Goal: Information Seeking & Learning: Learn about a topic

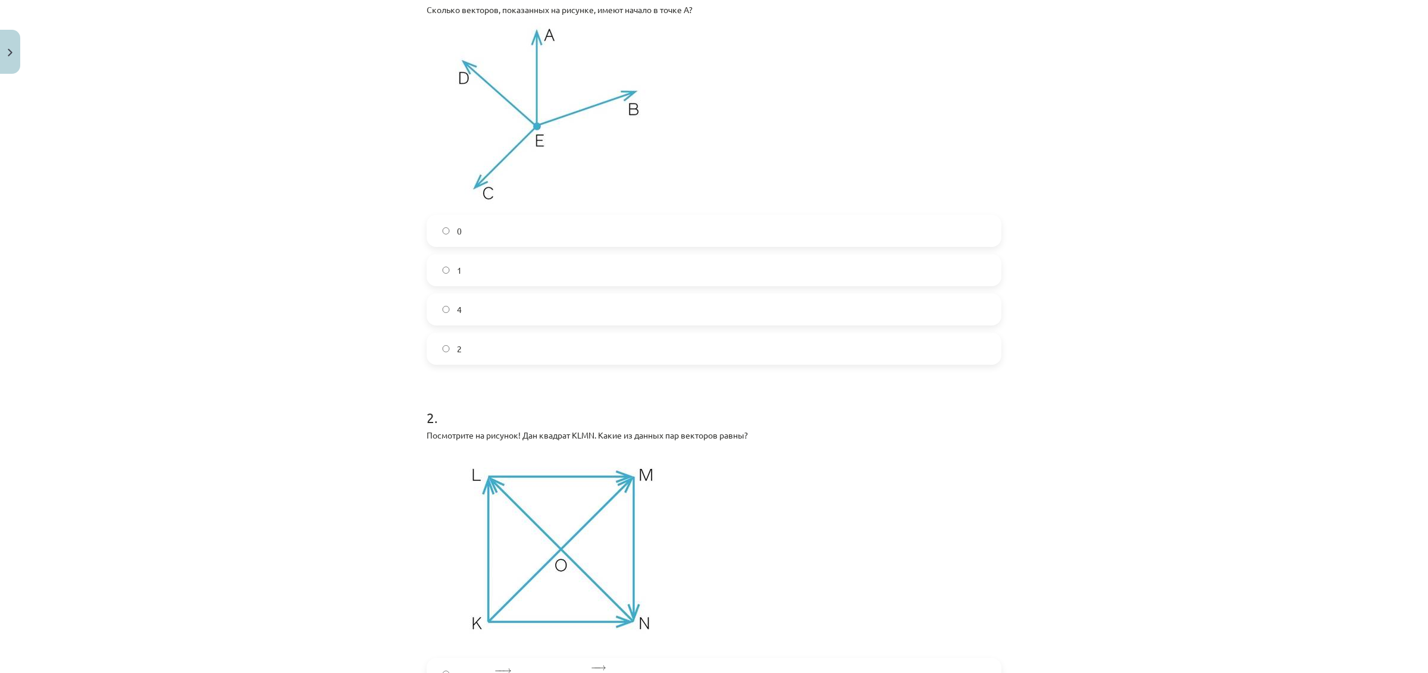
scroll to position [516, 0]
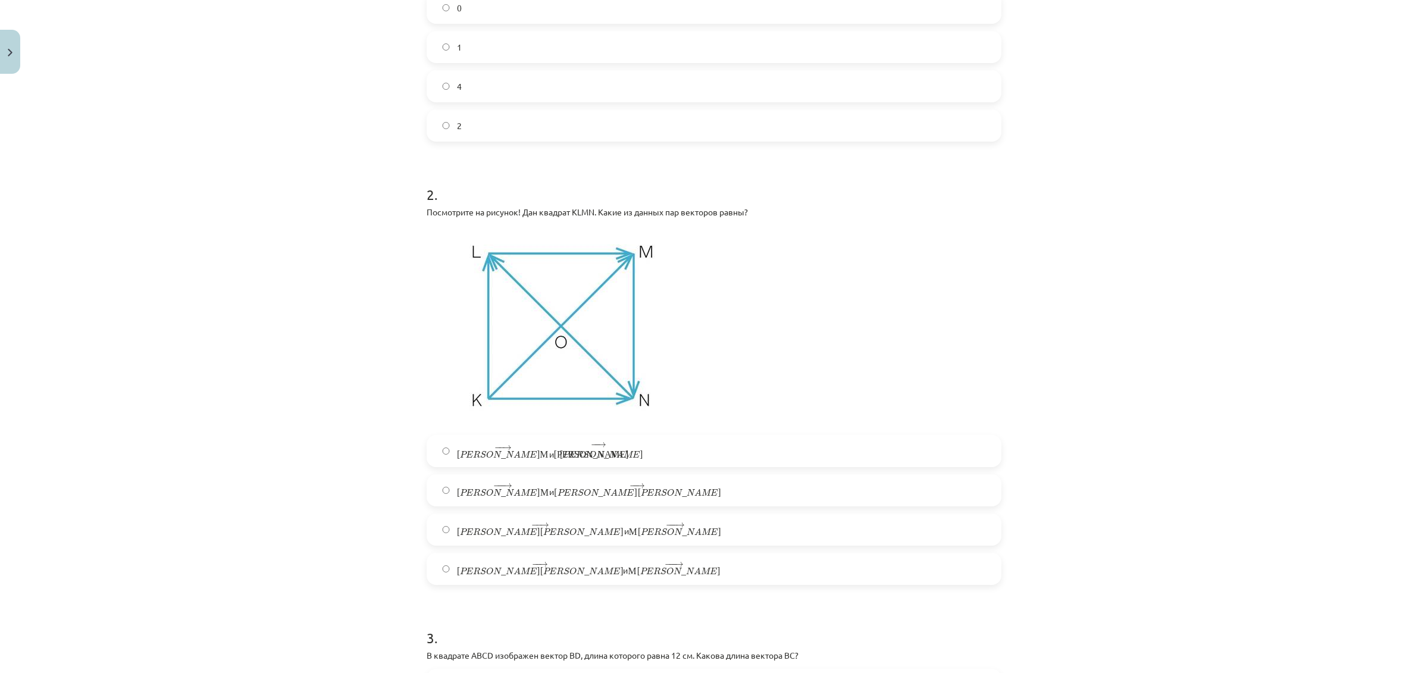
click at [554, 455] on font "[PERSON_NAME]" at bounding box center [591, 455] width 75 height 0
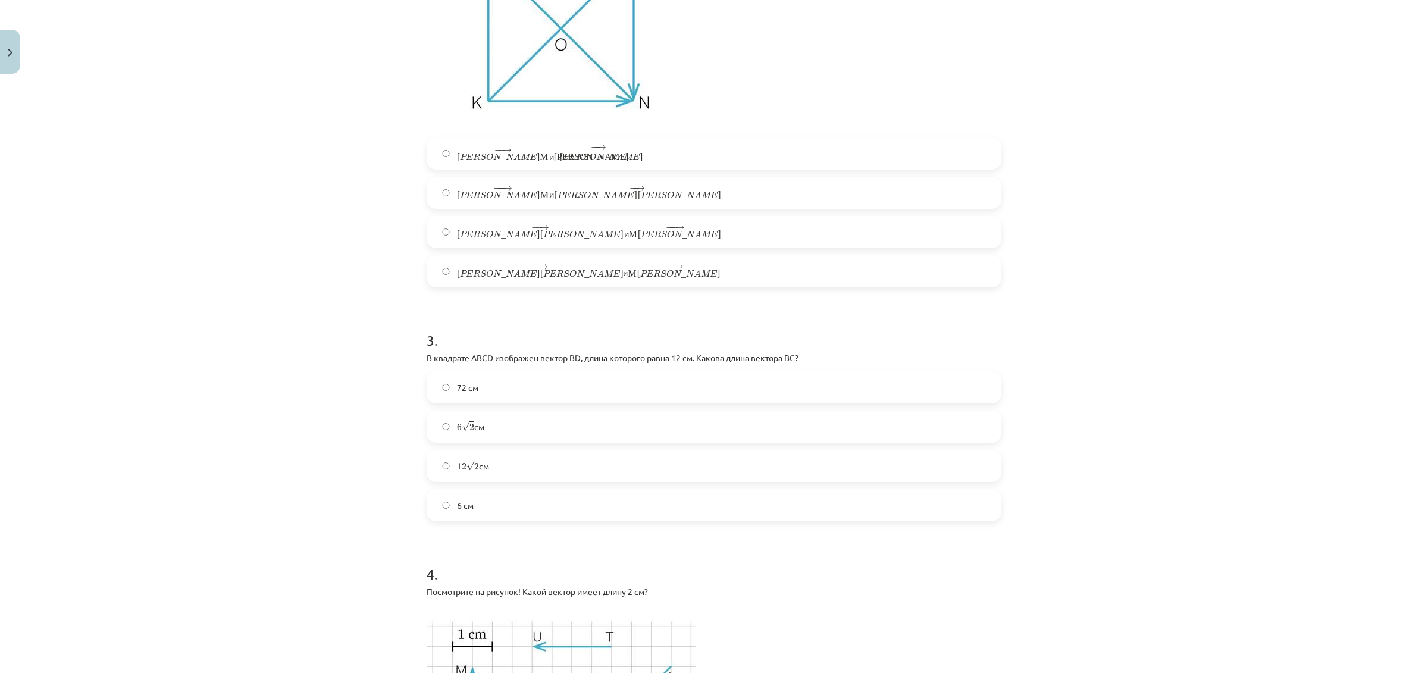
scroll to position [888, 0]
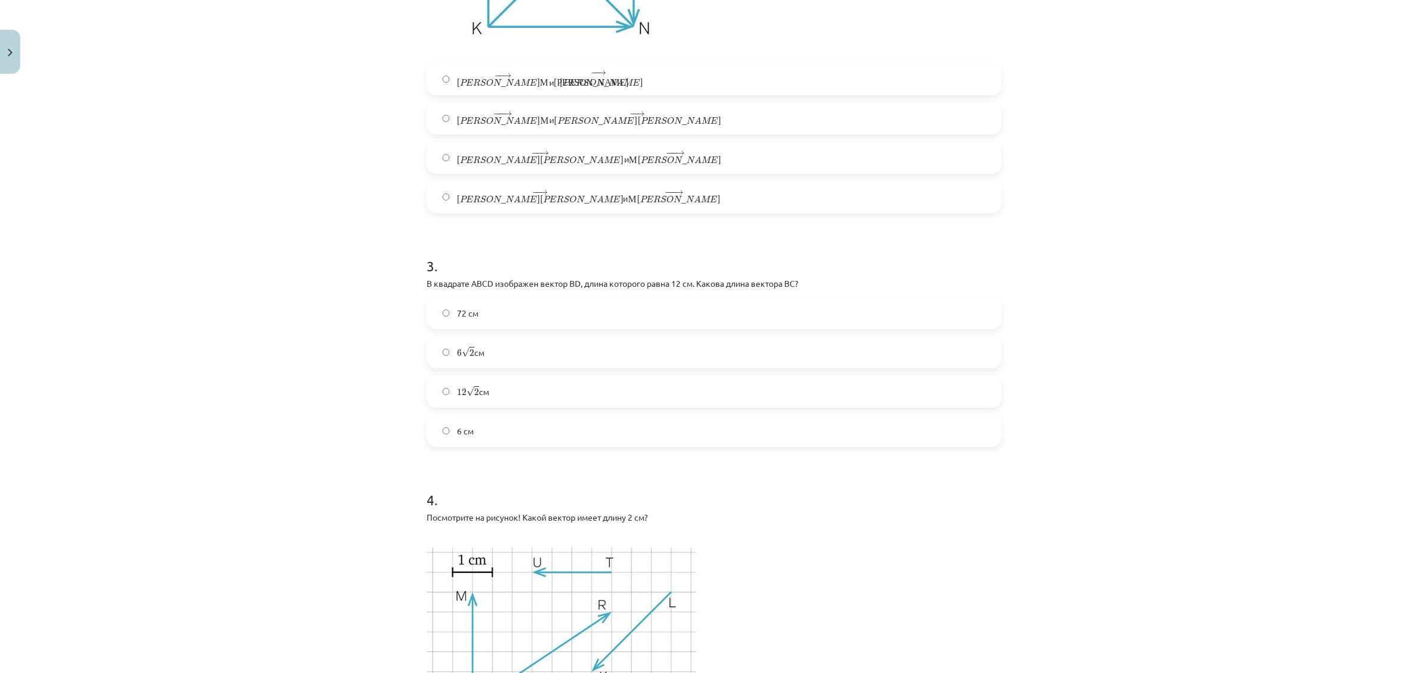
click at [539, 387] on label "12 √ 2 12 2 см" at bounding box center [714, 392] width 572 height 30
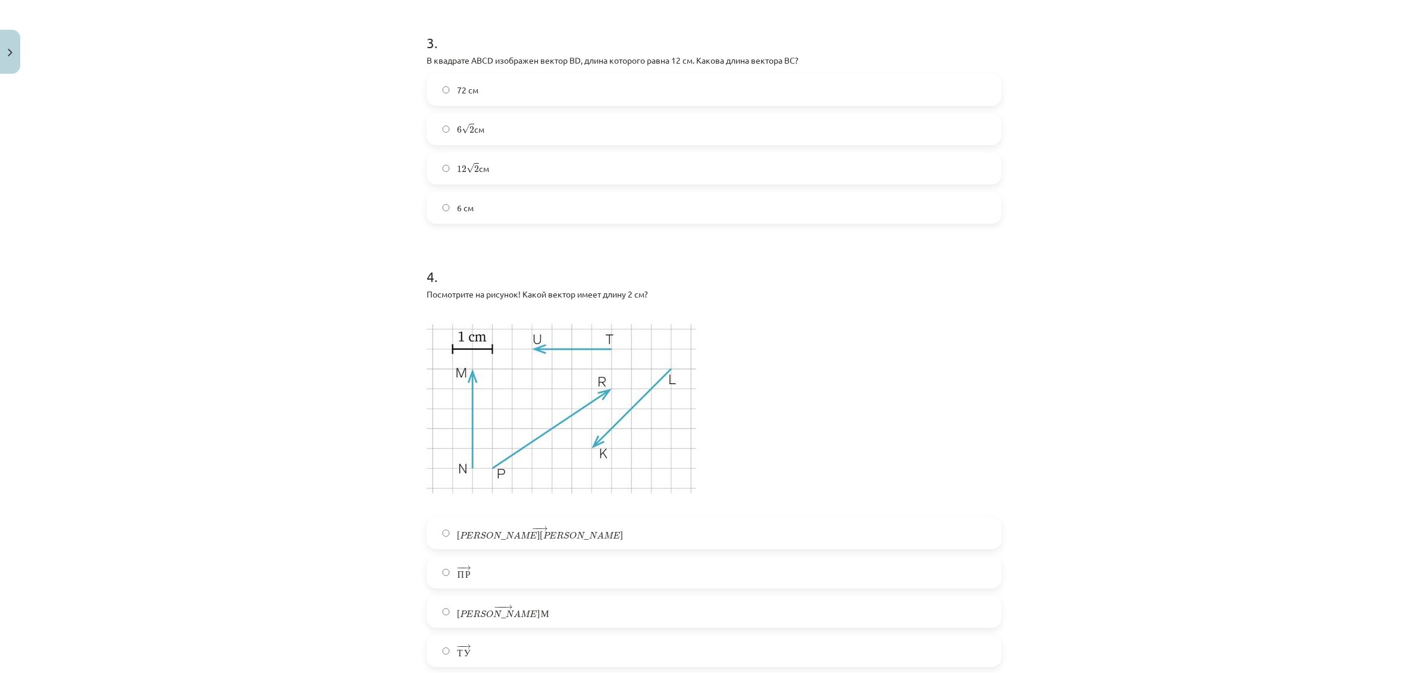
scroll to position [1185, 0]
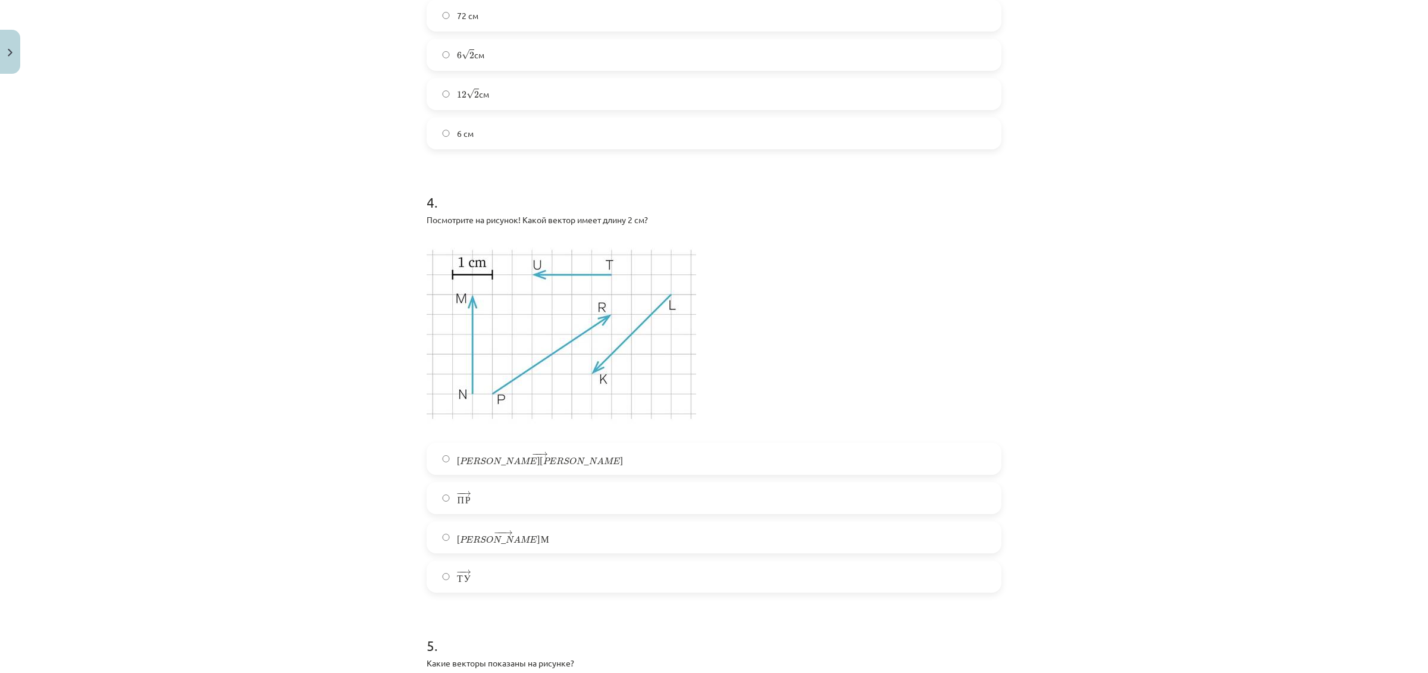
click at [499, 454] on label "− − → Л К L K →" at bounding box center [714, 459] width 572 height 30
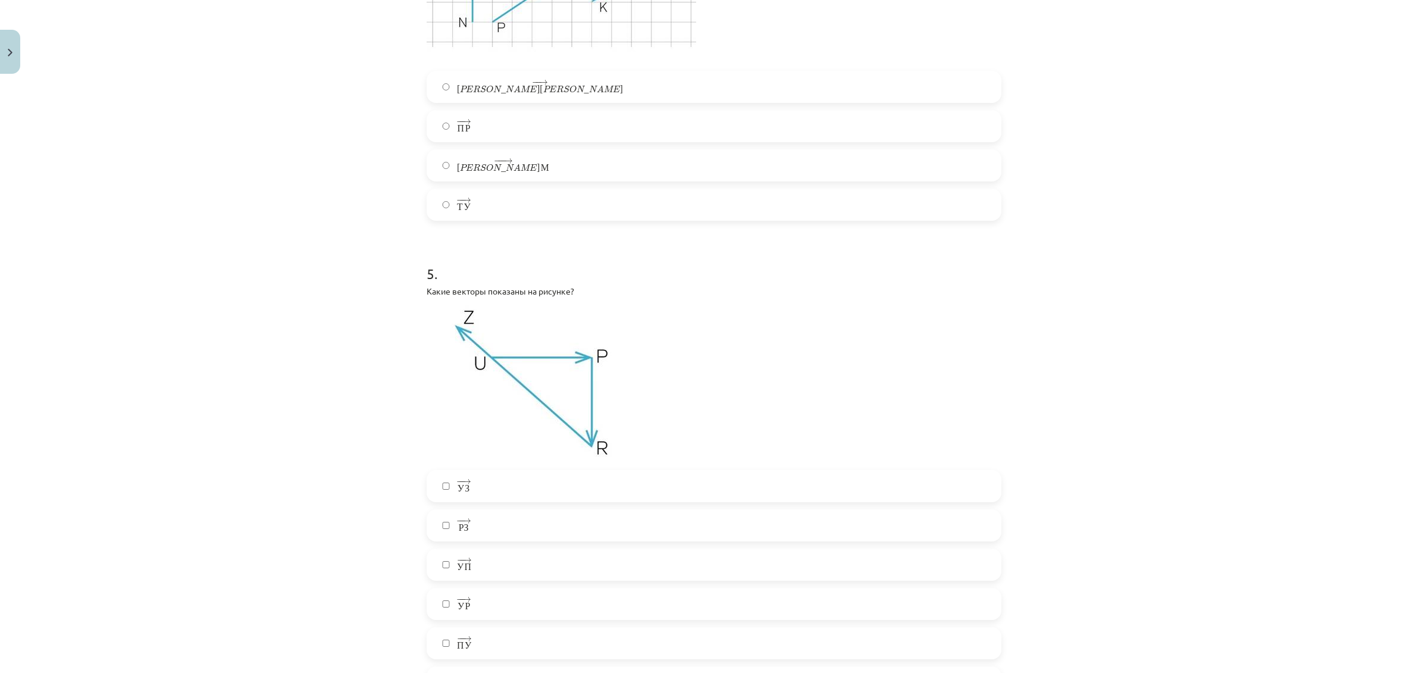
scroll to position [1706, 0]
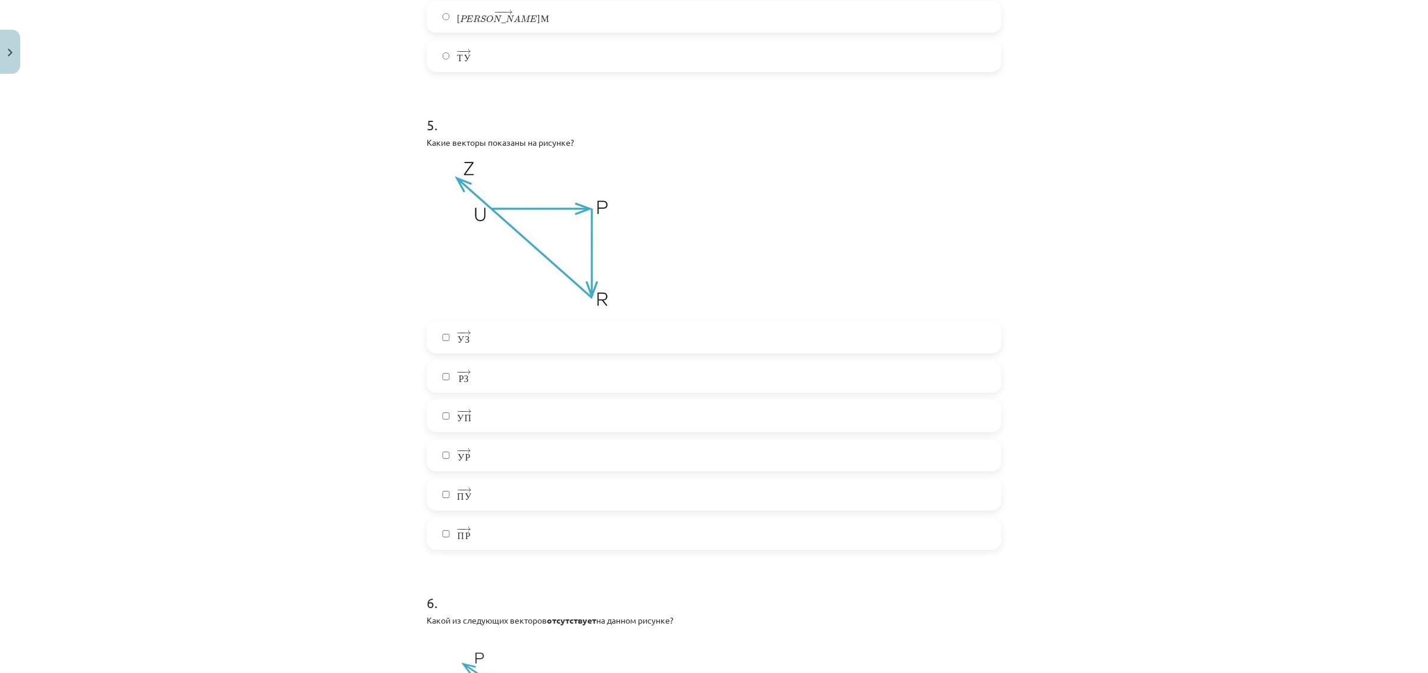
click at [496, 376] on label "− − → Р З R Z →" at bounding box center [714, 377] width 572 height 30
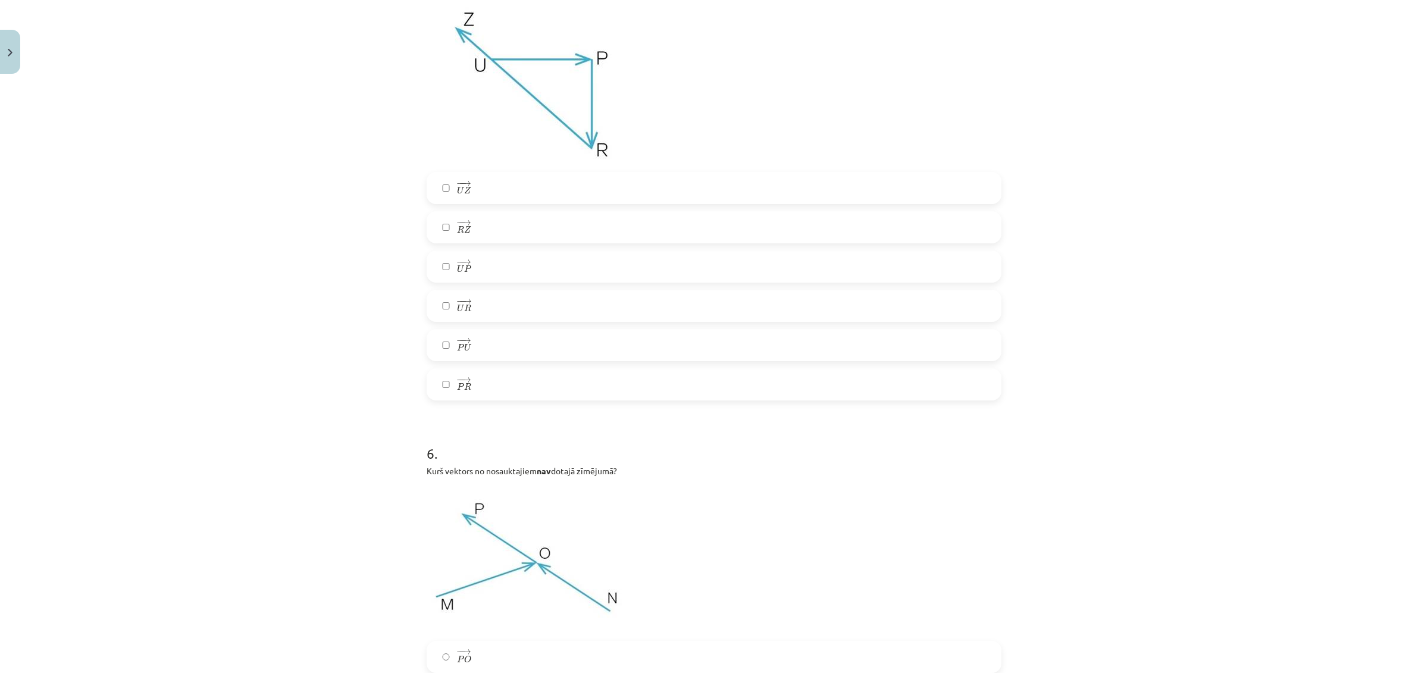
scroll to position [2060, 0]
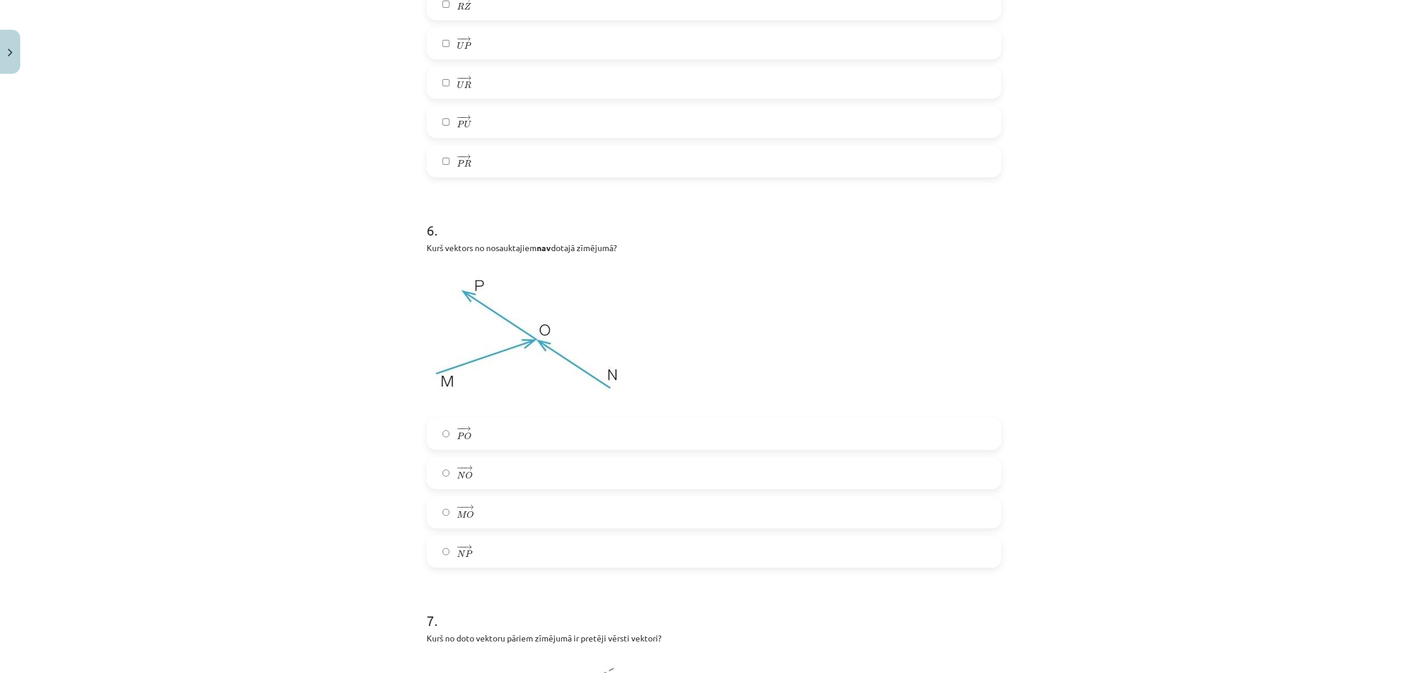
click at [467, 515] on span "O" at bounding box center [470, 515] width 7 height 8
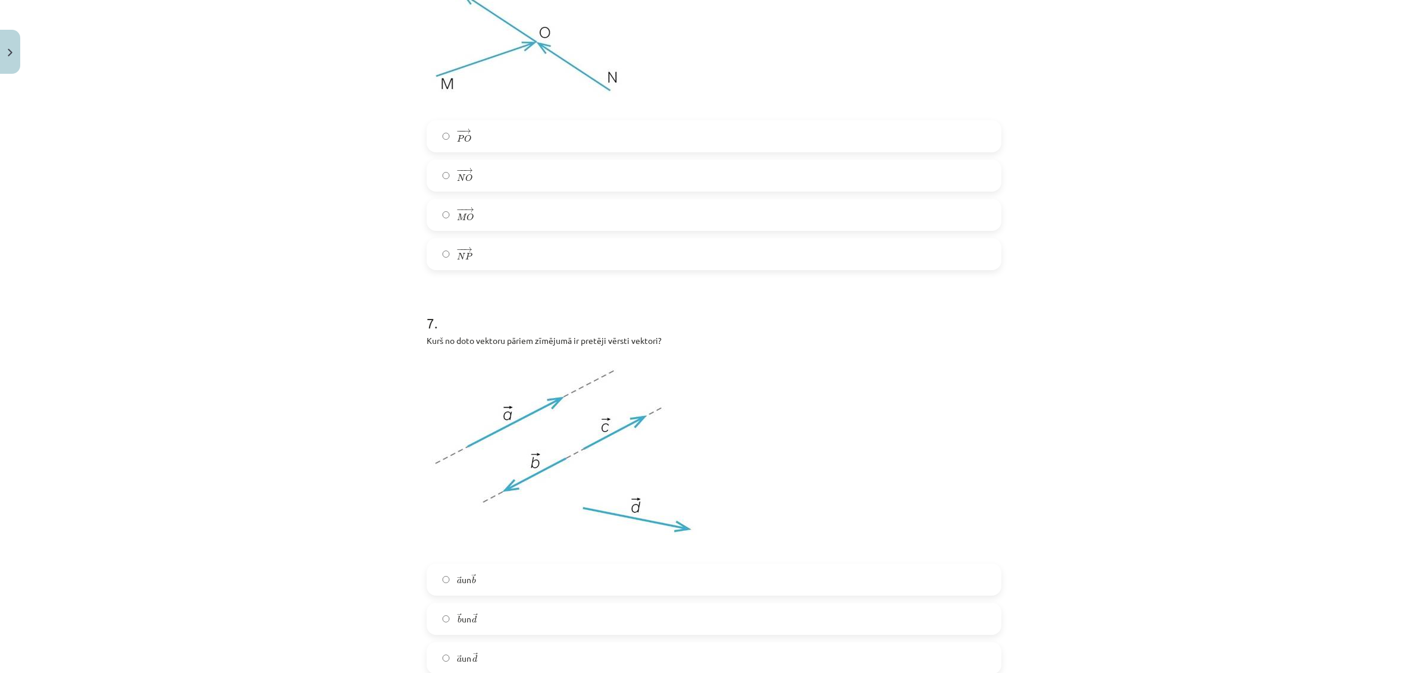
scroll to position [2506, 0]
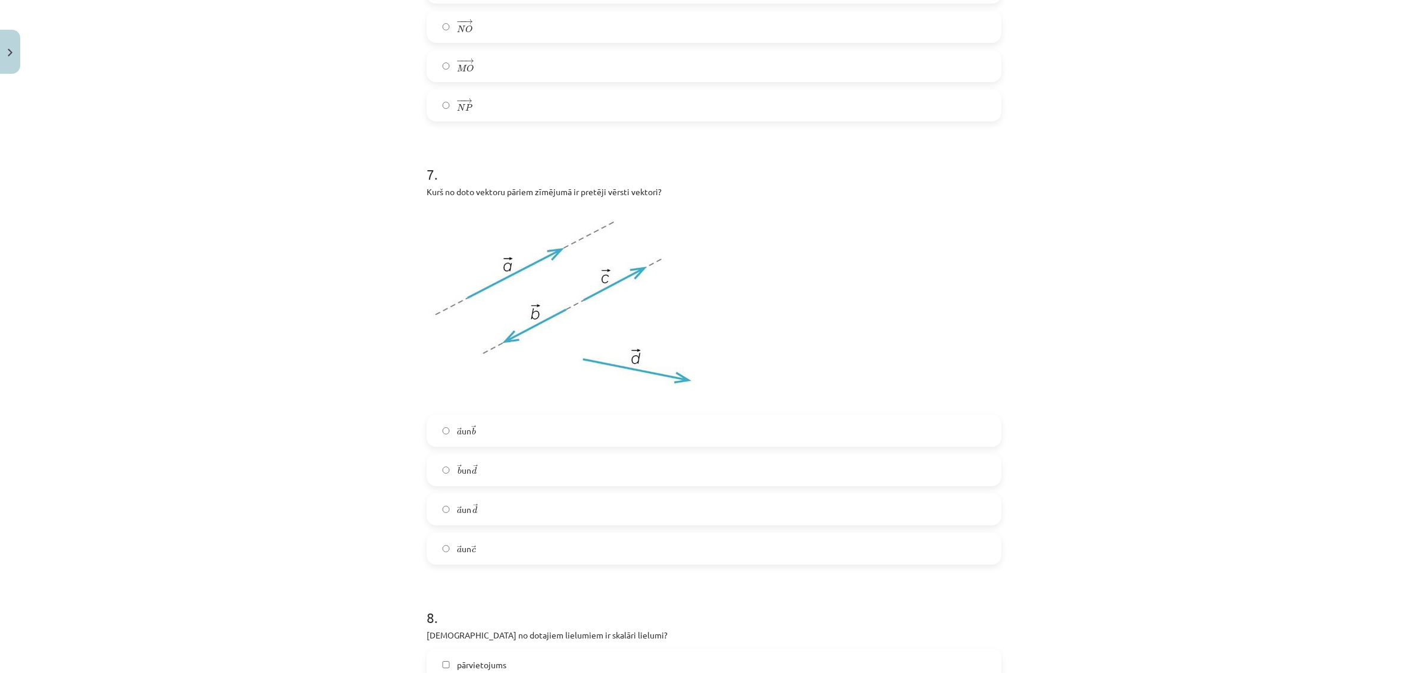
click at [488, 509] on label "→ a a → un → d d →" at bounding box center [714, 510] width 572 height 30
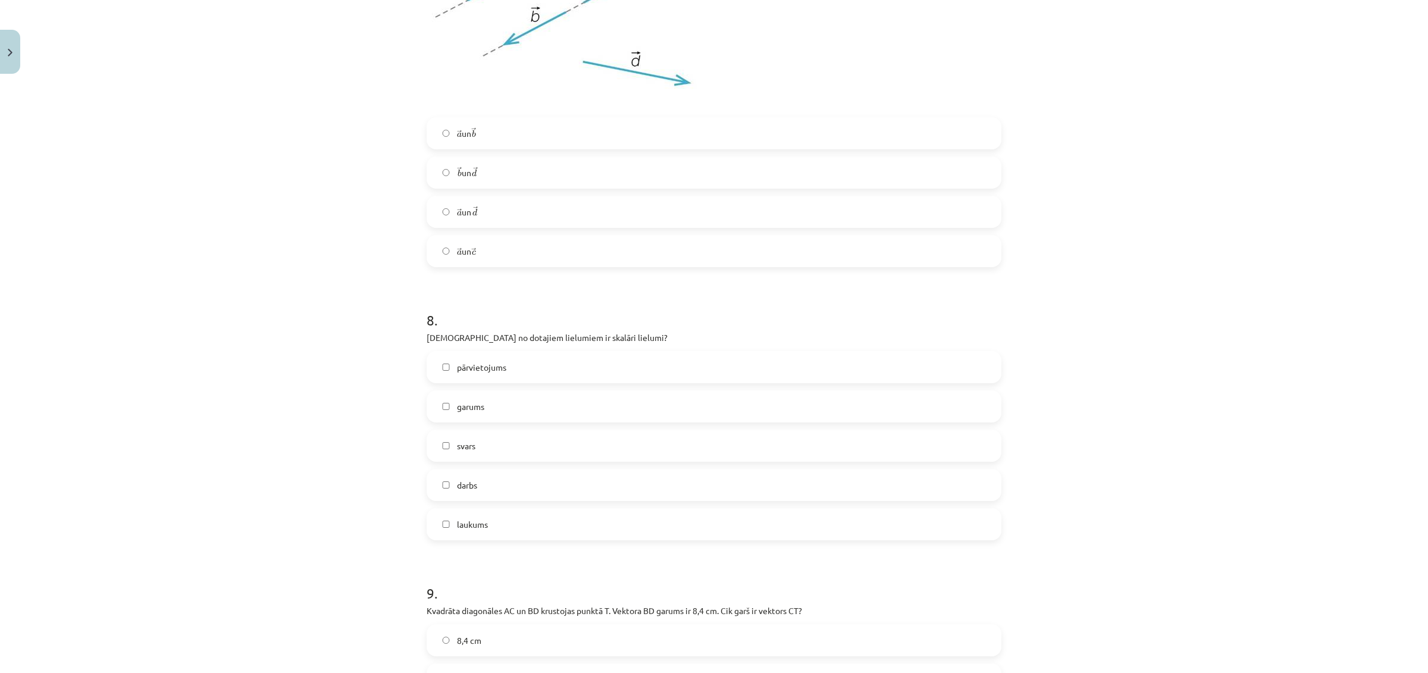
scroll to position [3027, 0]
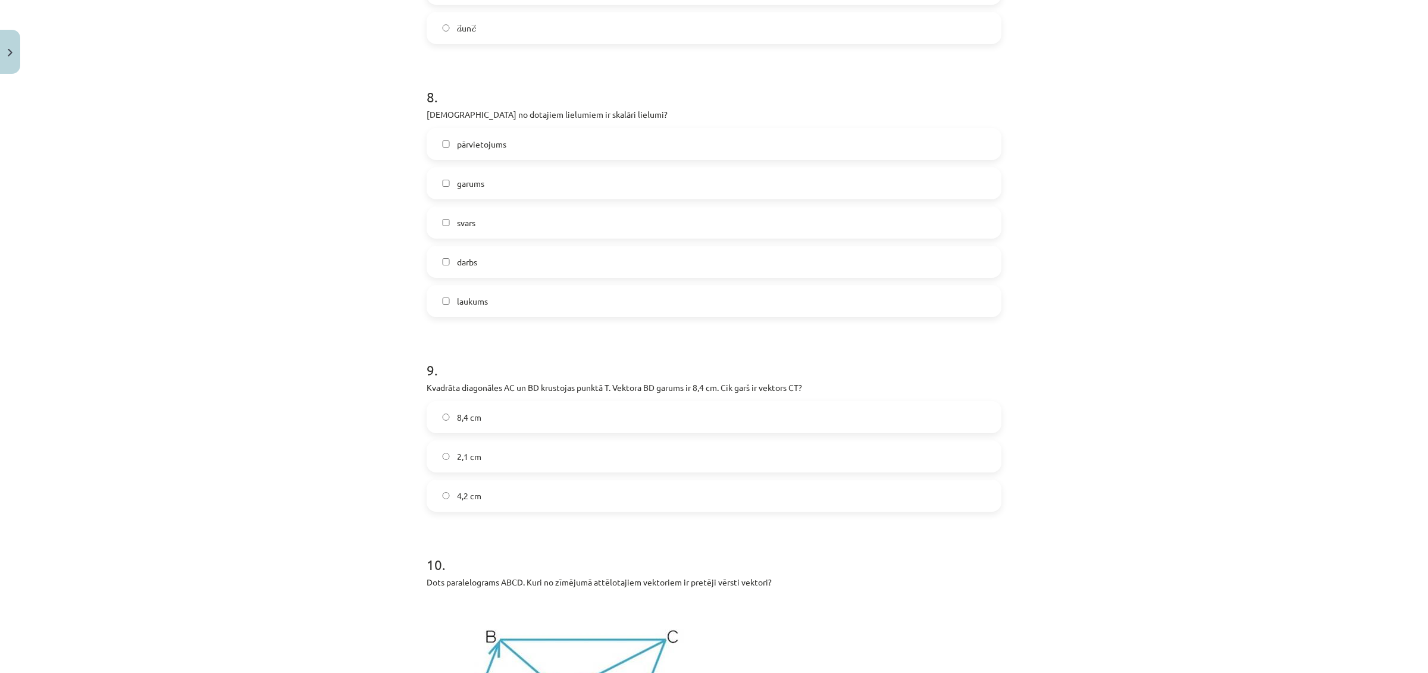
click at [537, 189] on label "garums" at bounding box center [714, 183] width 572 height 30
click at [536, 223] on label "svars" at bounding box center [714, 223] width 572 height 30
click at [525, 186] on label "garums" at bounding box center [714, 183] width 572 height 30
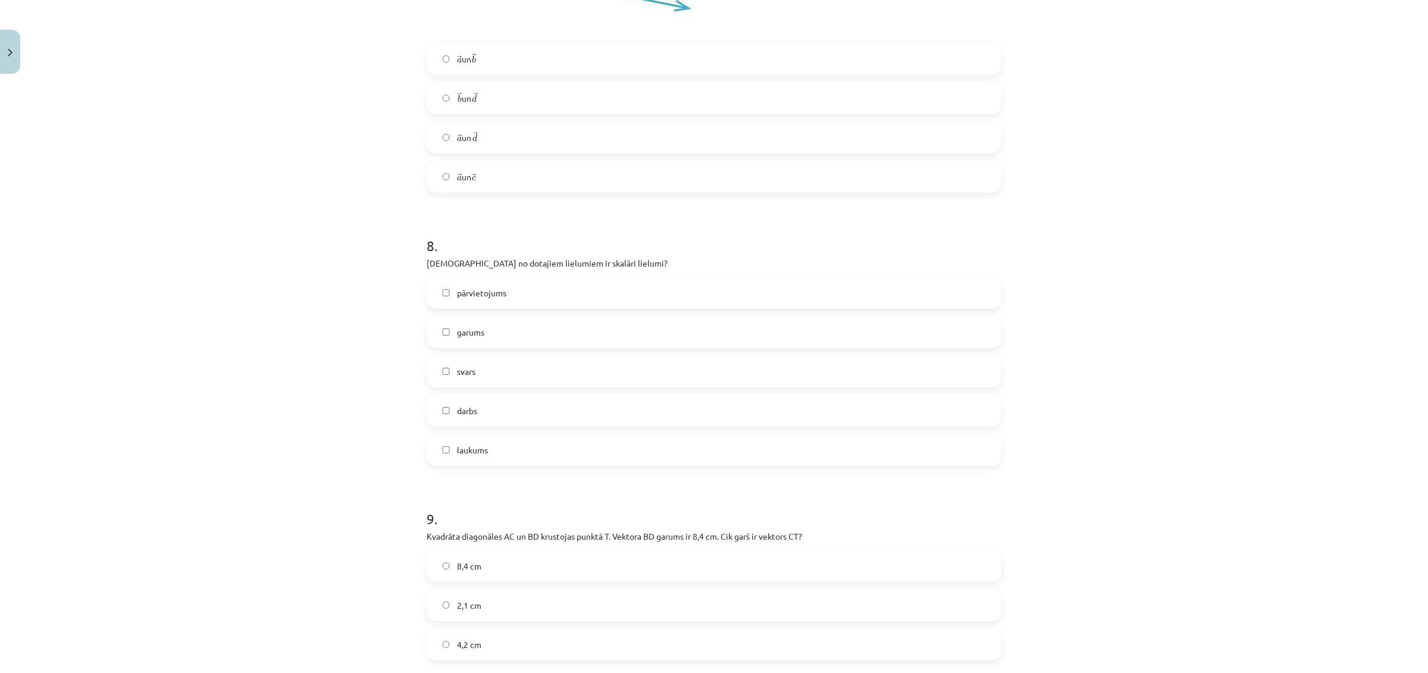
click at [537, 149] on label "→ a a → un → d d →" at bounding box center [714, 138] width 572 height 30
click at [536, 170] on label "→ a a → un → c c →" at bounding box center [714, 177] width 572 height 30
click at [521, 144] on label "→ a a → un → d d →" at bounding box center [714, 138] width 572 height 30
click at [500, 331] on label "garums" at bounding box center [714, 332] width 572 height 30
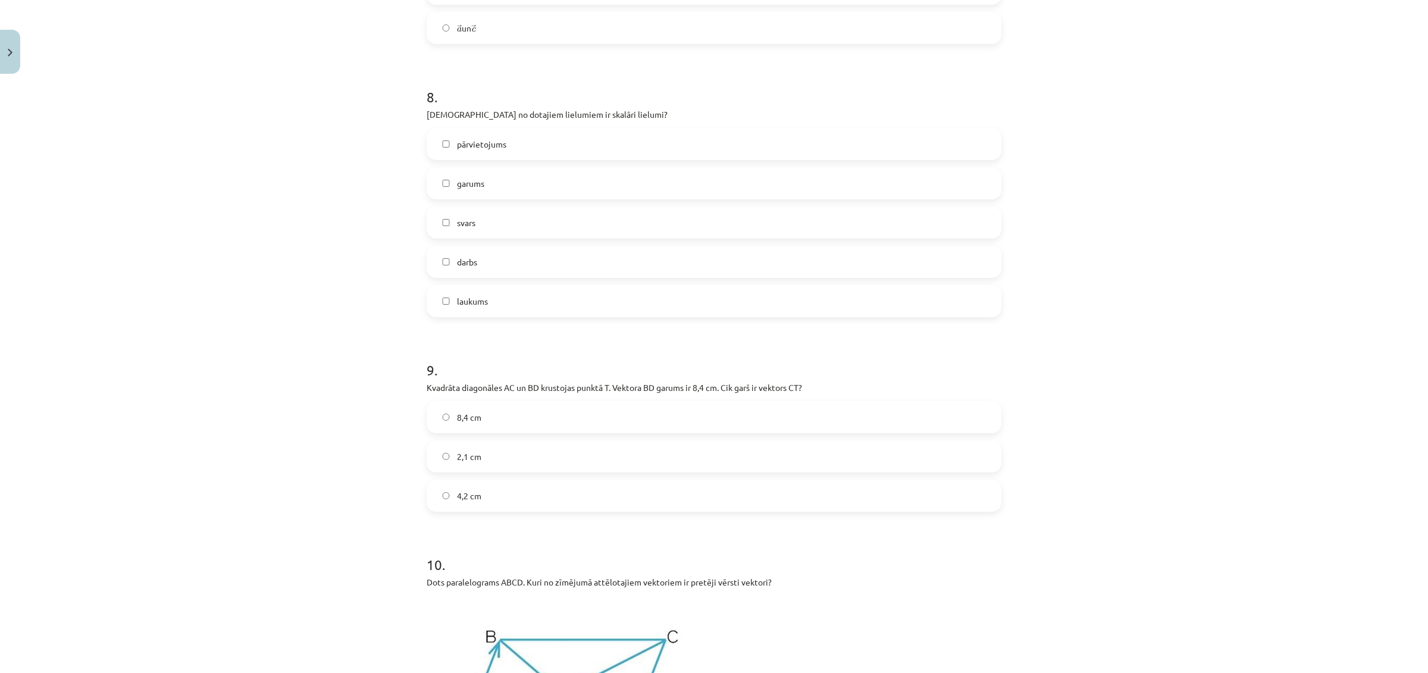
scroll to position [3101, 0]
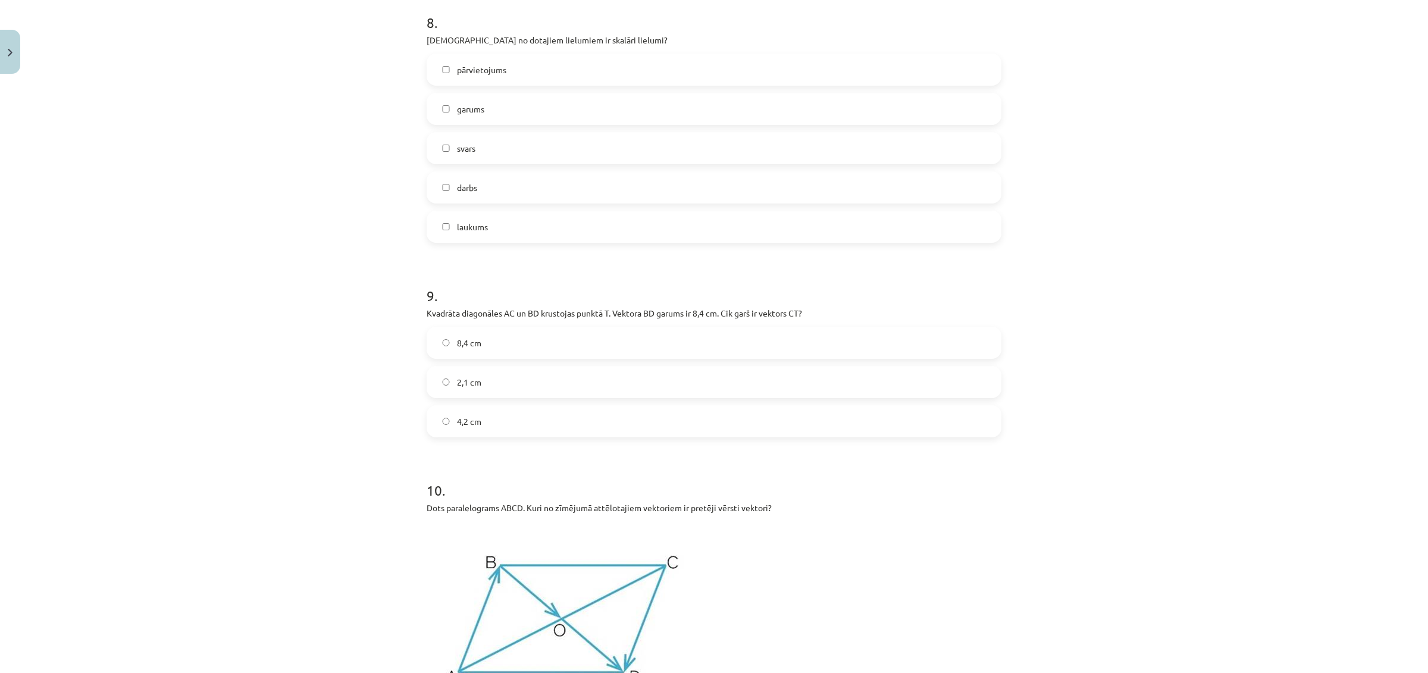
click at [500, 347] on label "8,4 cm" at bounding box center [714, 343] width 572 height 30
click at [497, 418] on label "4,2 cm" at bounding box center [714, 421] width 572 height 30
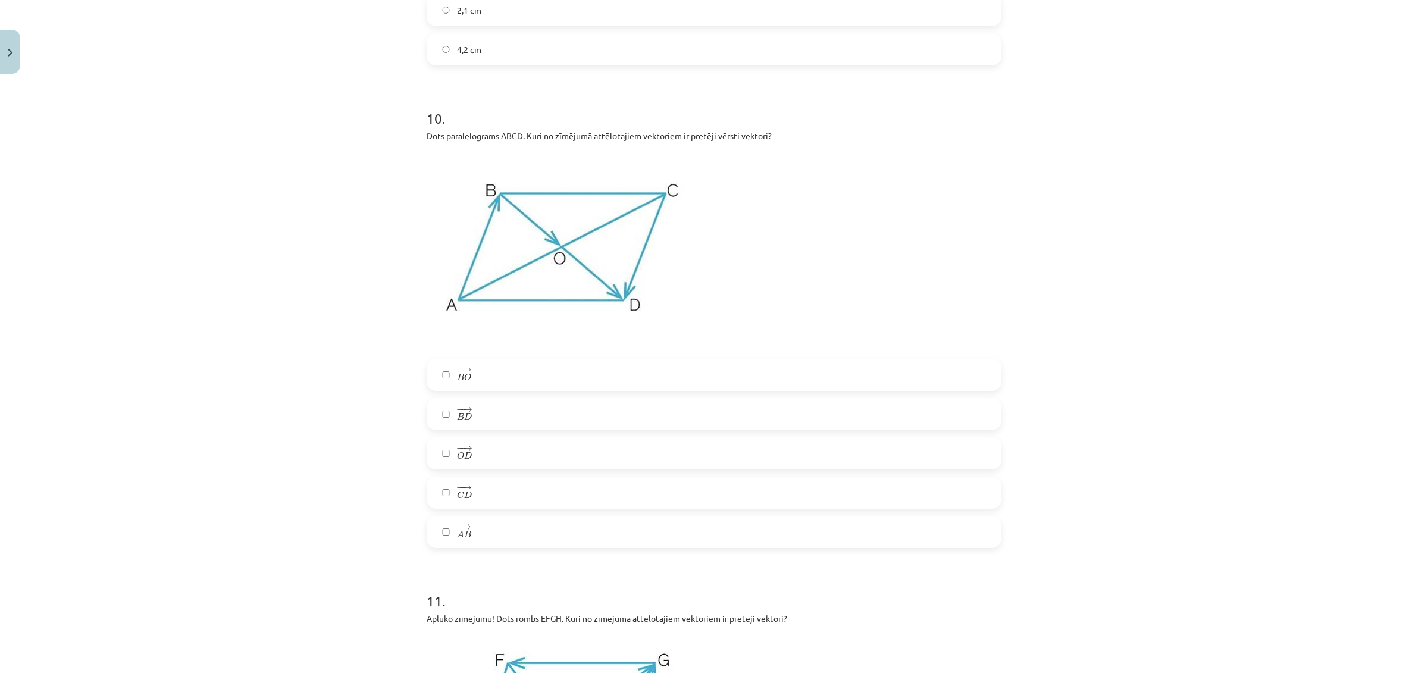
scroll to position [3547, 0]
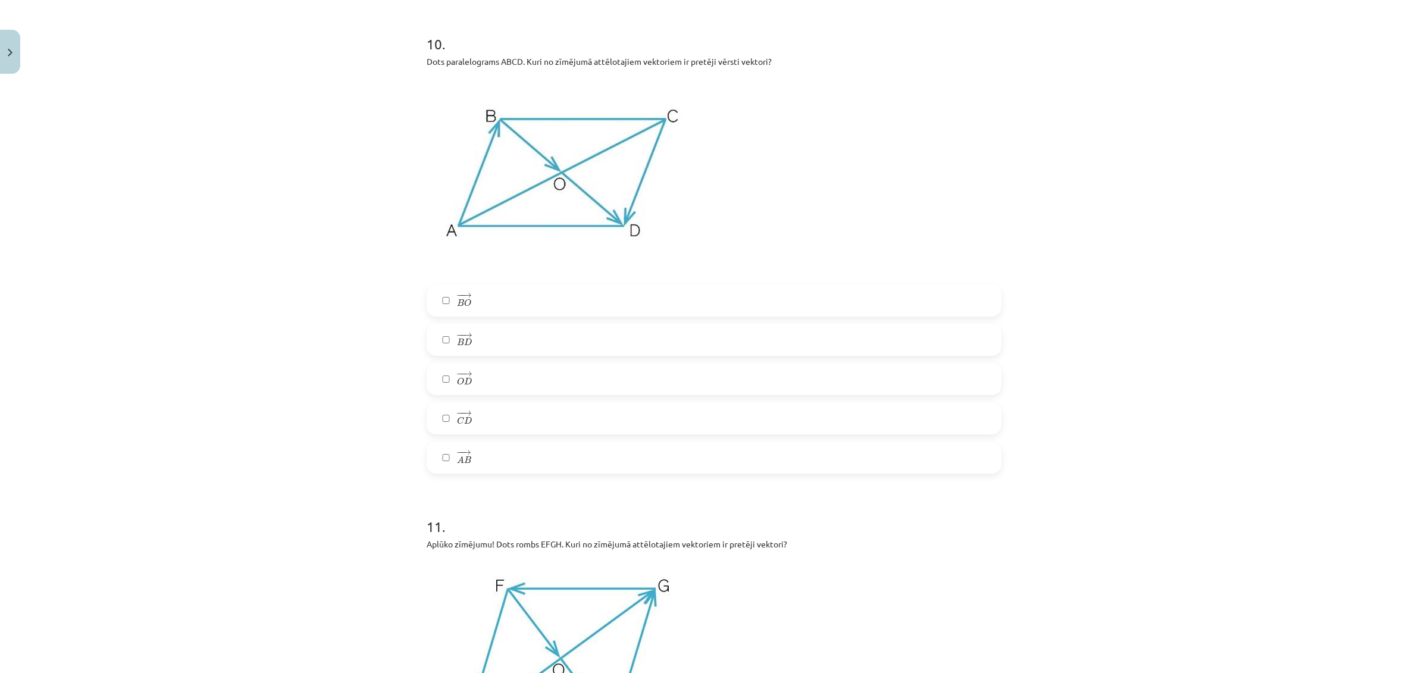
click at [516, 301] on label "− − → B O B O →" at bounding box center [714, 301] width 572 height 30
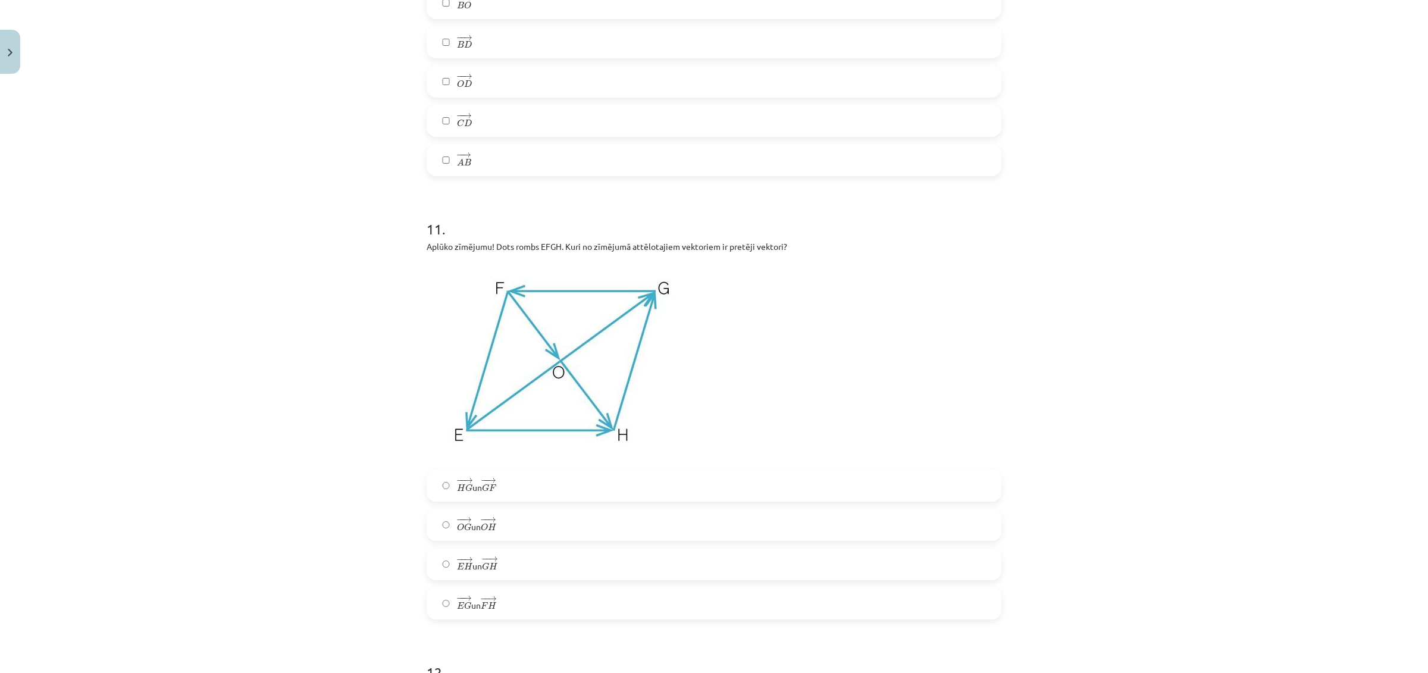
scroll to position [3919, 0]
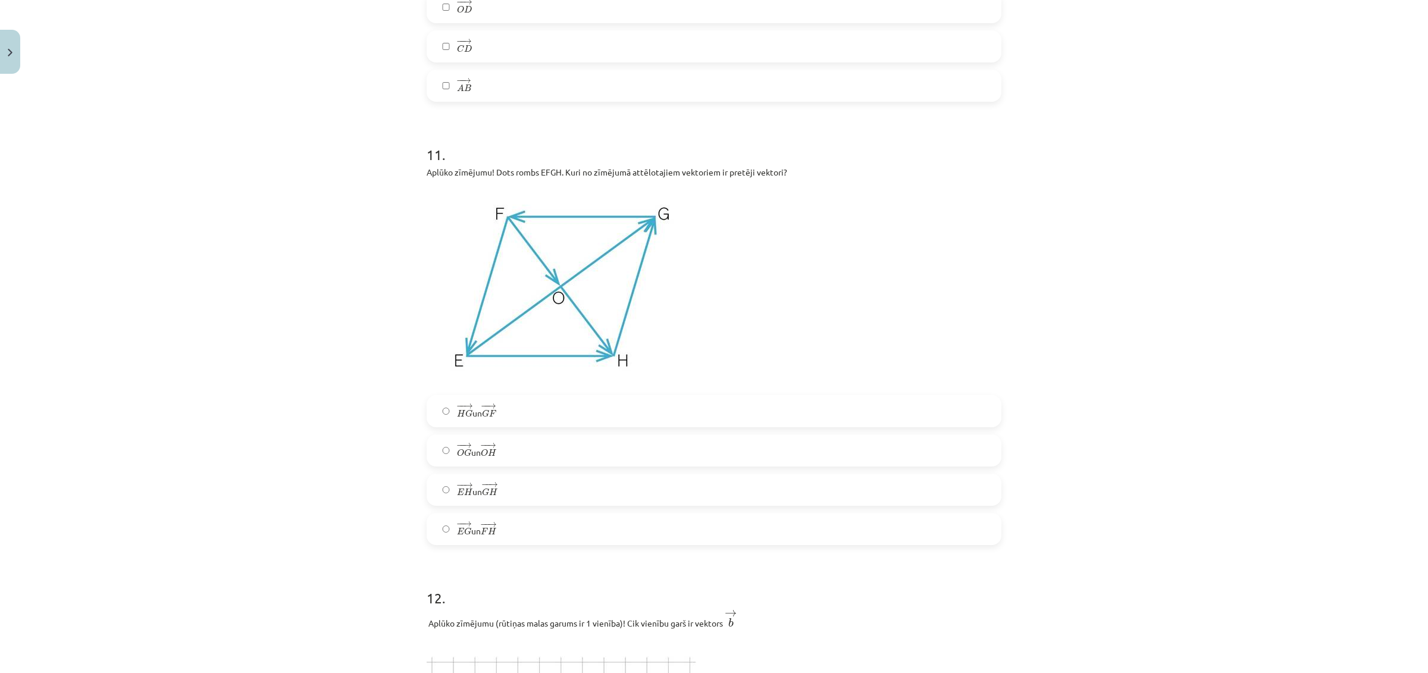
click at [527, 445] on label "− − → O G O G → un − − → O H O H →" at bounding box center [714, 451] width 572 height 30
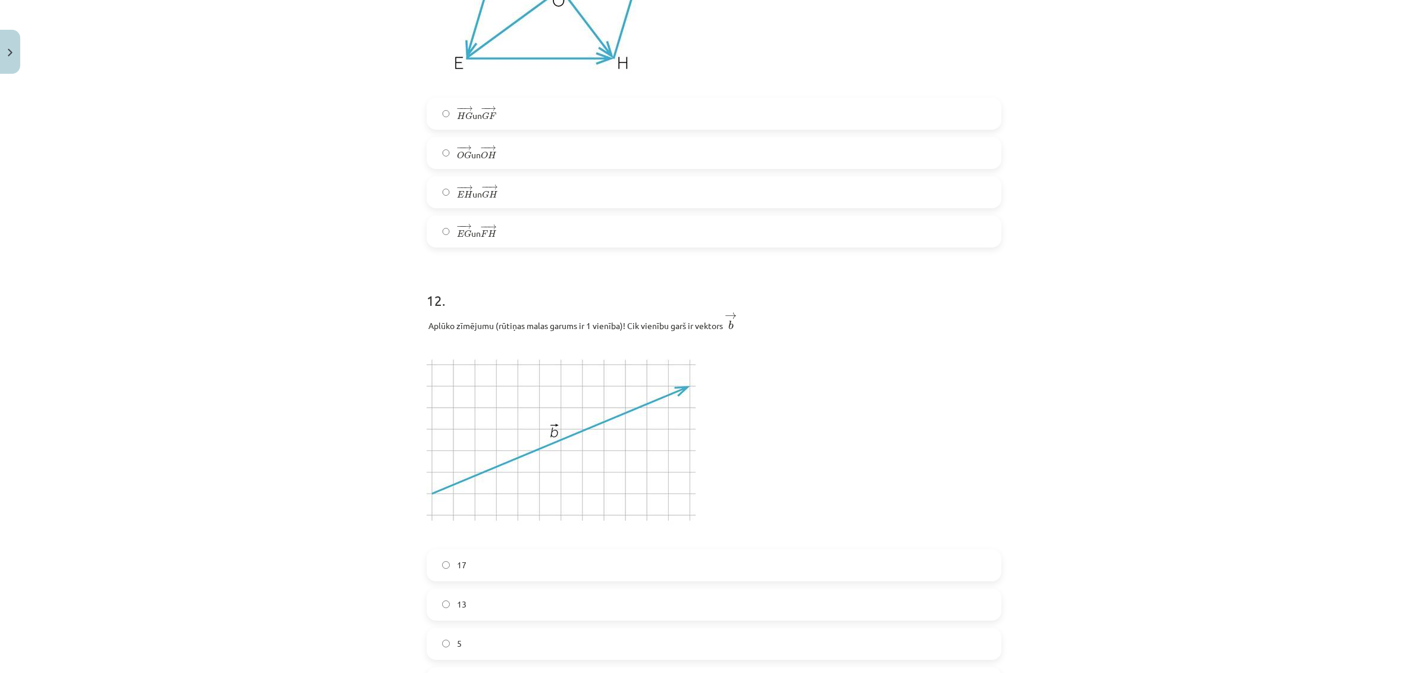
scroll to position [4366, 0]
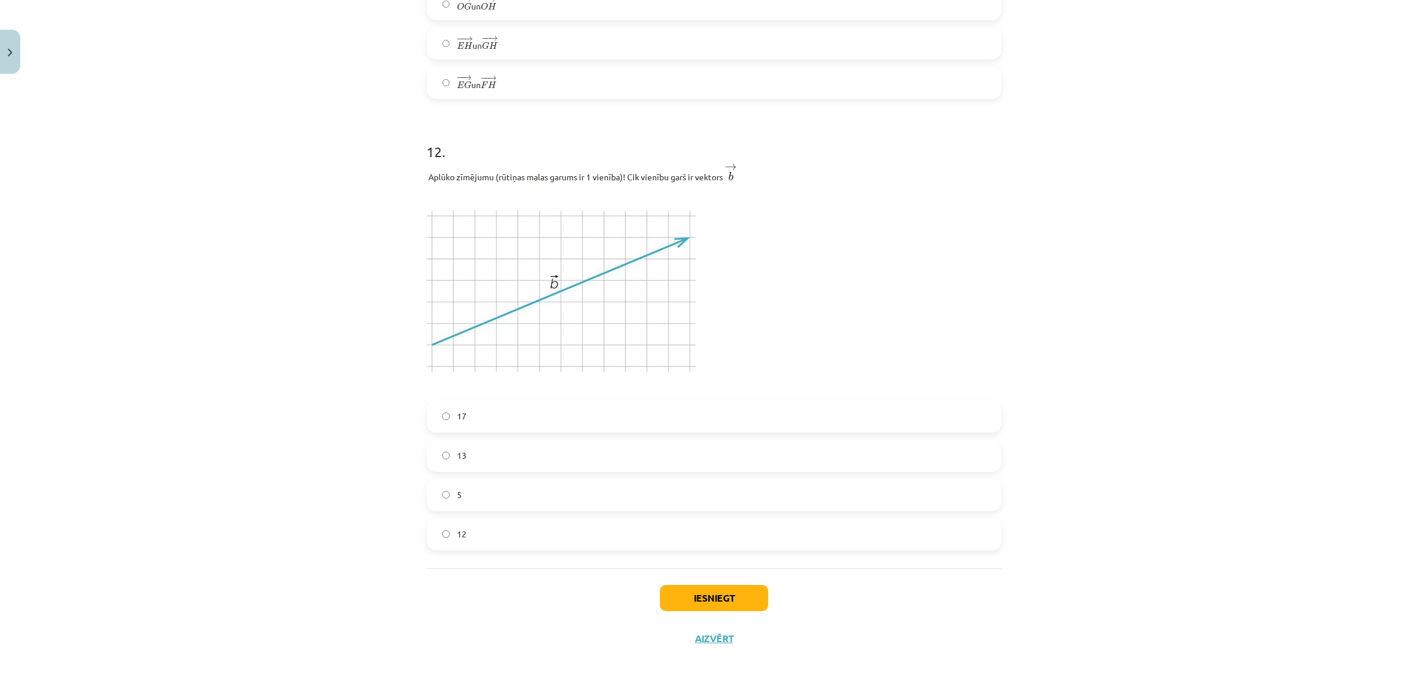
click at [457, 490] on label "5" at bounding box center [714, 495] width 572 height 30
click at [469, 531] on label "12" at bounding box center [714, 535] width 572 height 30
click at [698, 602] on button "Iesniegt" at bounding box center [714, 598] width 108 height 26
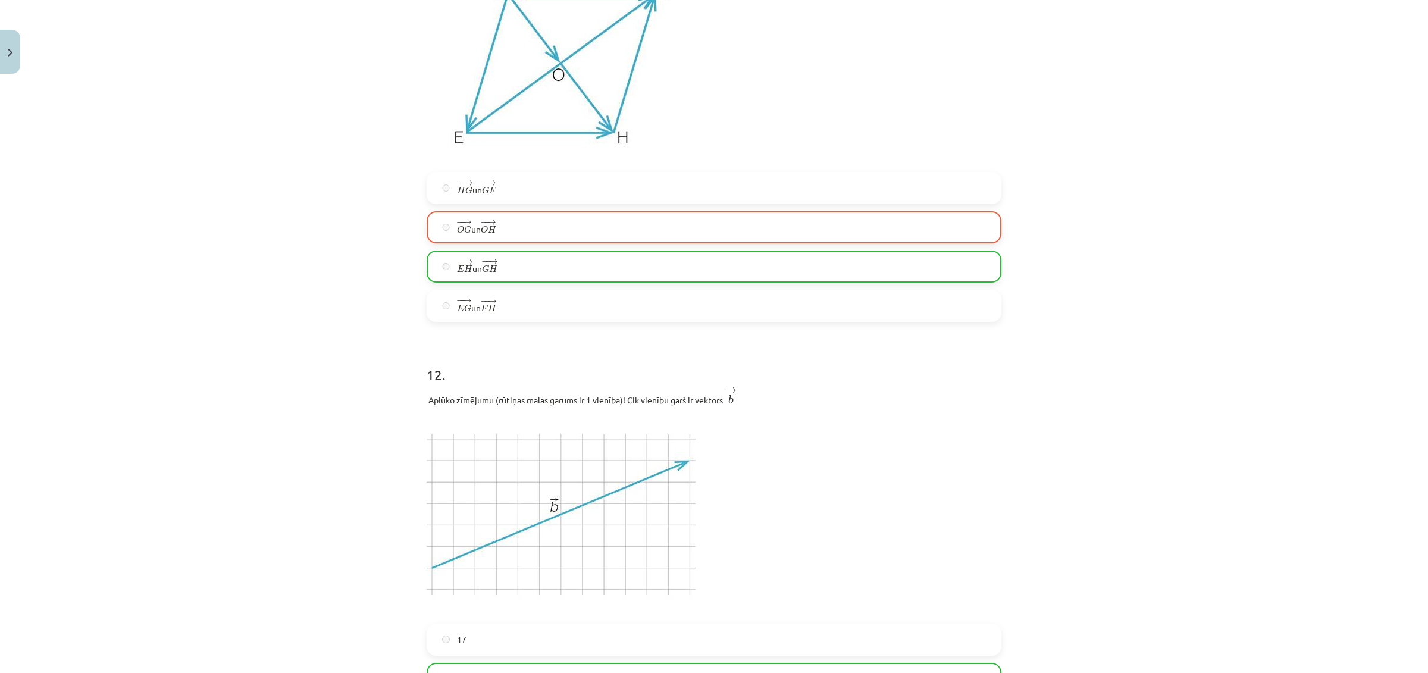
scroll to position [4418, 0]
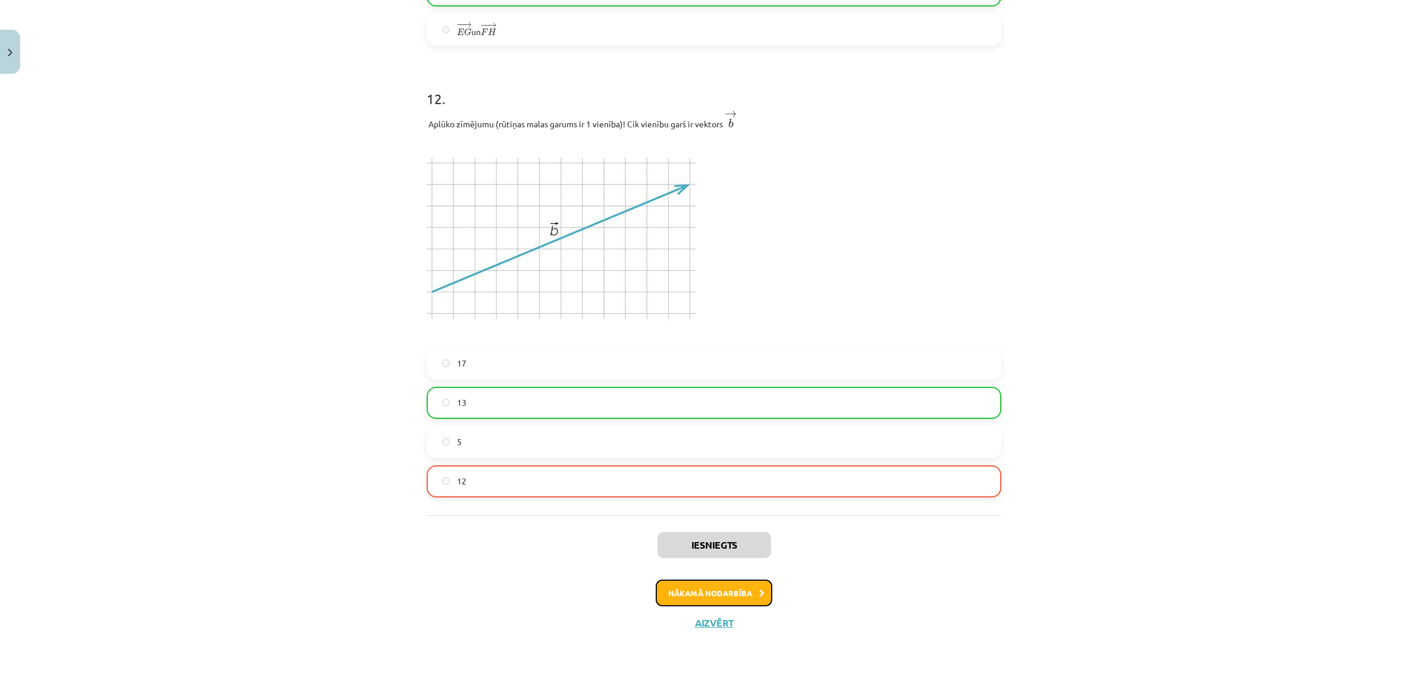
click at [701, 589] on button "Nākamā nodarbība" at bounding box center [714, 593] width 117 height 27
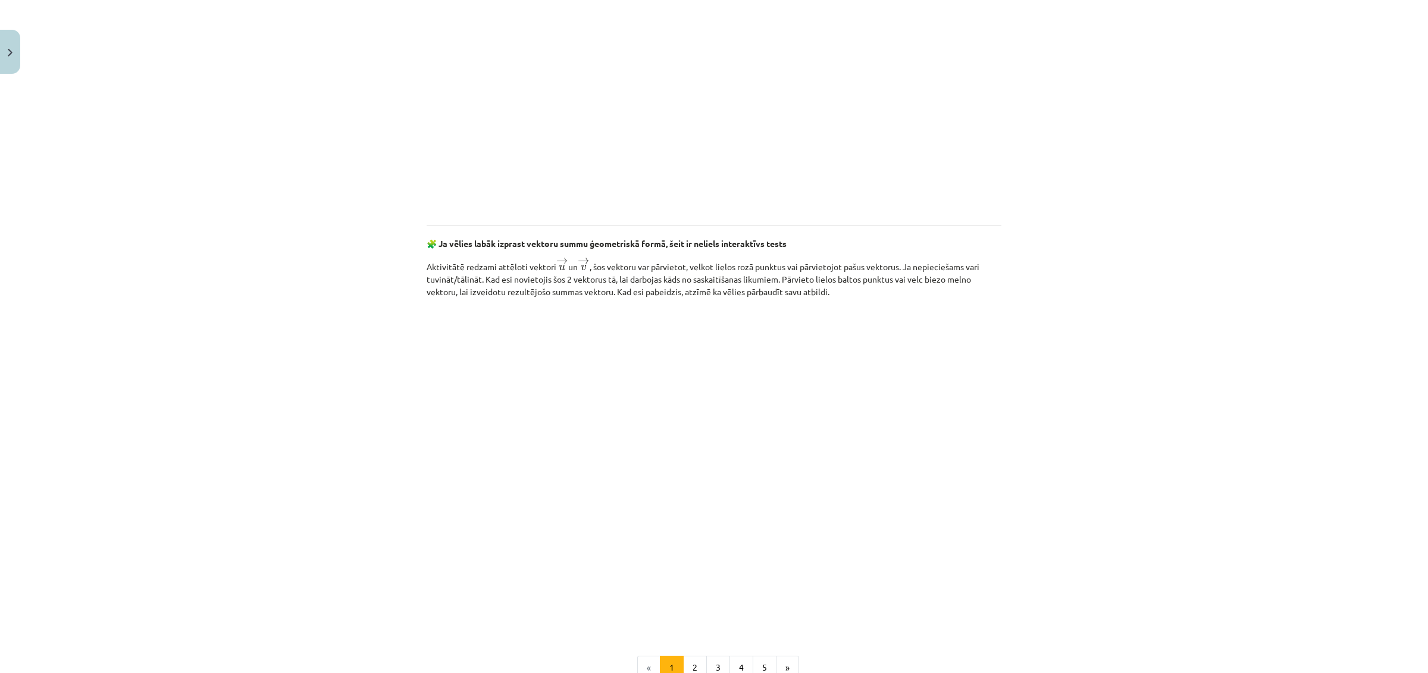
scroll to position [1517, 0]
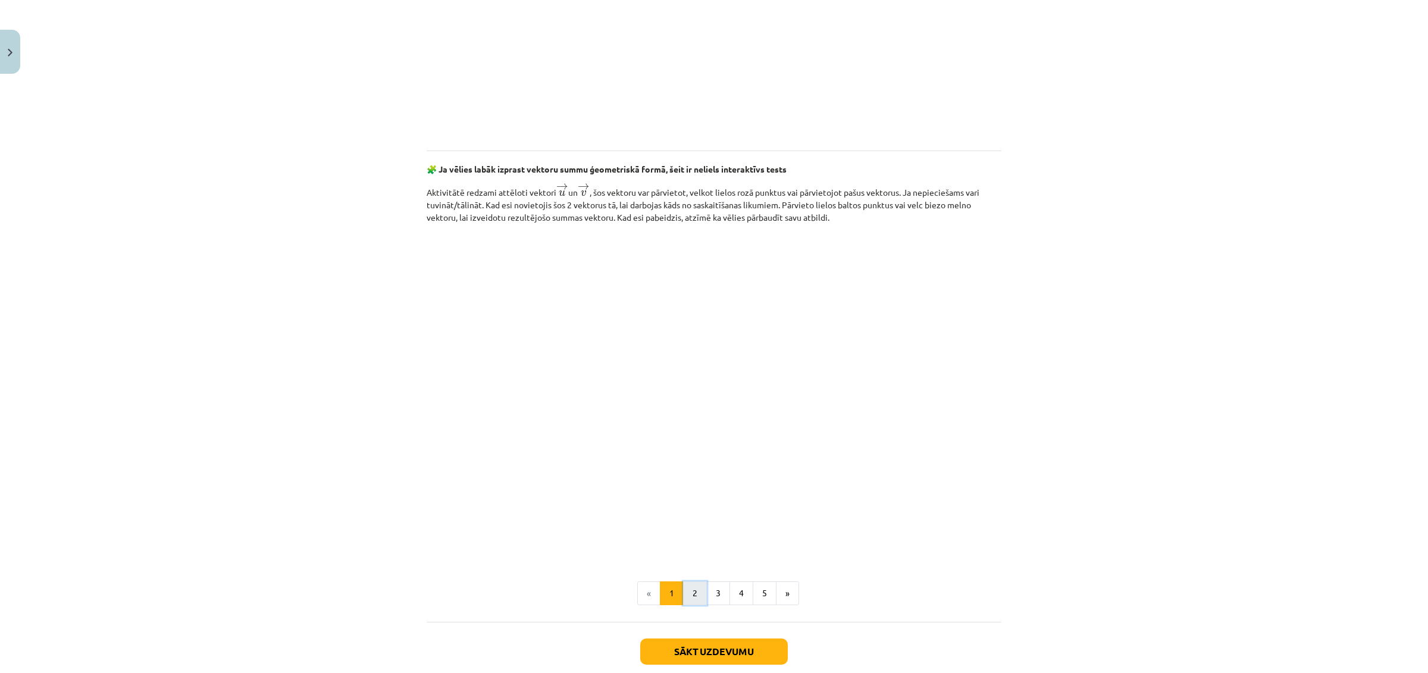
click at [691, 592] on button "2" at bounding box center [695, 593] width 24 height 24
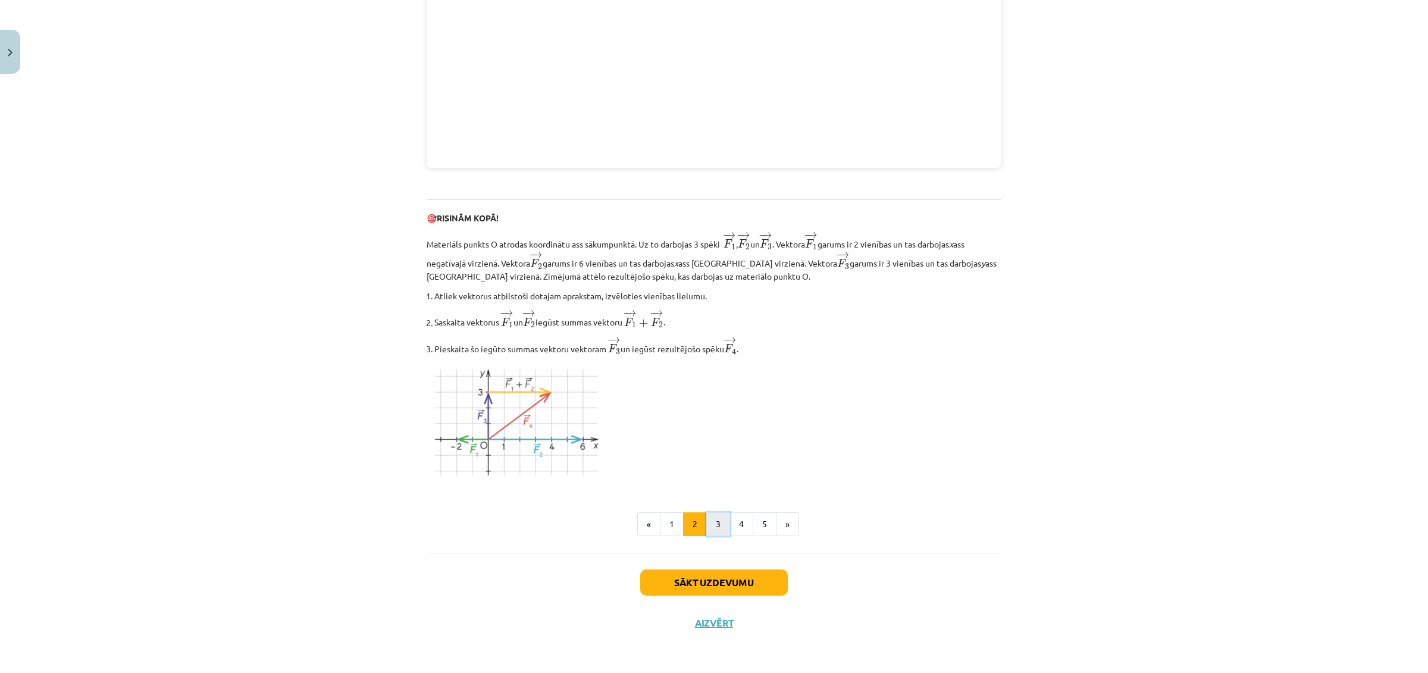
click at [720, 530] on button "3" at bounding box center [718, 524] width 24 height 24
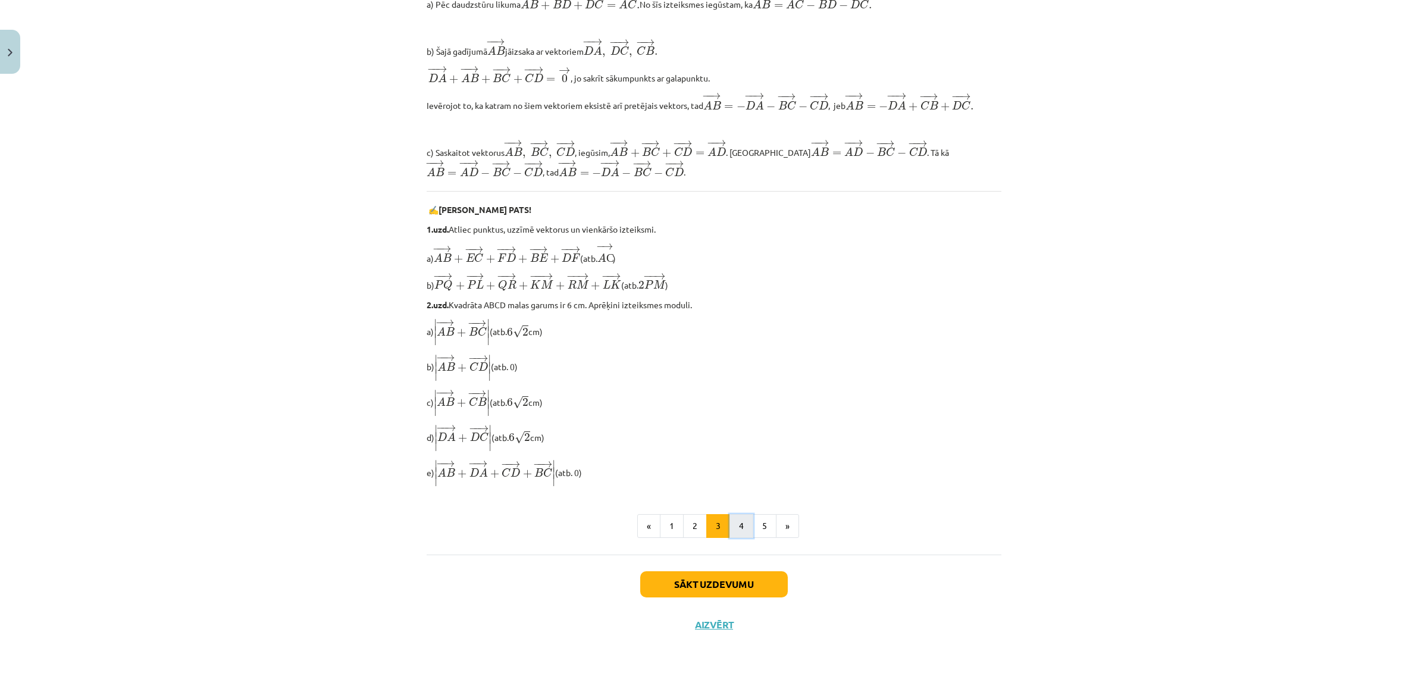
click at [733, 530] on button "4" at bounding box center [742, 526] width 24 height 24
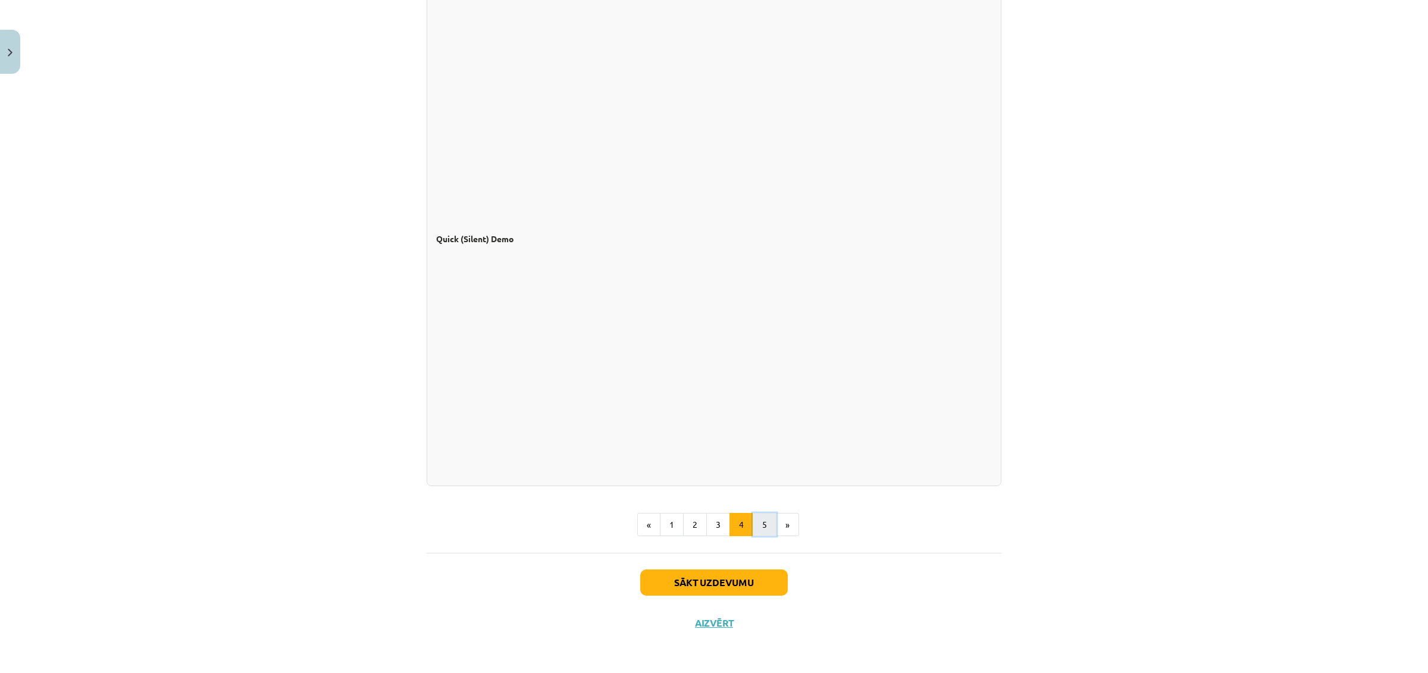
click at [756, 525] on button "5" at bounding box center [765, 525] width 24 height 24
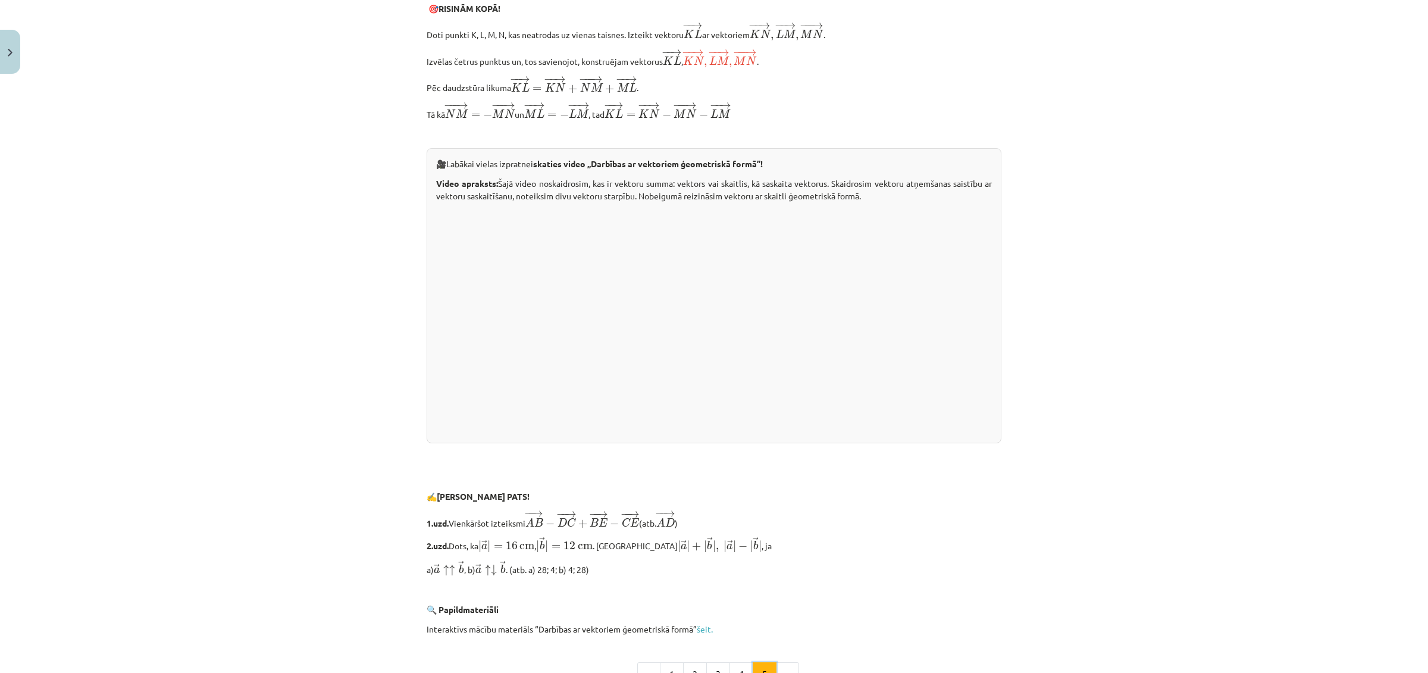
scroll to position [2304, 0]
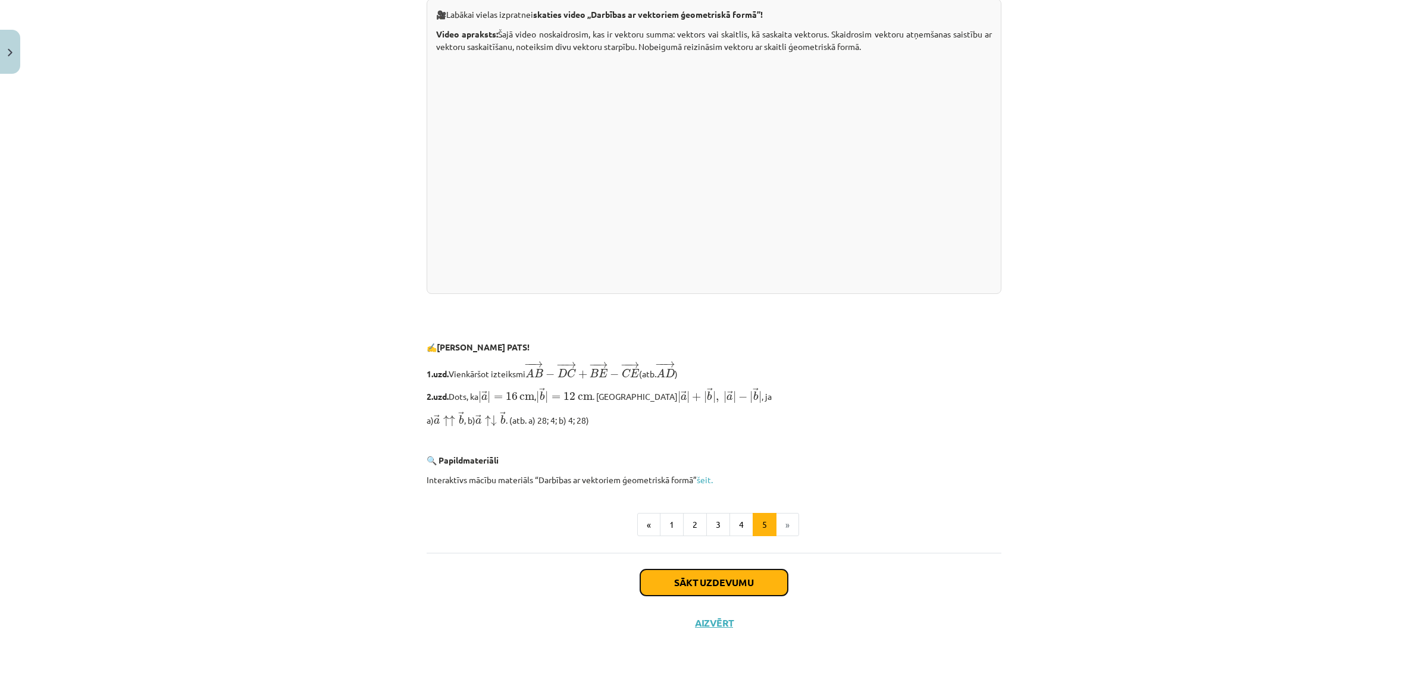
click at [718, 579] on button "Sākt uzdevumu" at bounding box center [714, 582] width 148 height 26
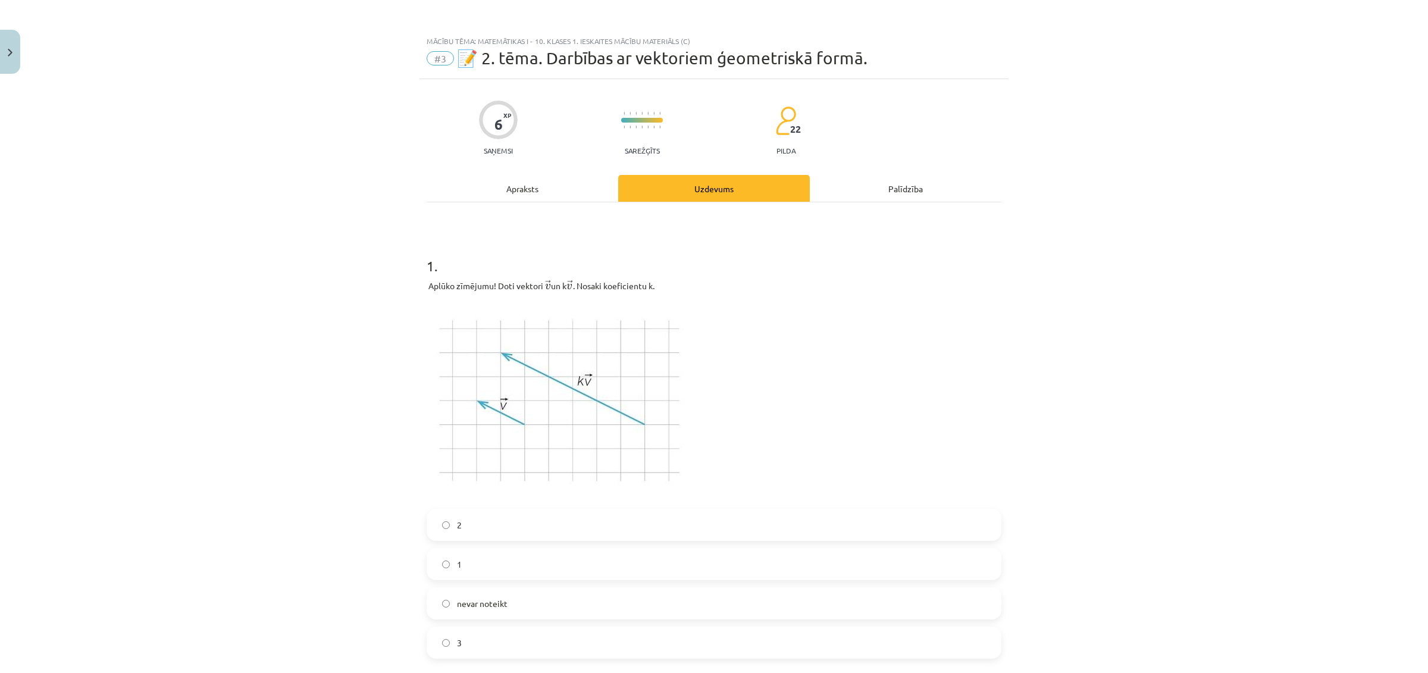
scroll to position [223, 0]
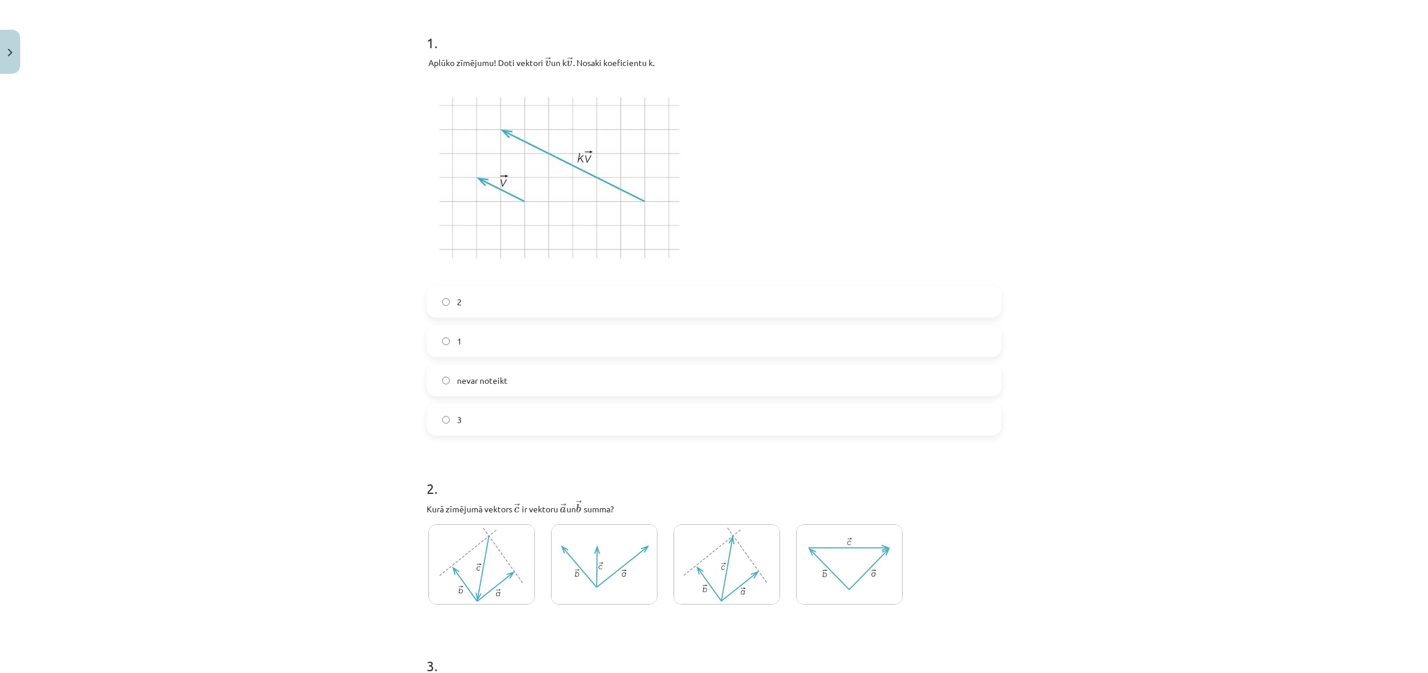
click at [534, 292] on label "2" at bounding box center [714, 302] width 572 height 30
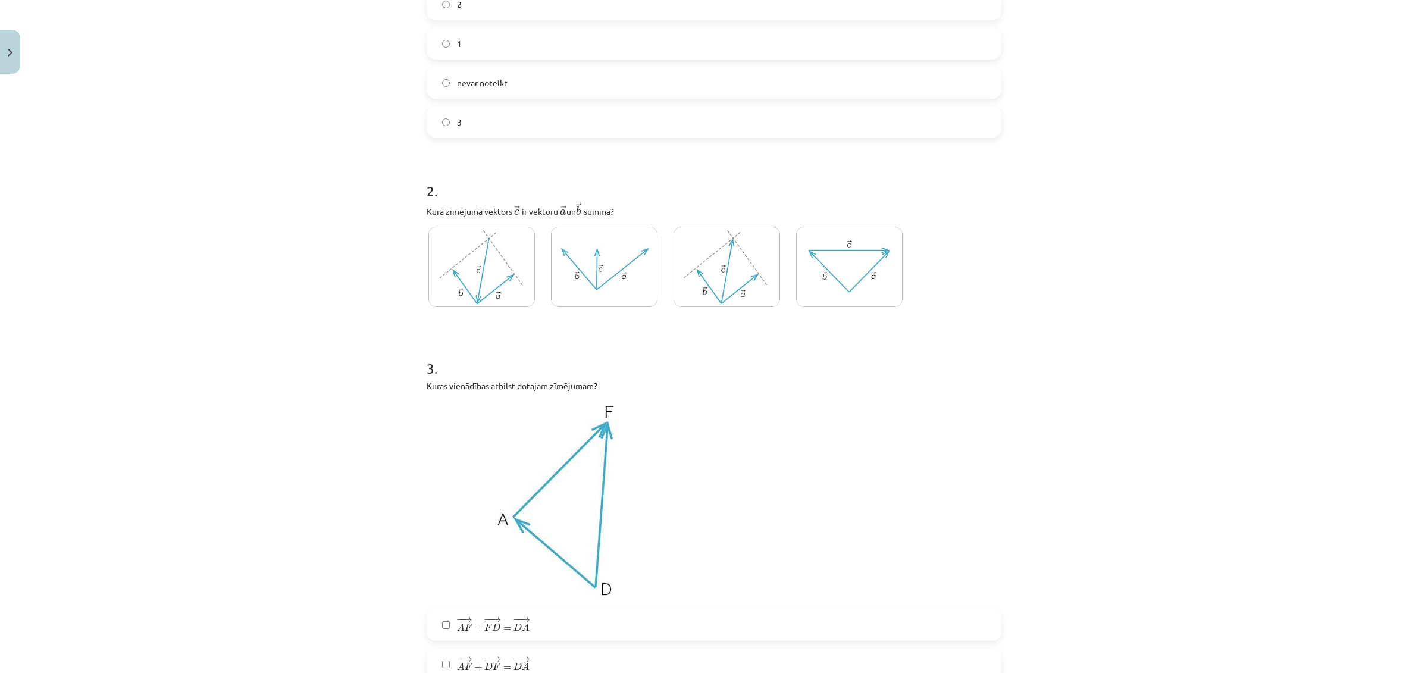
scroll to position [595, 0]
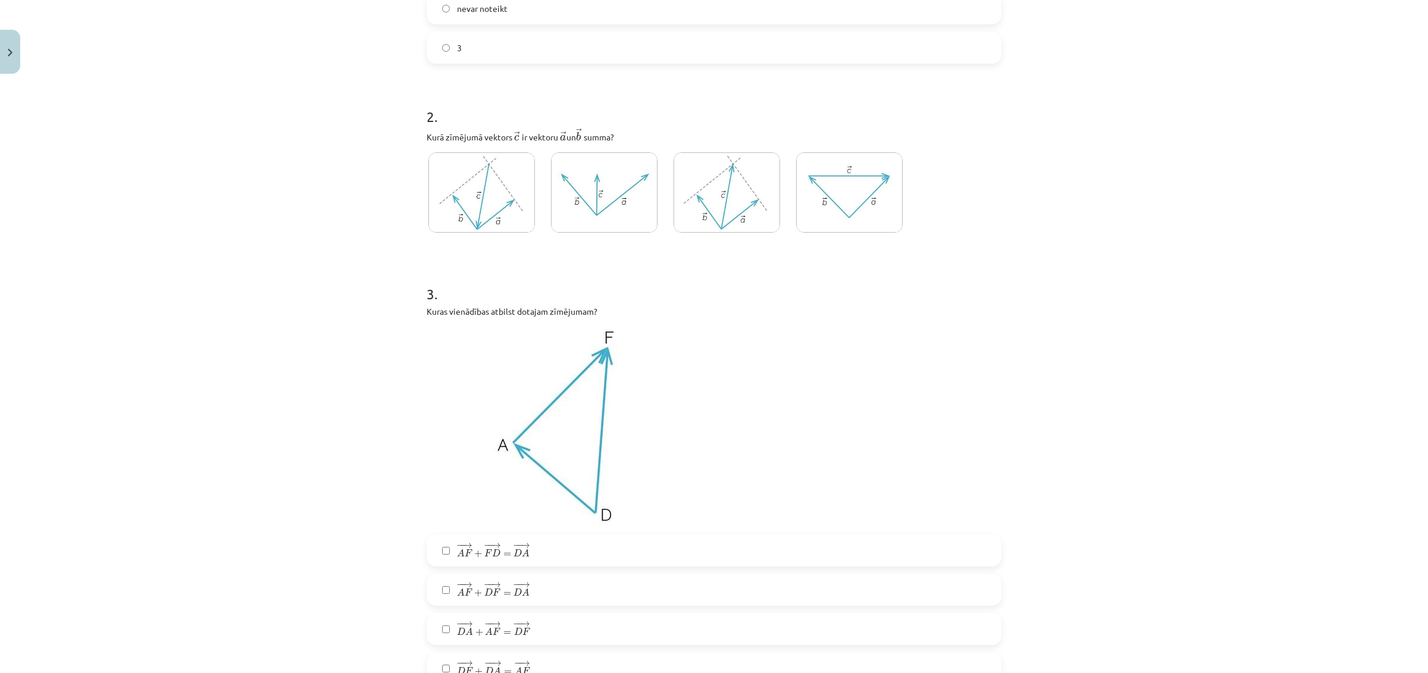
click at [817, 183] on img at bounding box center [849, 192] width 107 height 80
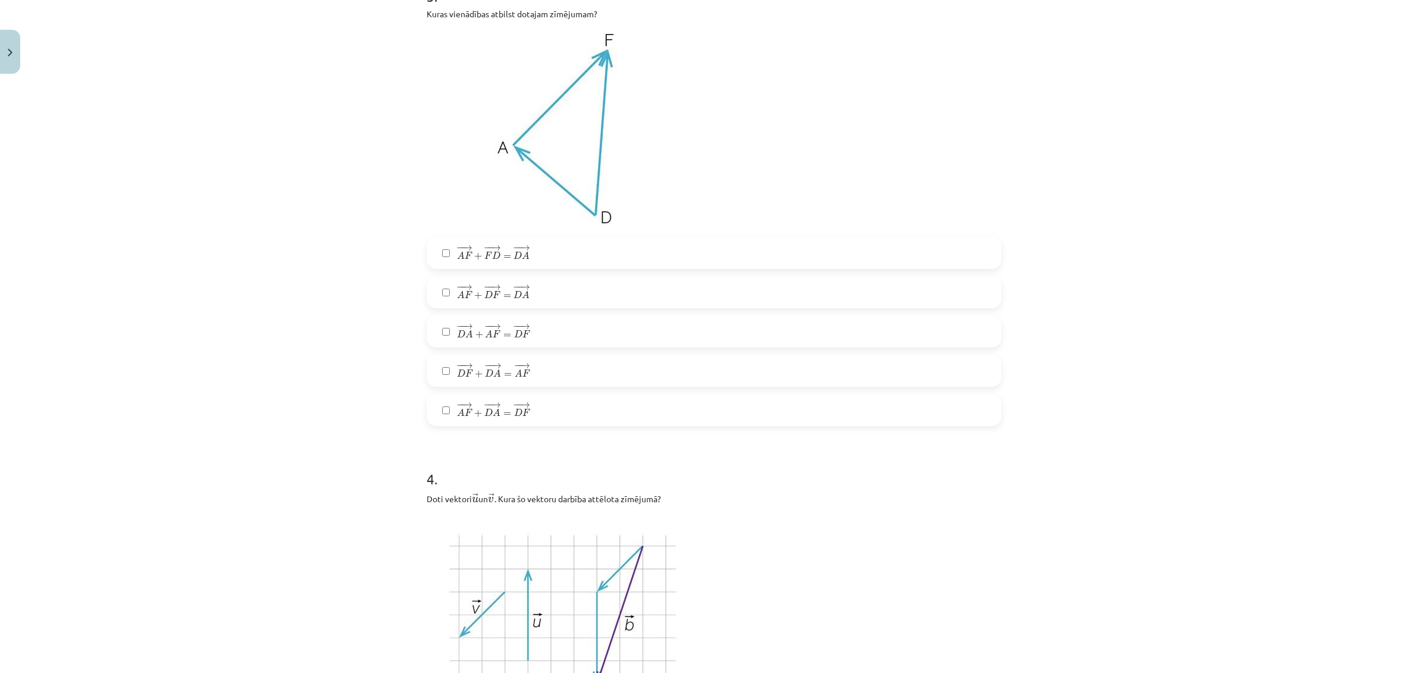
scroll to position [818, 0]
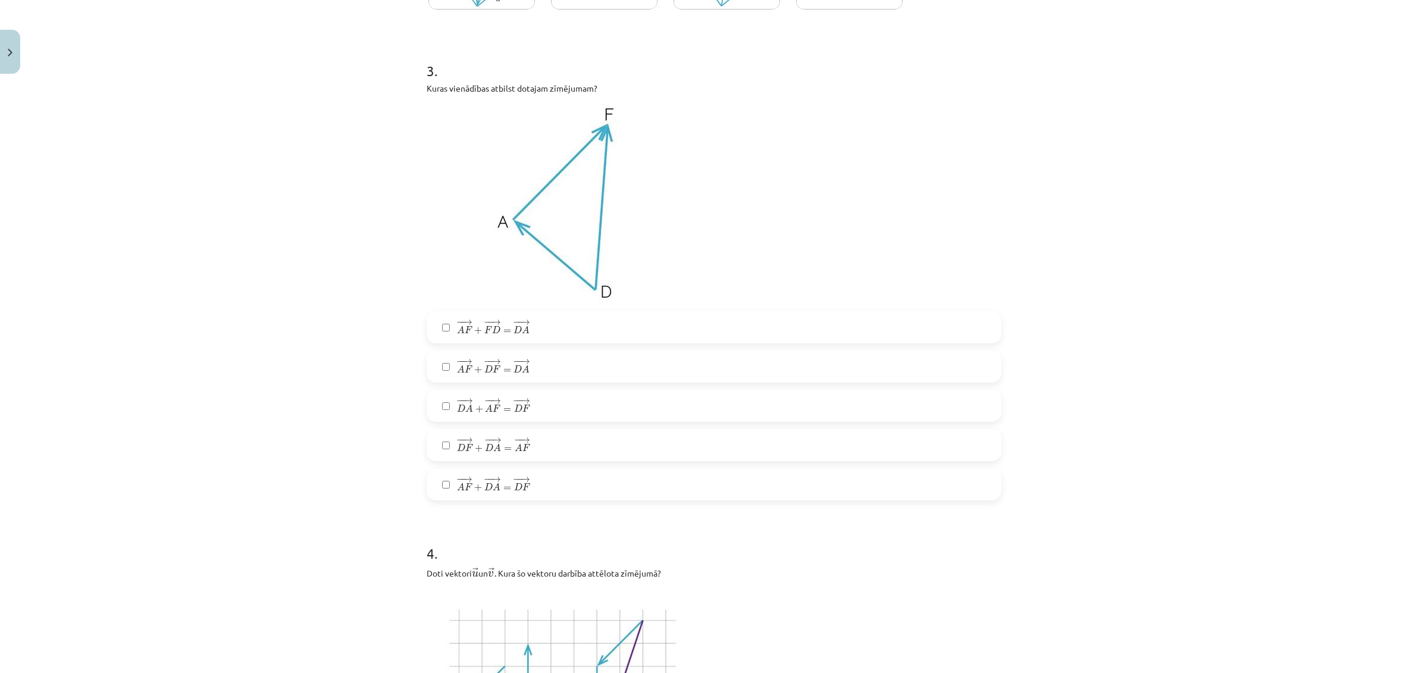
click at [531, 364] on label "− − → A F + − − → D F = − − → D A A F → + D F → = D A →" at bounding box center [714, 367] width 572 height 30
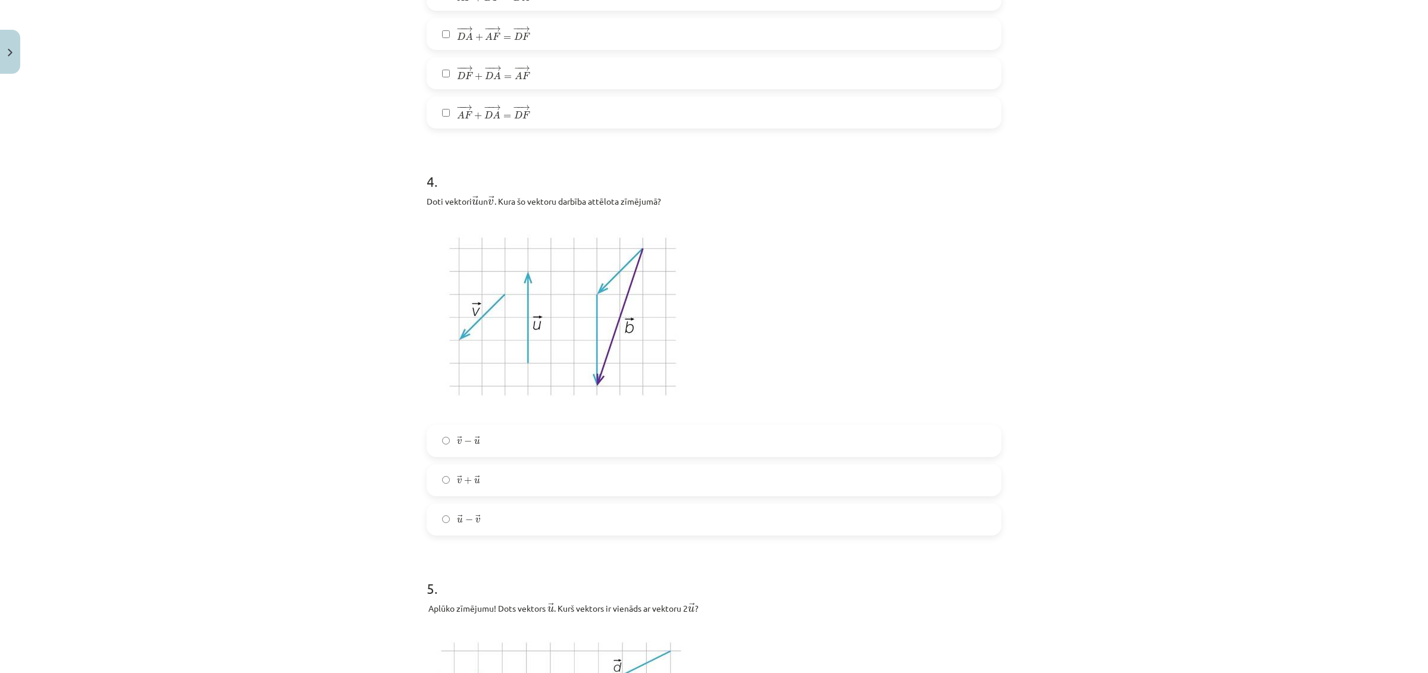
scroll to position [1265, 0]
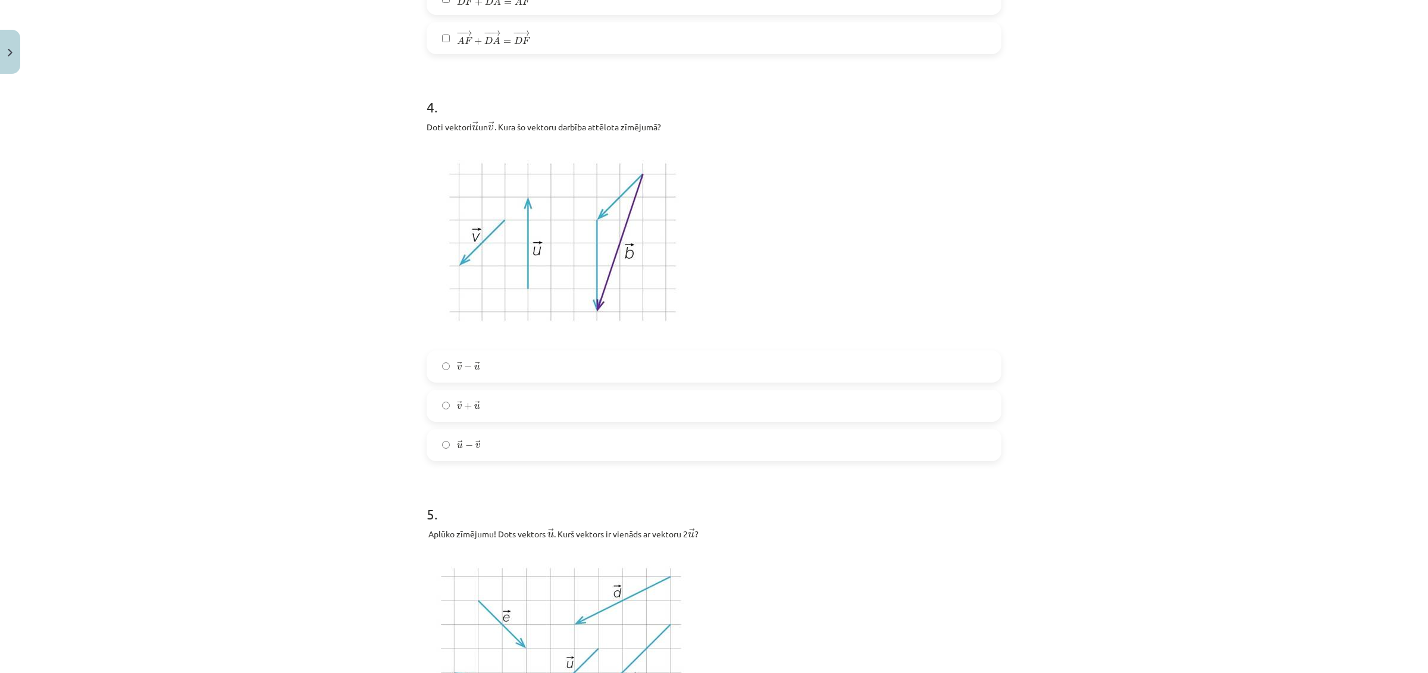
click at [548, 402] on label "→ v + → u v → + u →" at bounding box center [714, 406] width 572 height 30
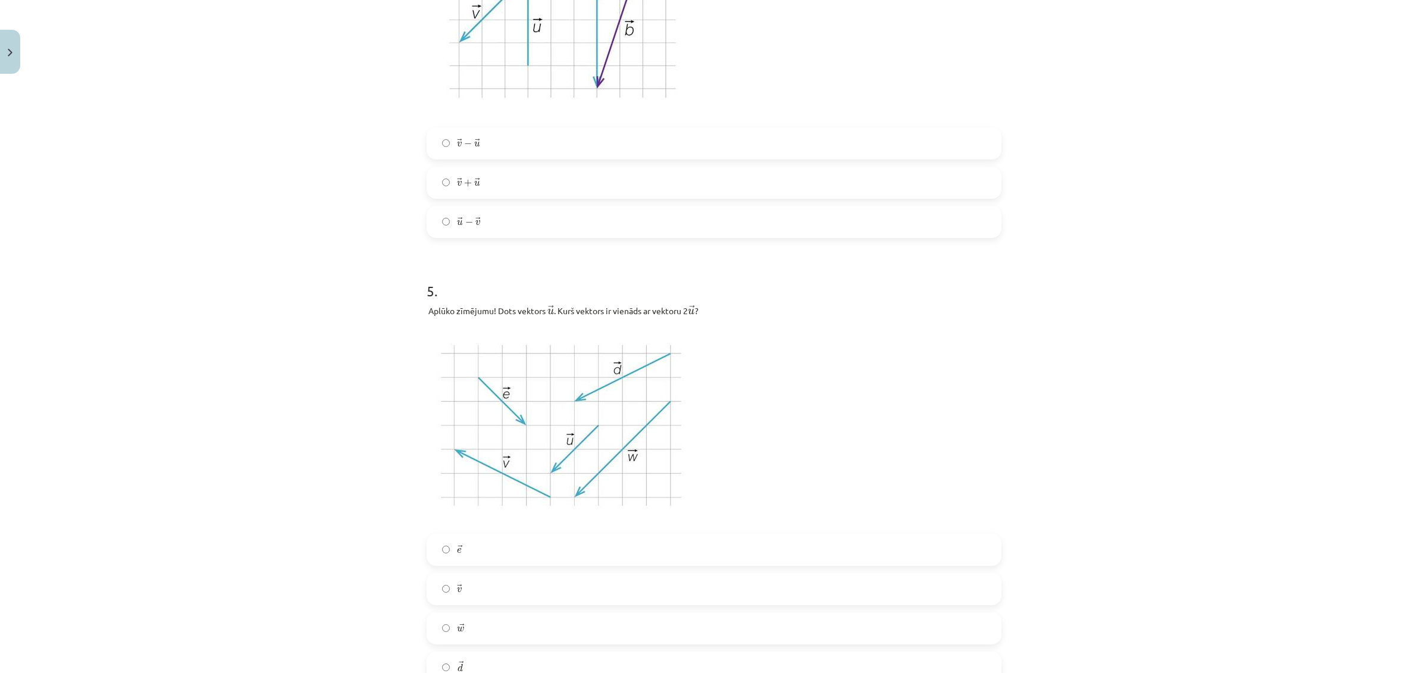
scroll to position [1636, 0]
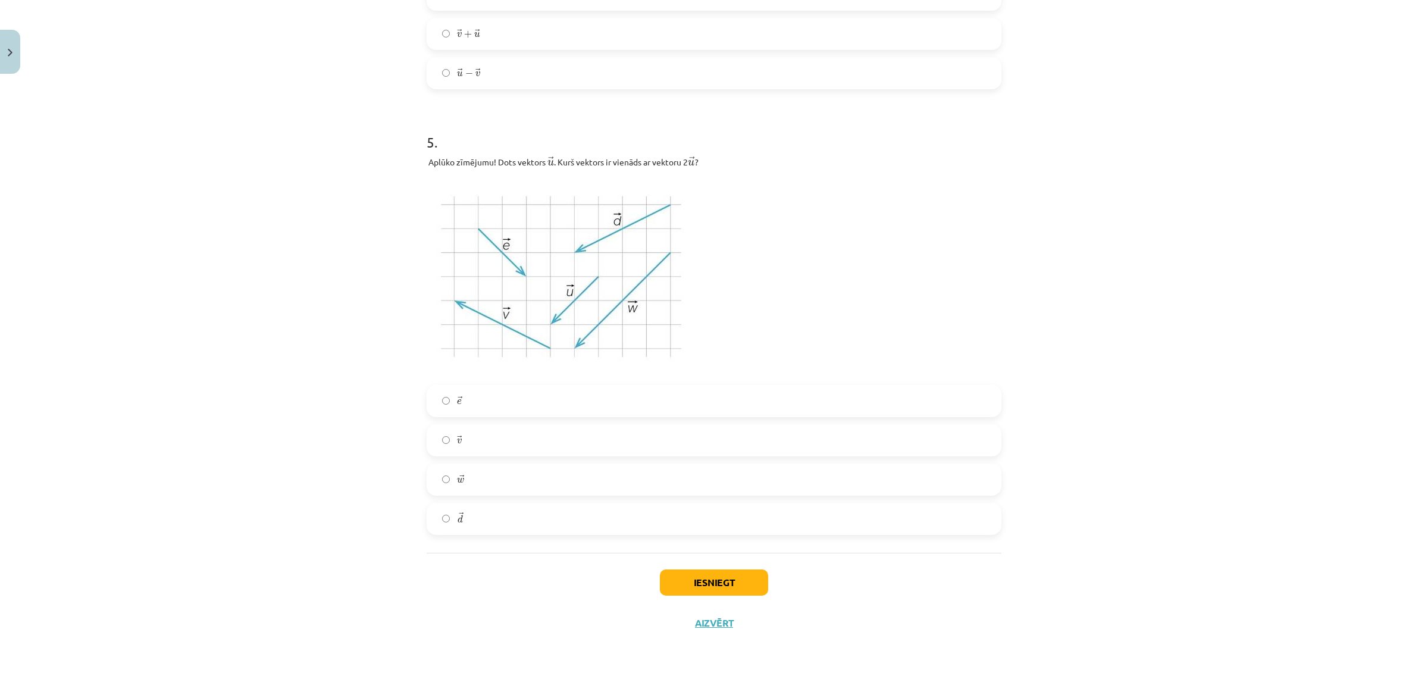
click at [545, 427] on label "→ v v →" at bounding box center [714, 440] width 572 height 30
click at [736, 586] on button "Iesniegt" at bounding box center [714, 582] width 108 height 26
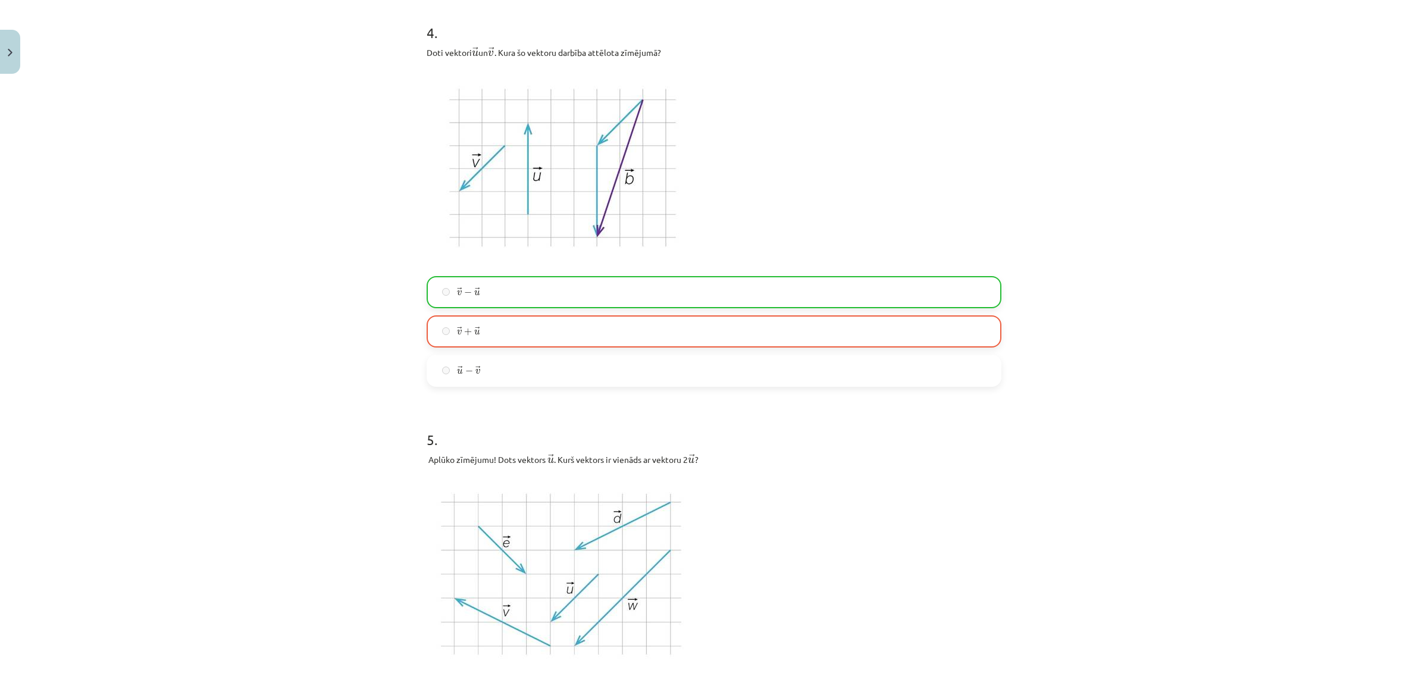
scroll to position [1674, 0]
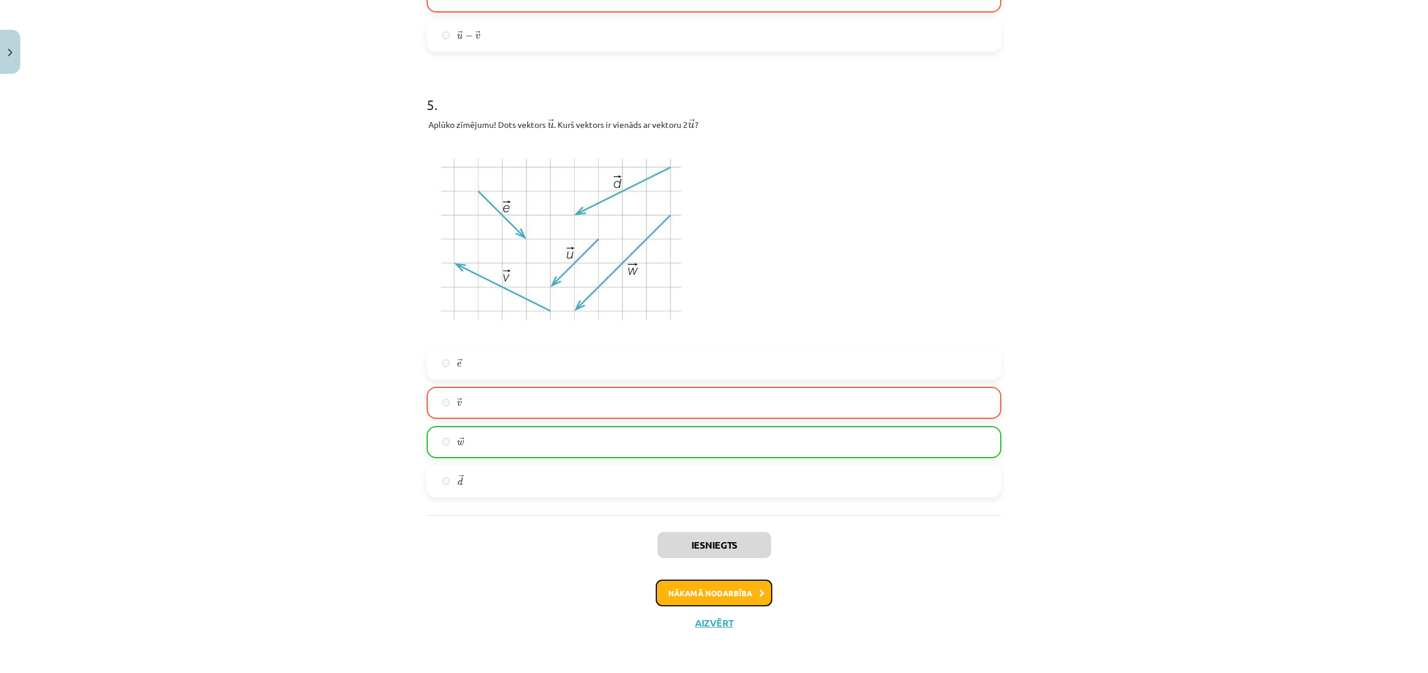
click at [736, 593] on button "Nākamā nodarbība" at bounding box center [714, 593] width 117 height 27
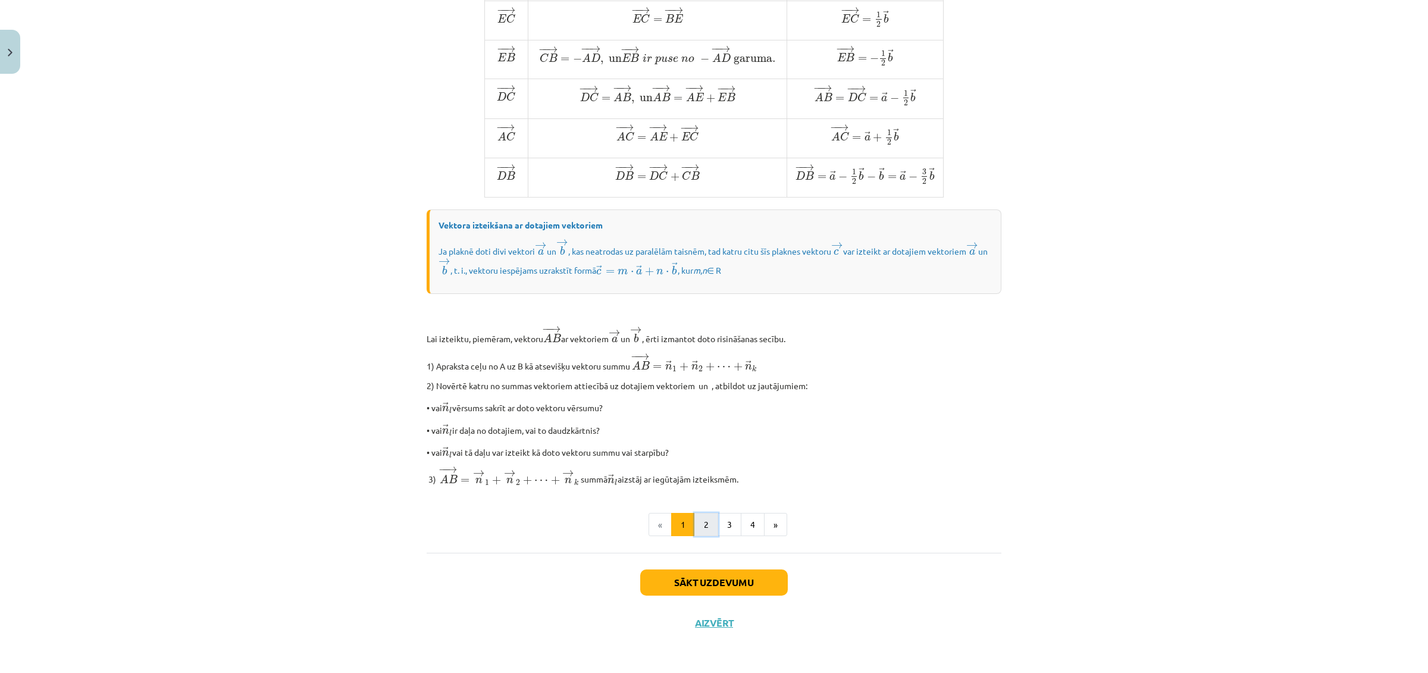
click at [703, 531] on button "2" at bounding box center [706, 525] width 24 height 24
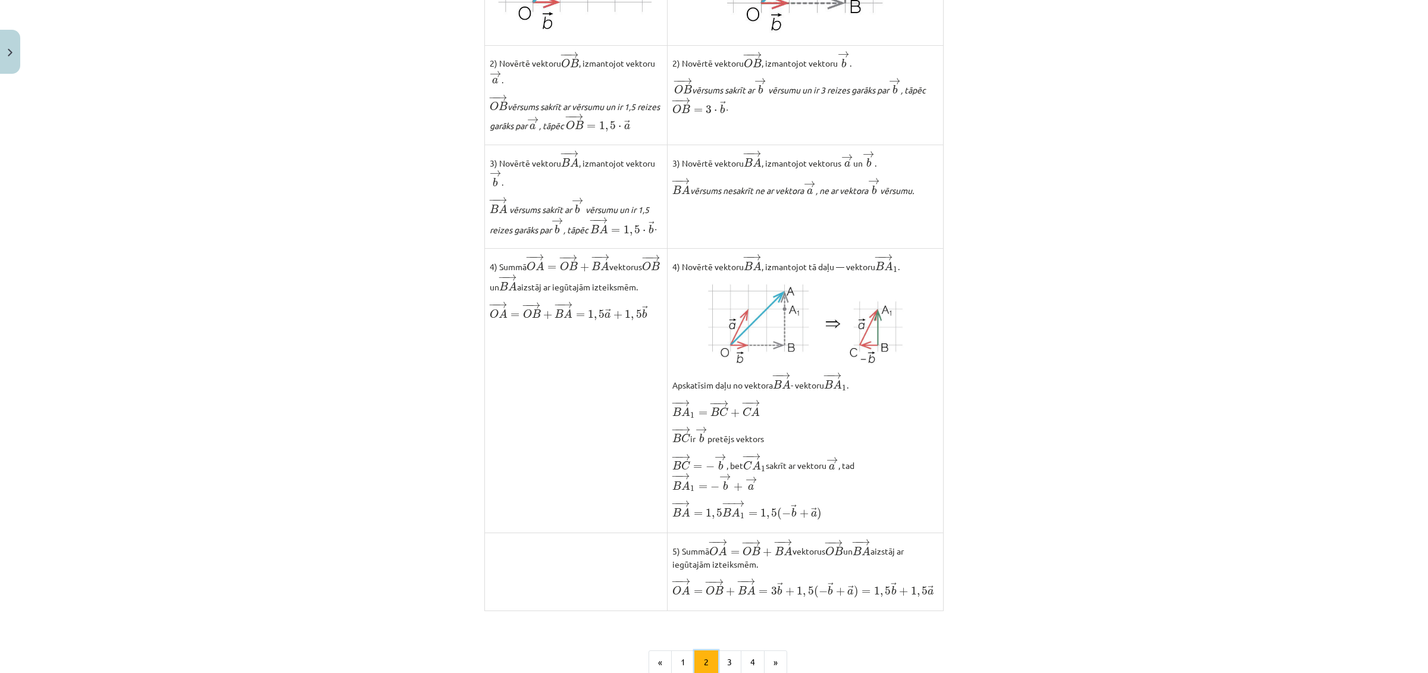
scroll to position [748, 0]
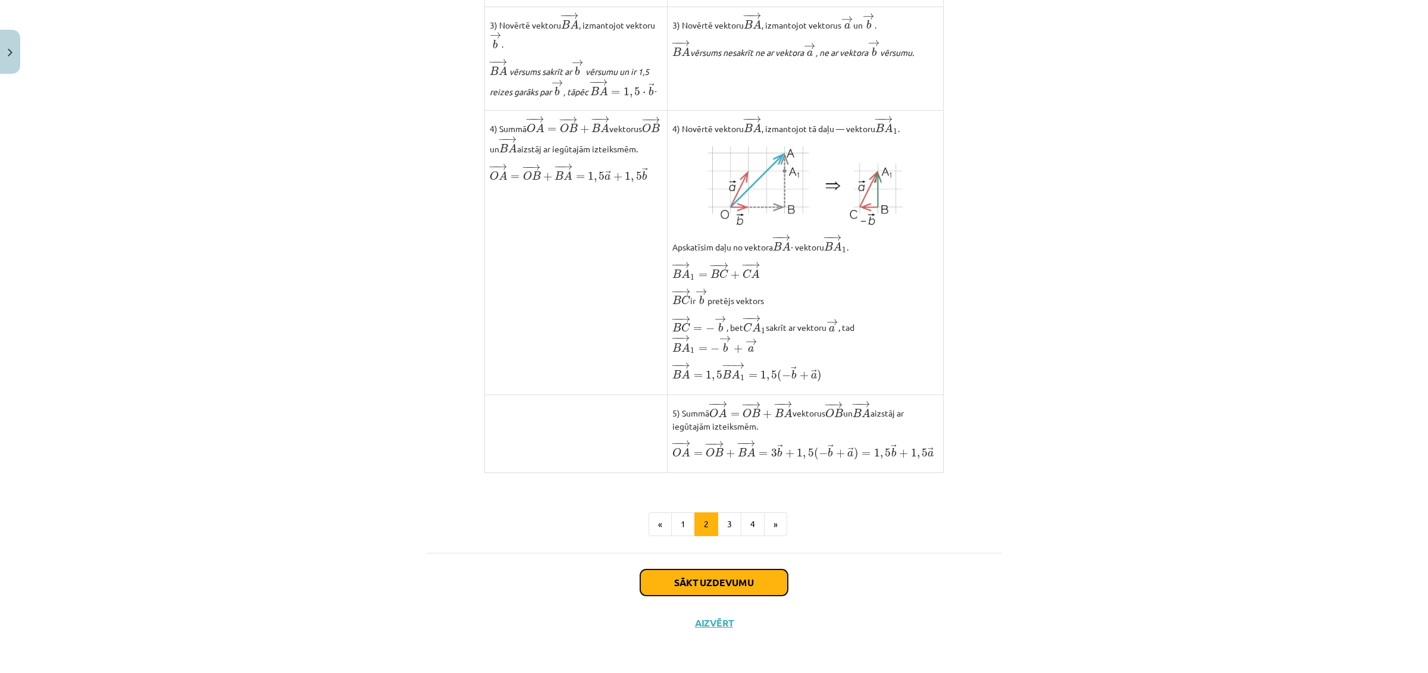
click at [737, 580] on button "Sākt uzdevumu" at bounding box center [714, 582] width 148 height 26
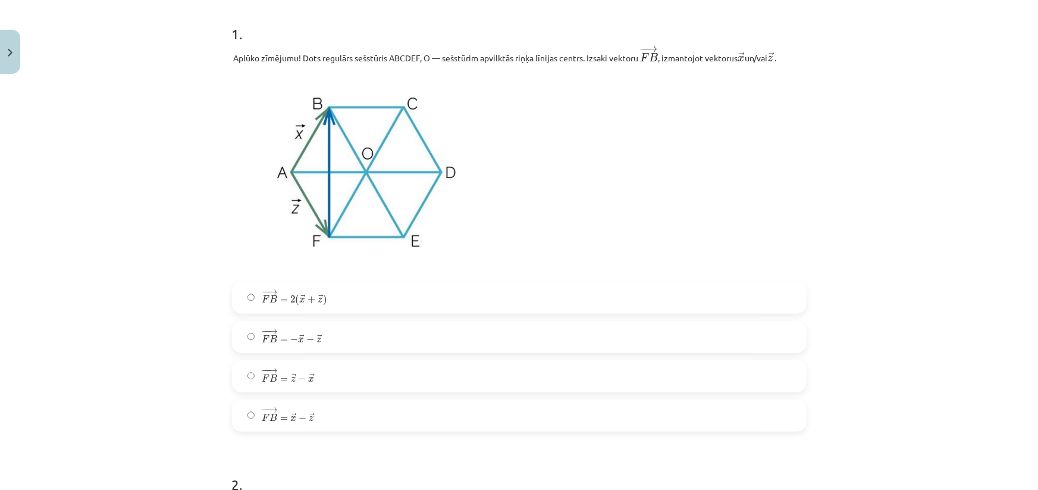
scroll to position [286, 0]
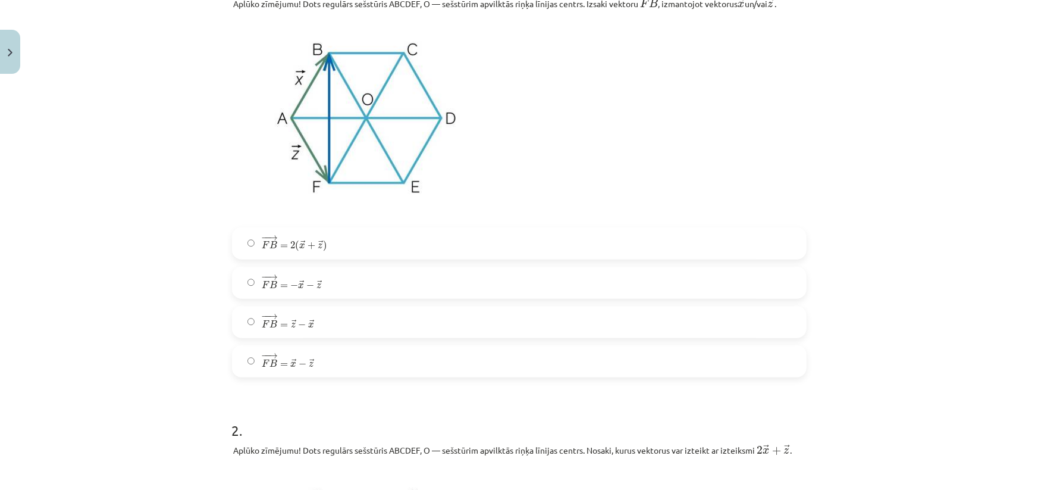
click at [318, 363] on label "− − → F B = → x − → z F B → = x → − z →" at bounding box center [519, 361] width 572 height 30
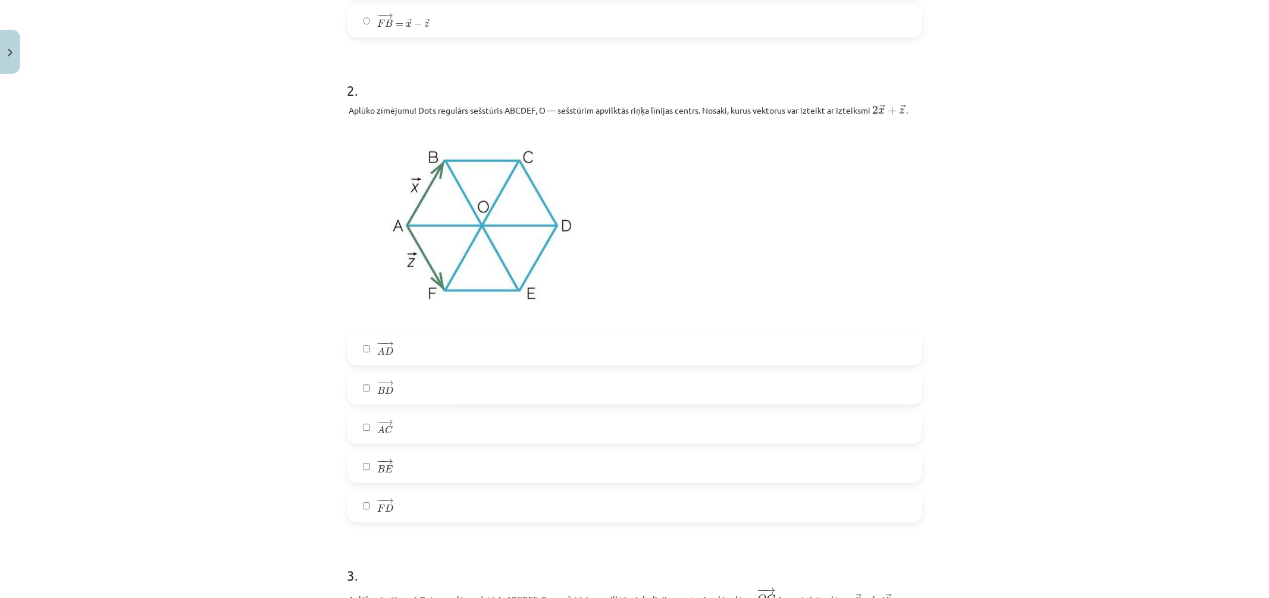
scroll to position [692, 0]
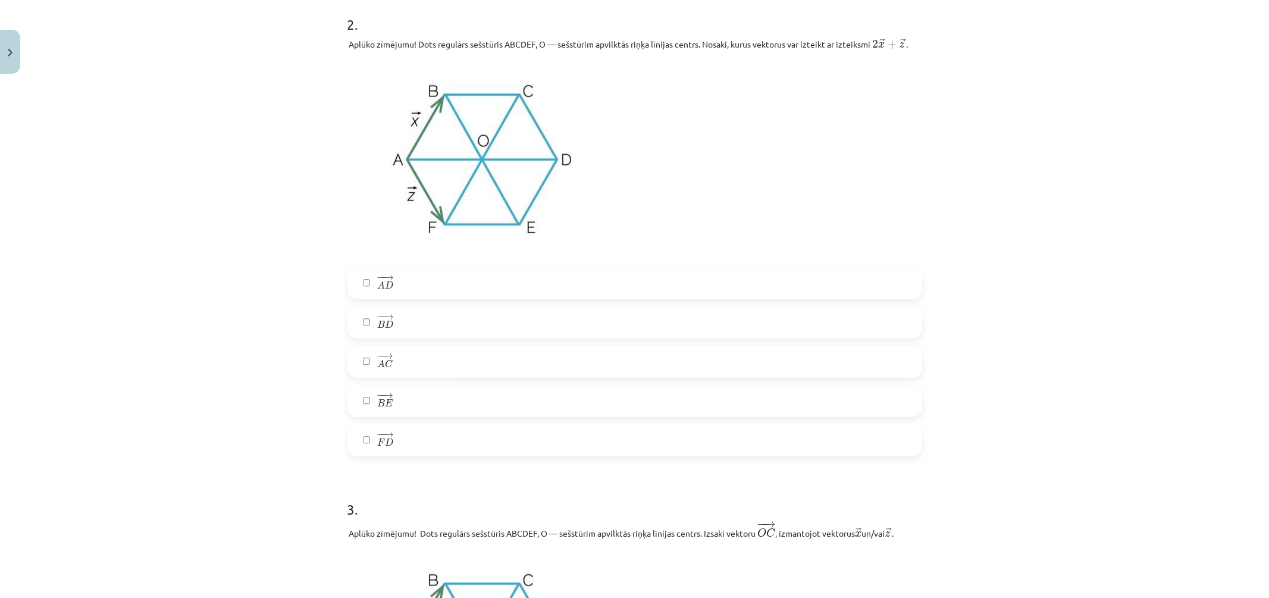
click at [411, 298] on label "− − → A D A D →" at bounding box center [635, 283] width 572 height 30
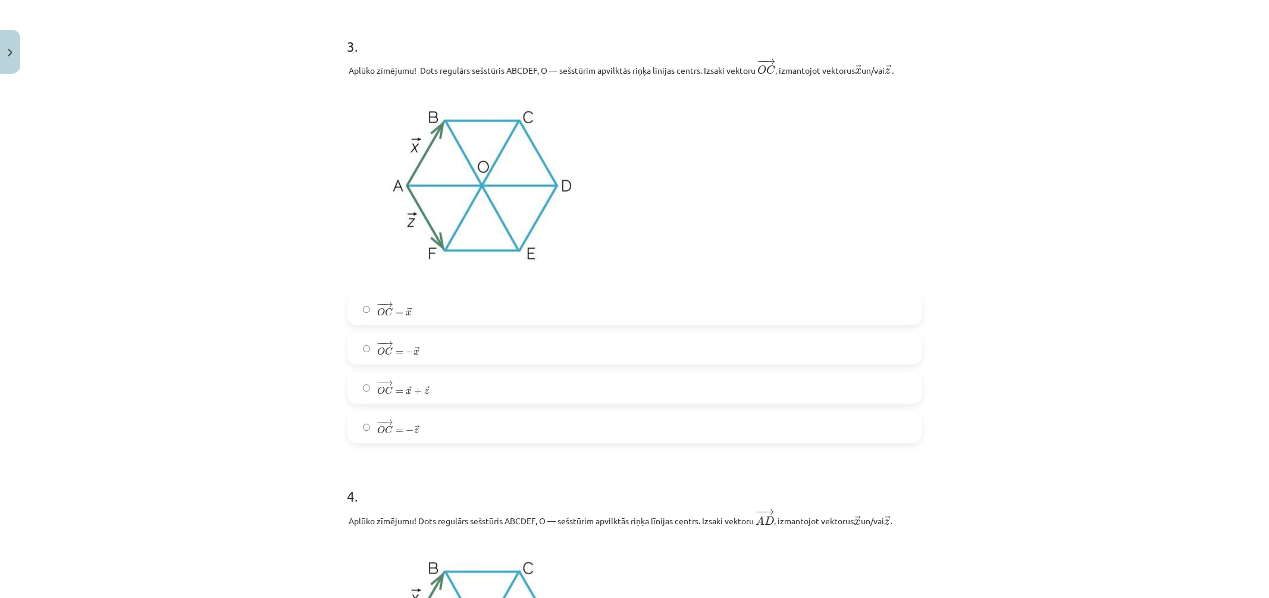
scroll to position [1221, 0]
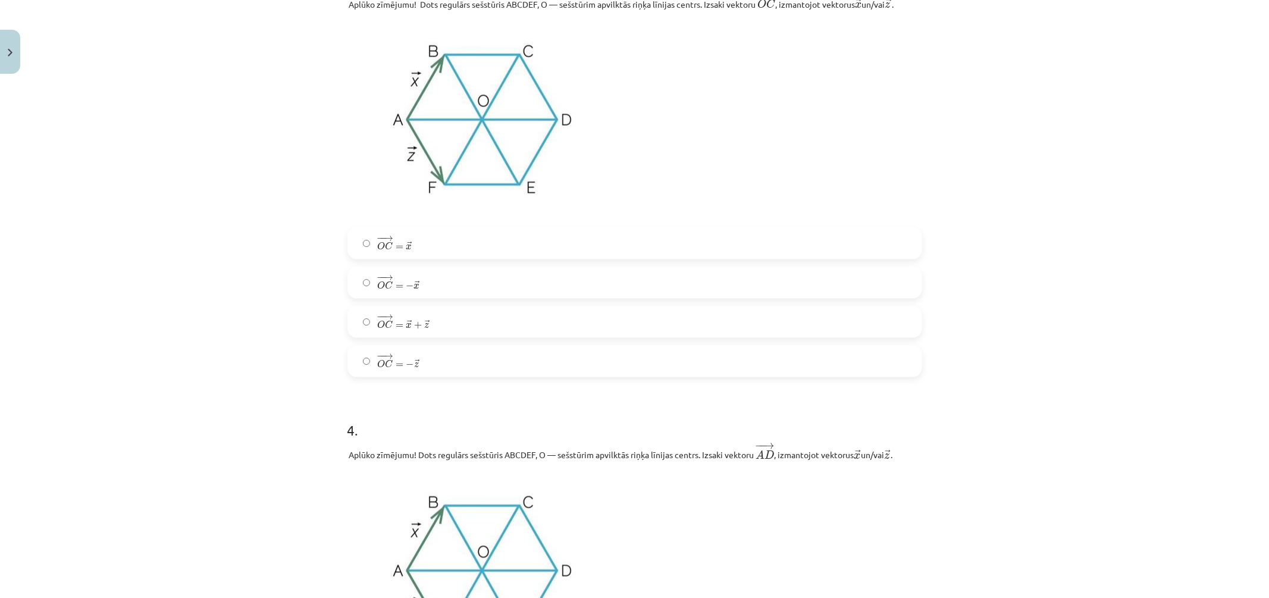
click at [396, 249] on span "=" at bounding box center [400, 248] width 8 height 4
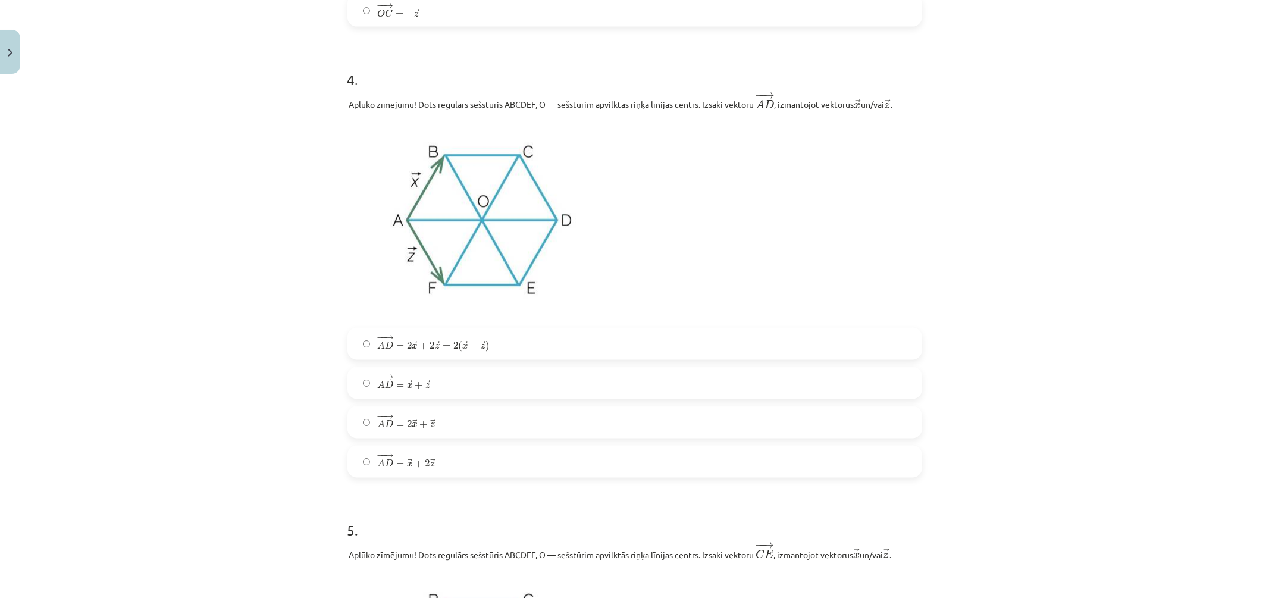
scroll to position [1704, 0]
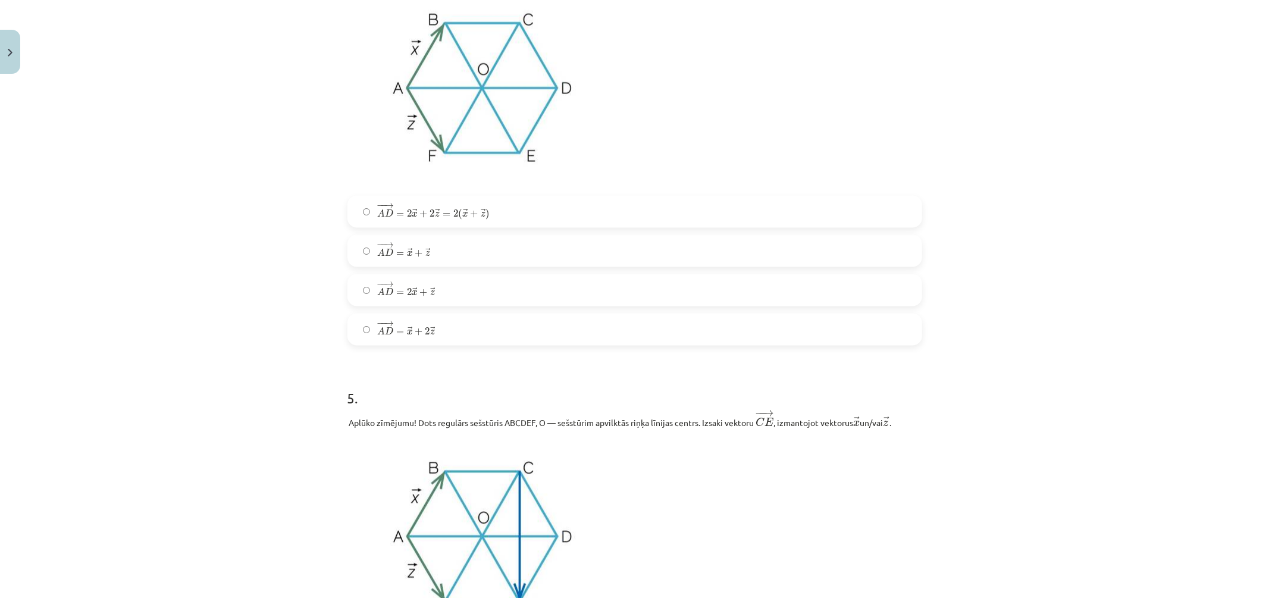
click at [512, 345] on label "− − → A D = → x + 2 → z A D → = x → + 2 z →" at bounding box center [635, 330] width 572 height 30
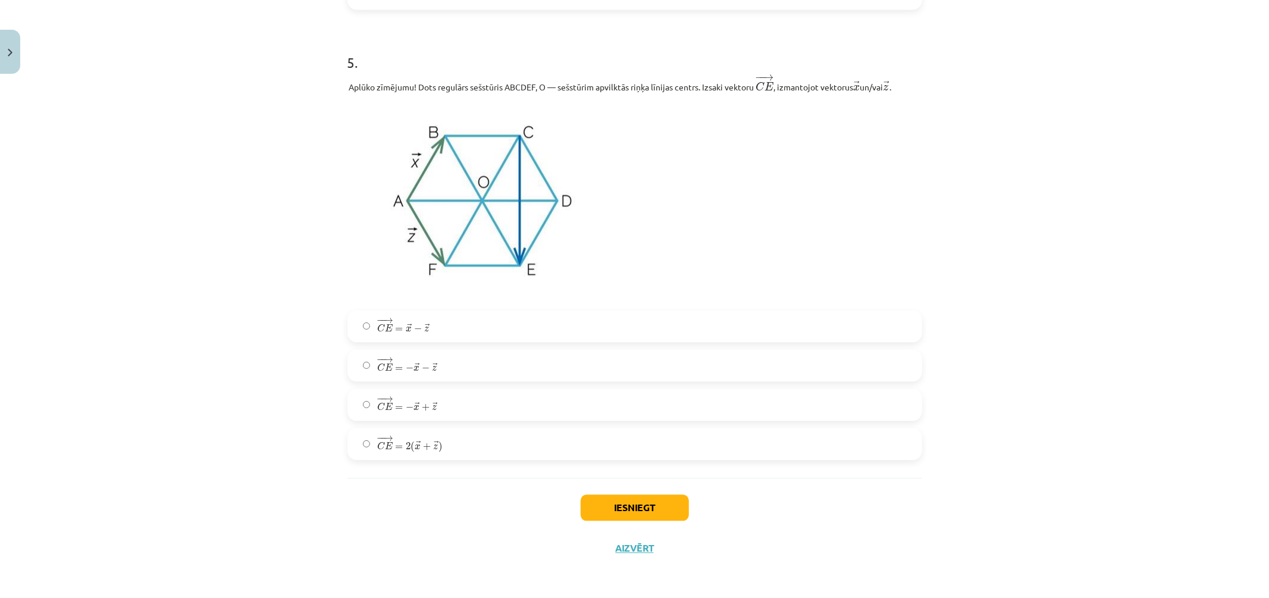
scroll to position [2113, 0]
click at [457, 373] on label "− − → C E = − → x − → z C E → = − x → − z →" at bounding box center [635, 366] width 572 height 30
click at [627, 500] on button "Iesniegt" at bounding box center [635, 508] width 108 height 26
click at [440, 322] on label "− − → C E = → x − → z C E → = x → − z →" at bounding box center [635, 326] width 572 height 30
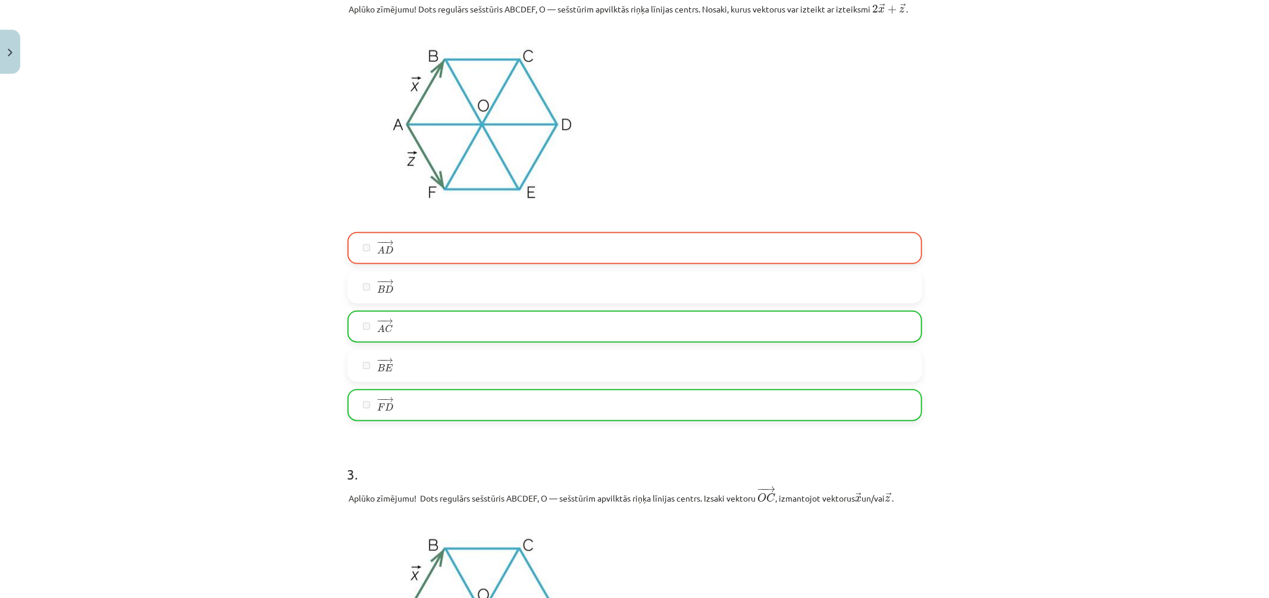
scroll to position [793, 0]
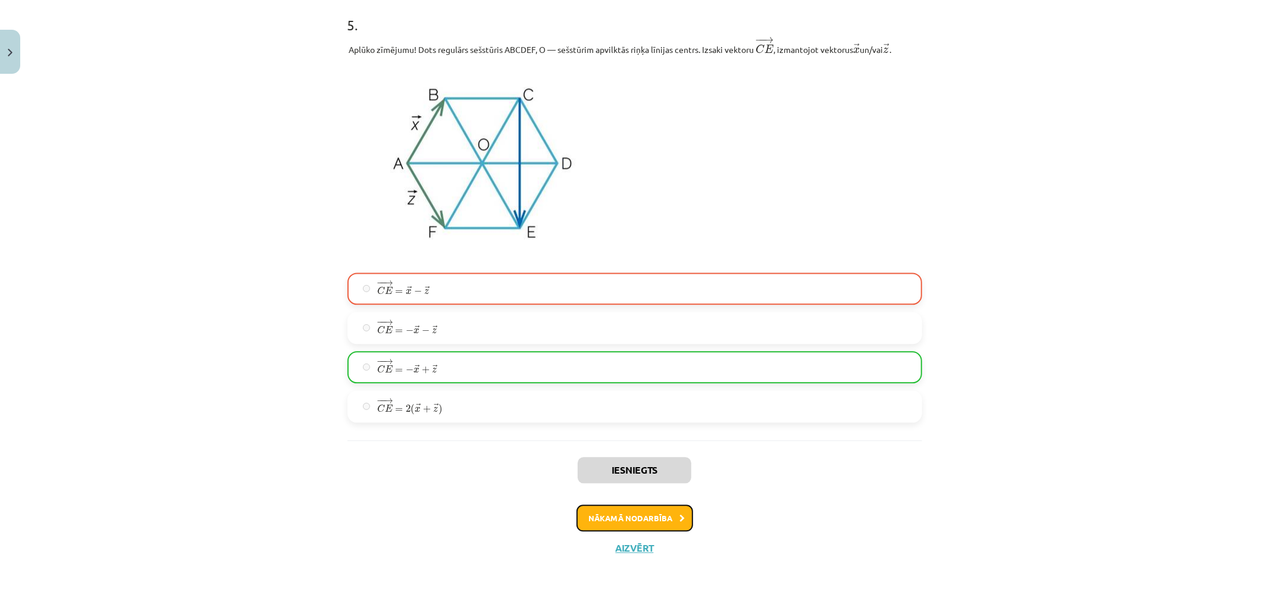
click at [661, 517] on button "Nākamā nodarbība" at bounding box center [635, 518] width 117 height 27
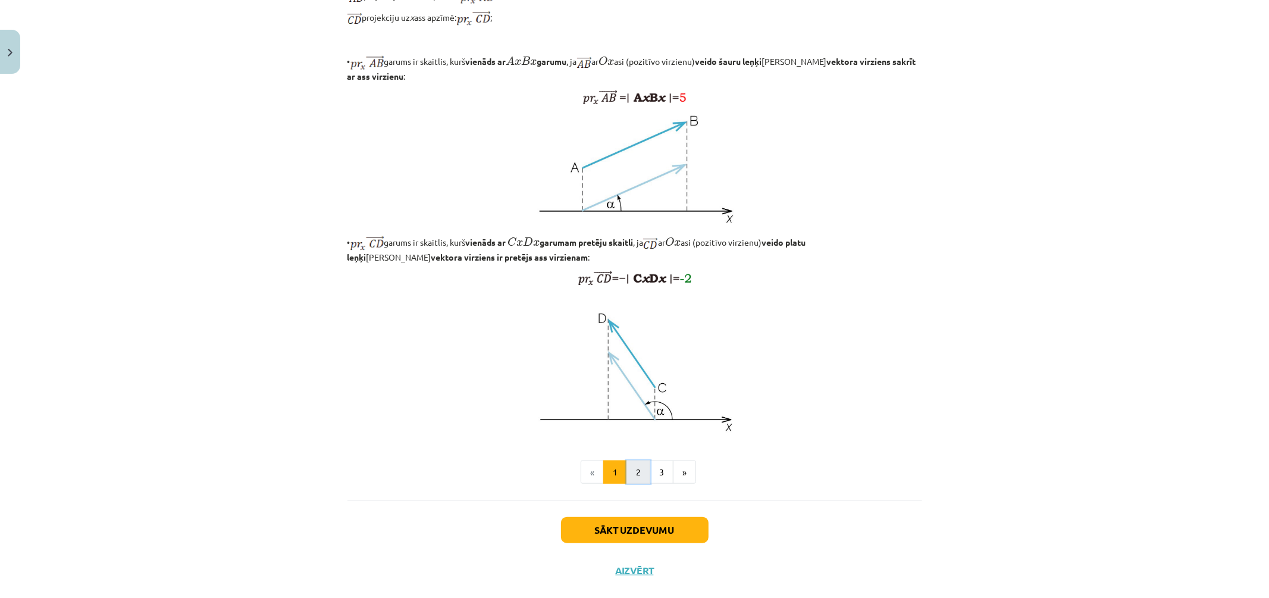
click at [640, 484] on button "2" at bounding box center [639, 473] width 24 height 24
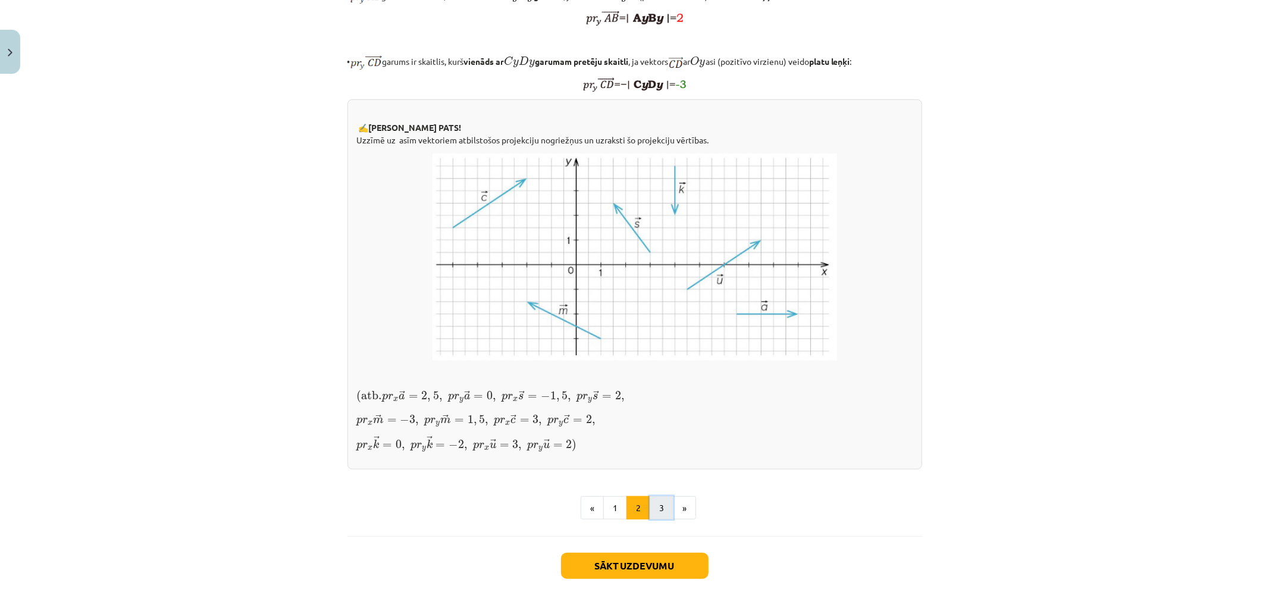
click at [661, 496] on button "3" at bounding box center [662, 508] width 24 height 24
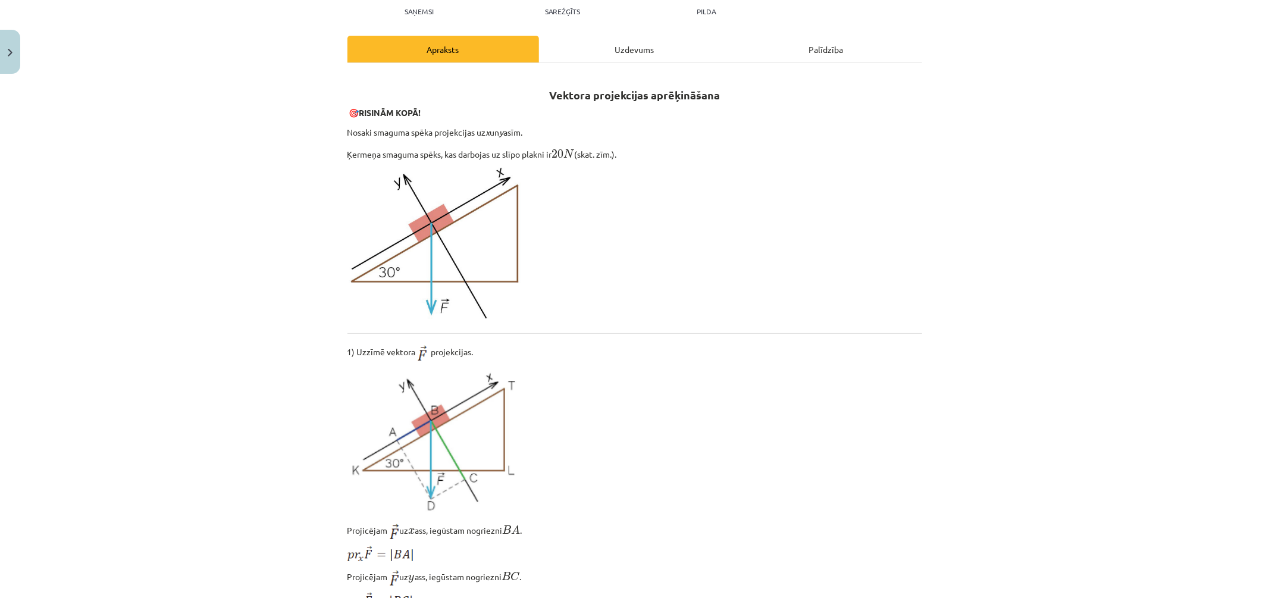
scroll to position [0, 0]
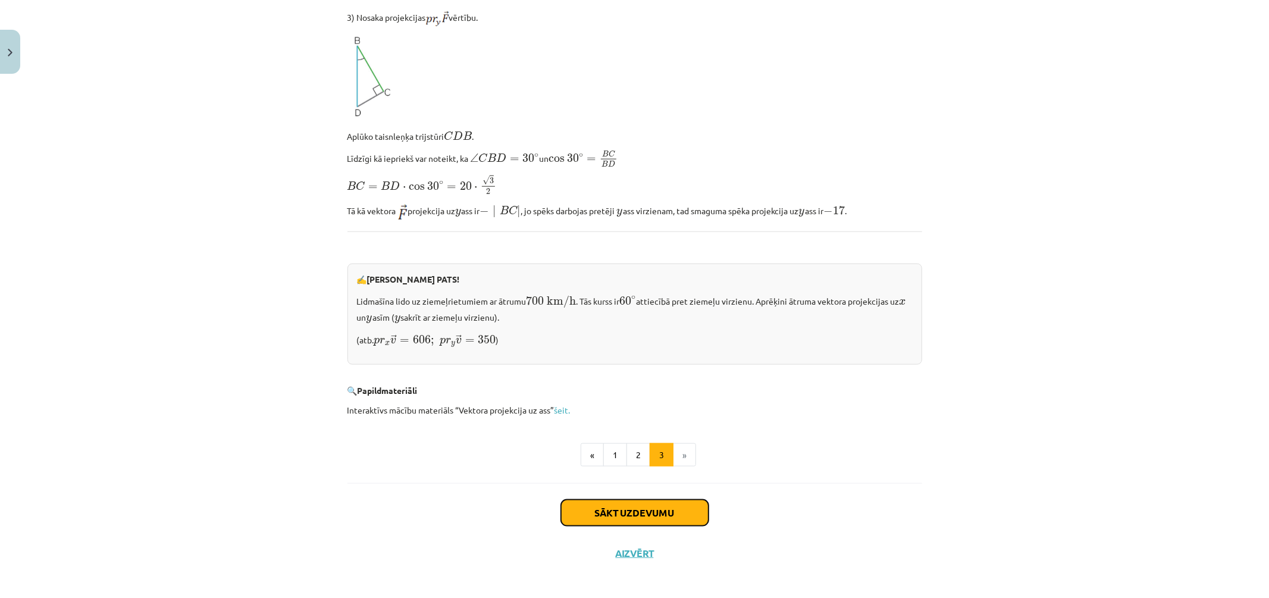
click at [619, 505] on button "Sākt uzdevumu" at bounding box center [635, 513] width 148 height 26
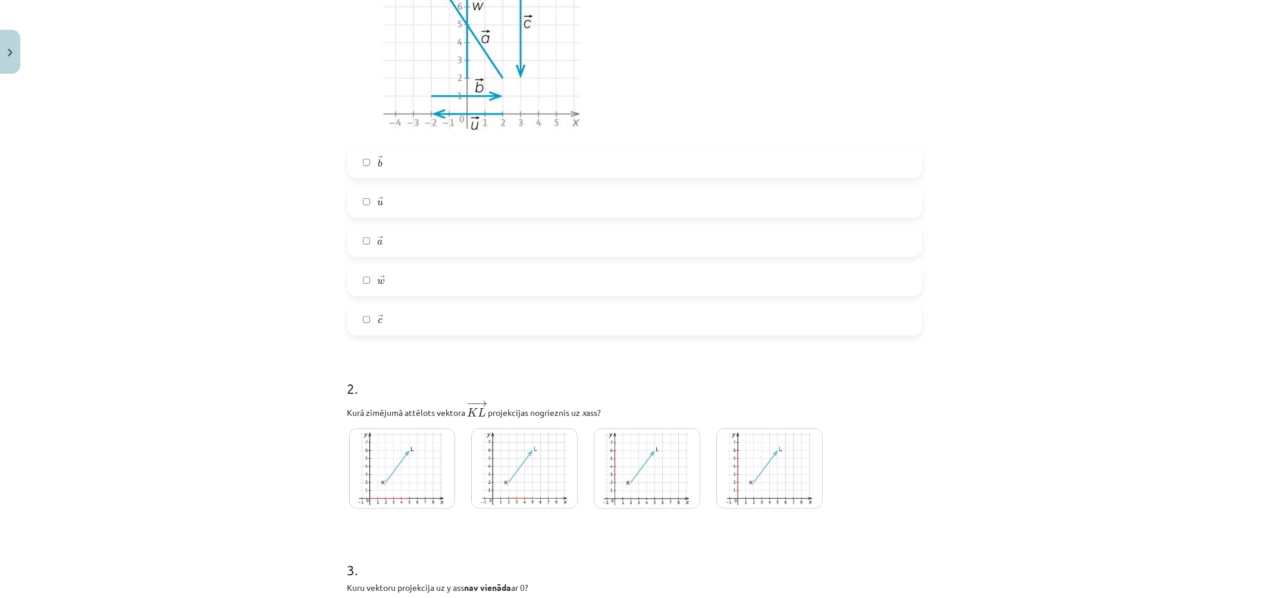
click at [395, 277] on label "→ w w →" at bounding box center [635, 280] width 572 height 30
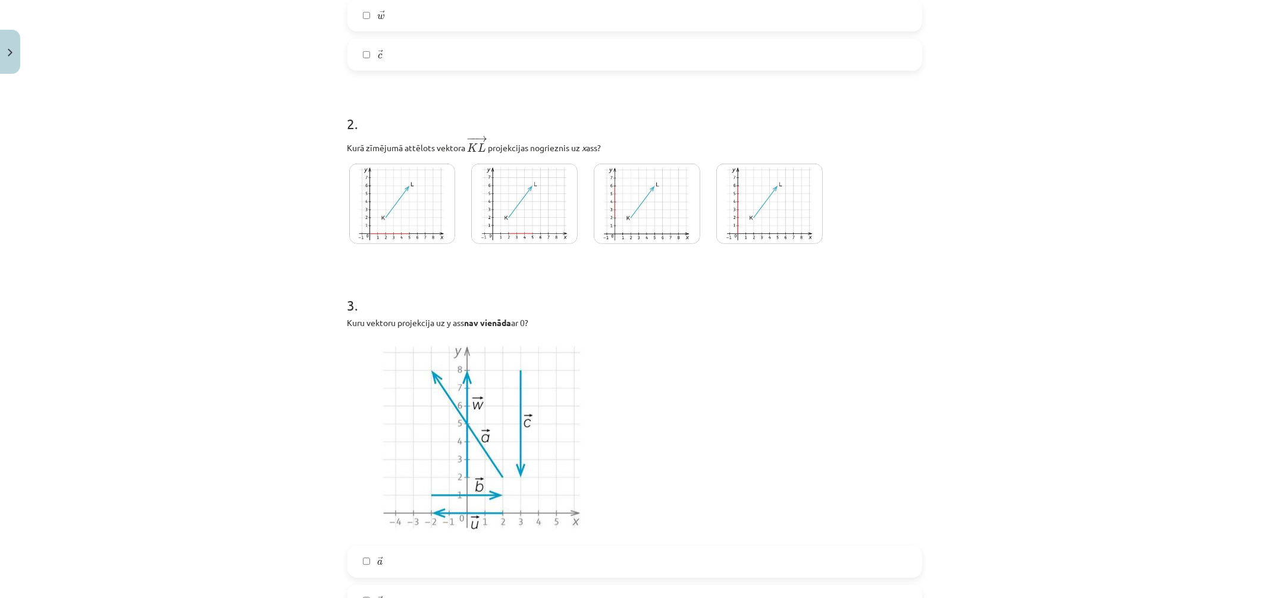
click at [533, 227] on img at bounding box center [524, 204] width 107 height 80
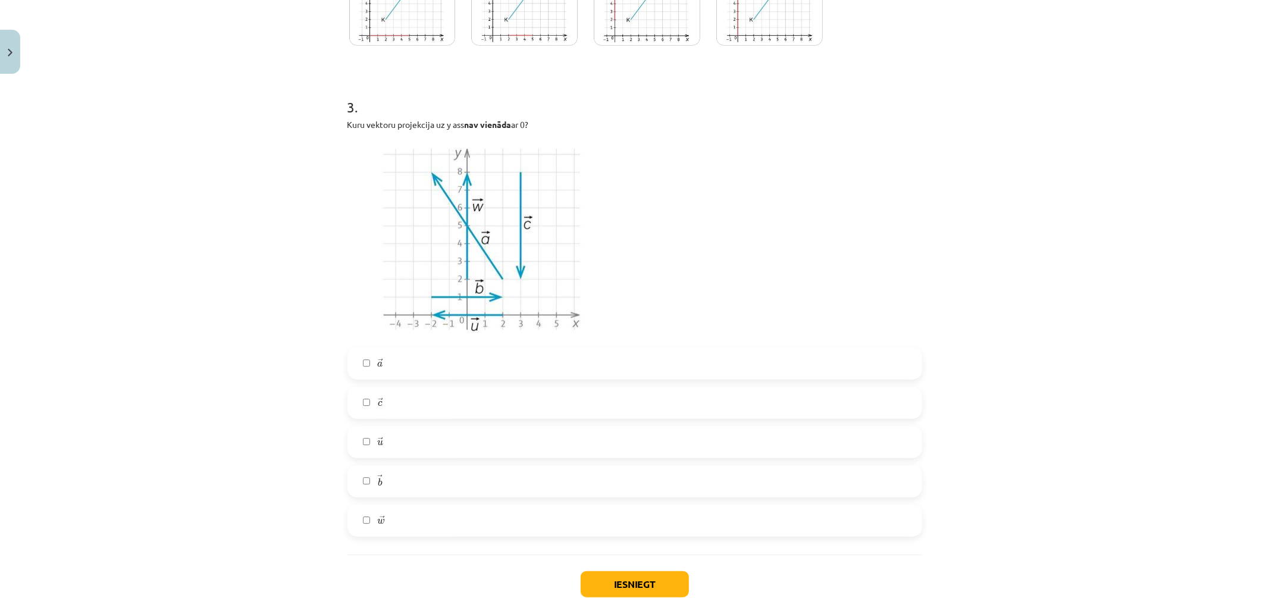
scroll to position [899, 0]
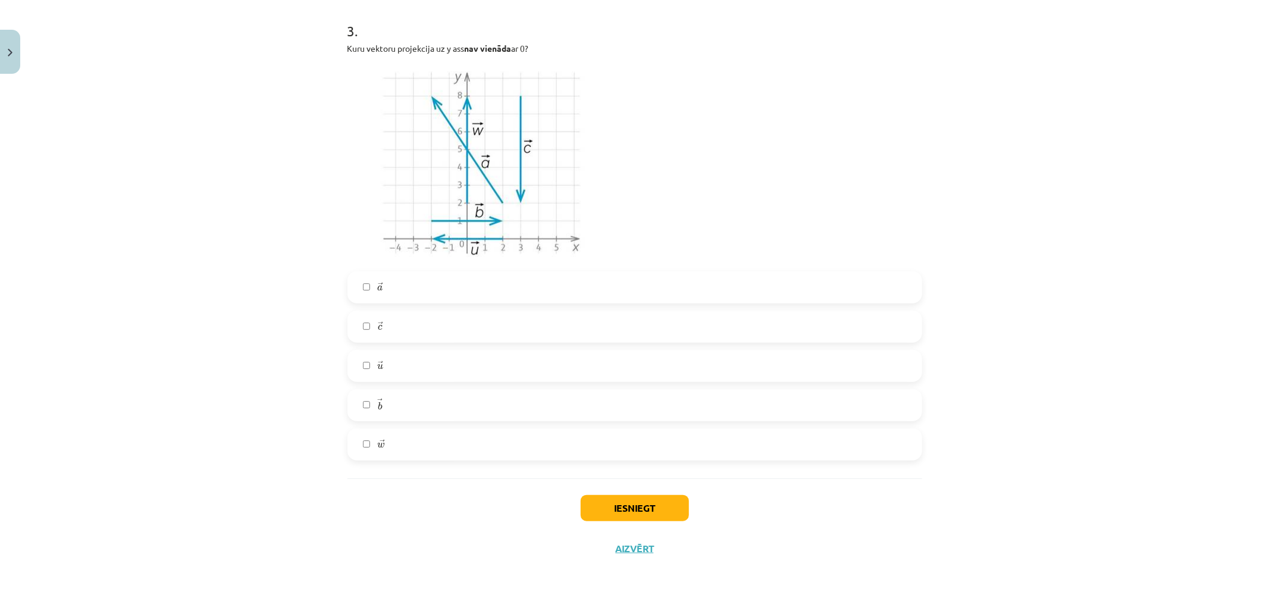
click at [455, 361] on label "→ u u →" at bounding box center [635, 366] width 572 height 30
click at [637, 509] on button "Iesniegt" at bounding box center [635, 508] width 108 height 26
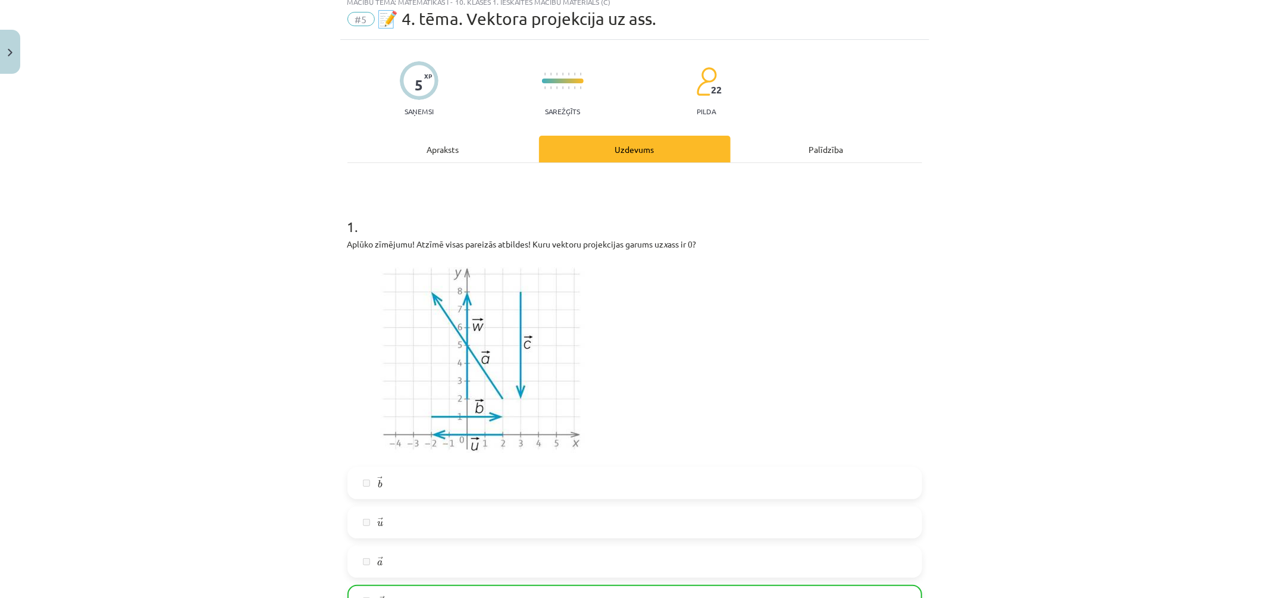
scroll to position [0, 0]
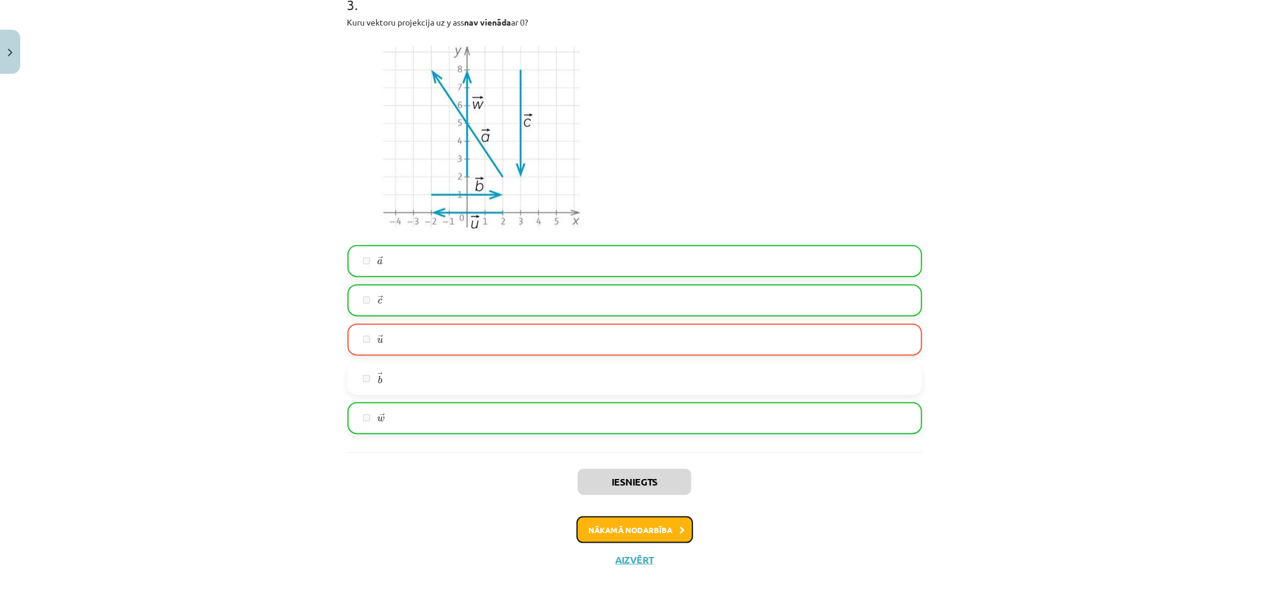
click at [649, 530] on button "Nākamā nodarbība" at bounding box center [635, 530] width 117 height 27
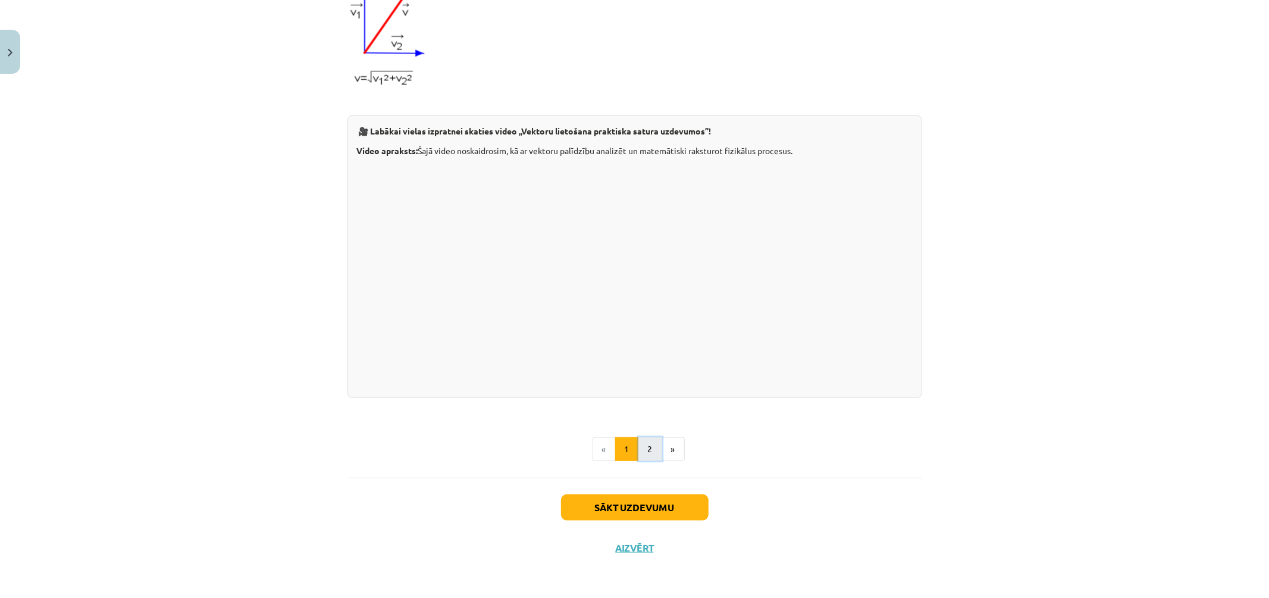
click at [646, 456] on button "2" at bounding box center [651, 449] width 24 height 24
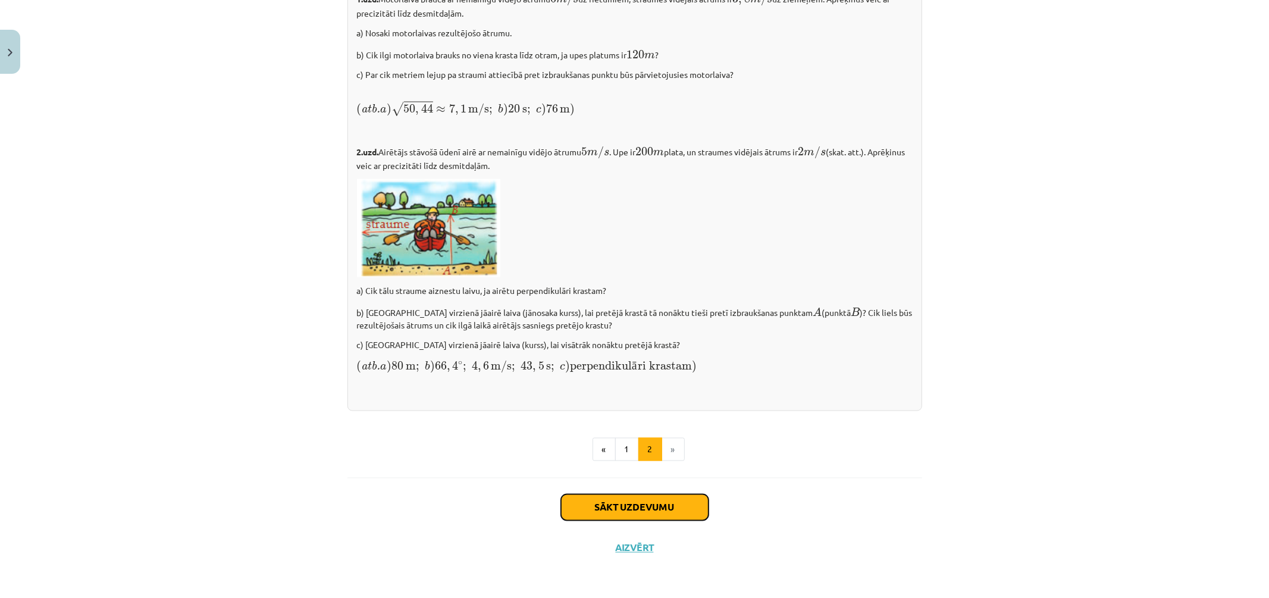
click at [638, 504] on button "Sākt uzdevumu" at bounding box center [635, 508] width 148 height 26
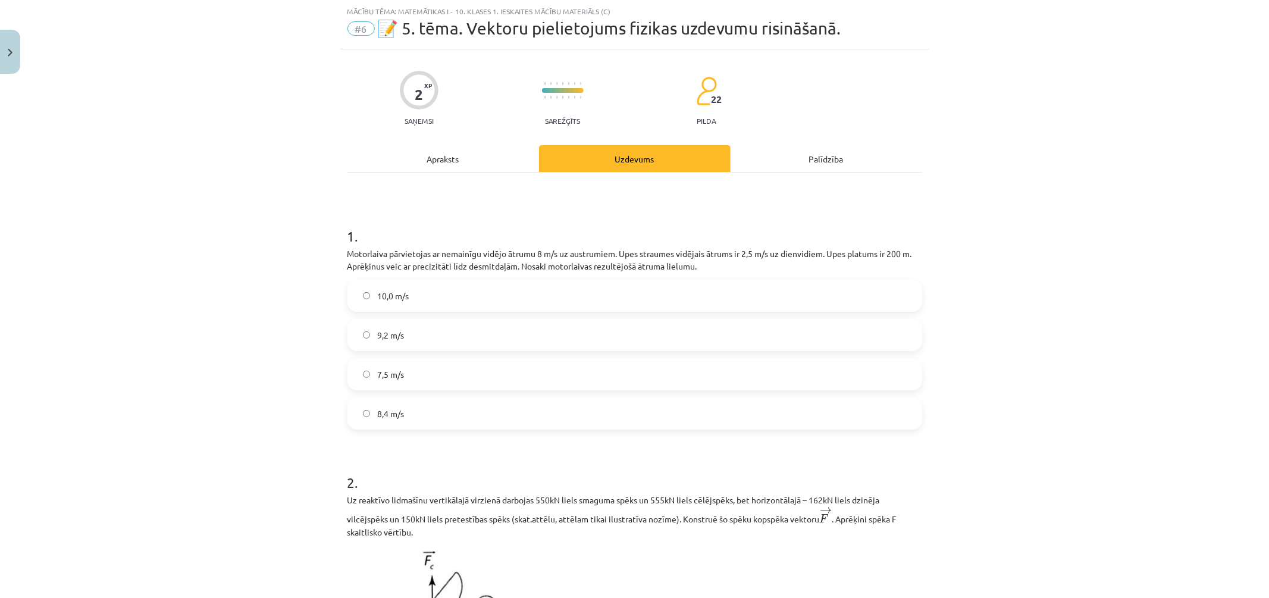
click at [518, 372] on label "7,5 m/s" at bounding box center [635, 374] width 572 height 30
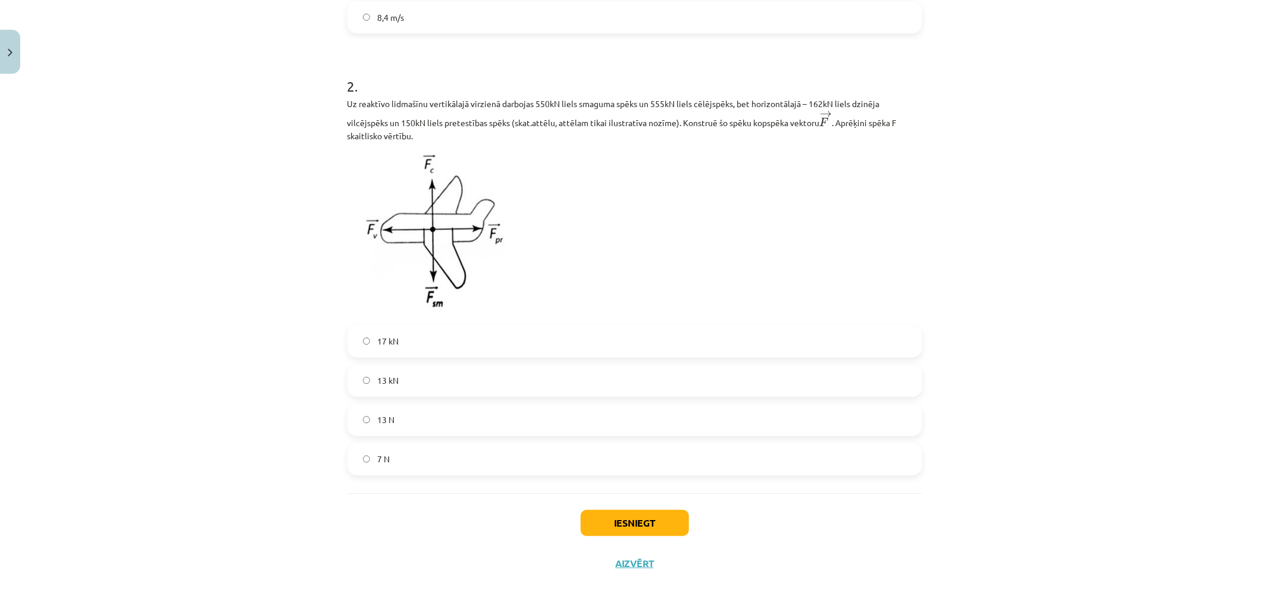
scroll to position [441, 0]
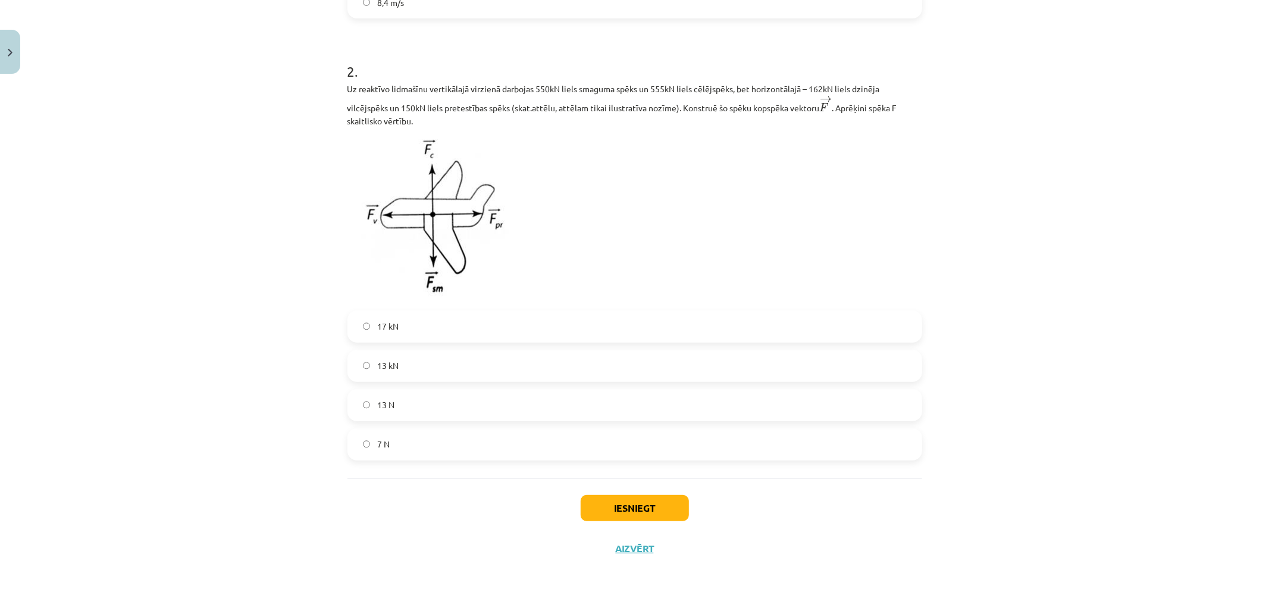
click at [463, 326] on label "17 kN" at bounding box center [635, 327] width 572 height 30
click at [623, 507] on button "Iesniegt" at bounding box center [635, 508] width 108 height 26
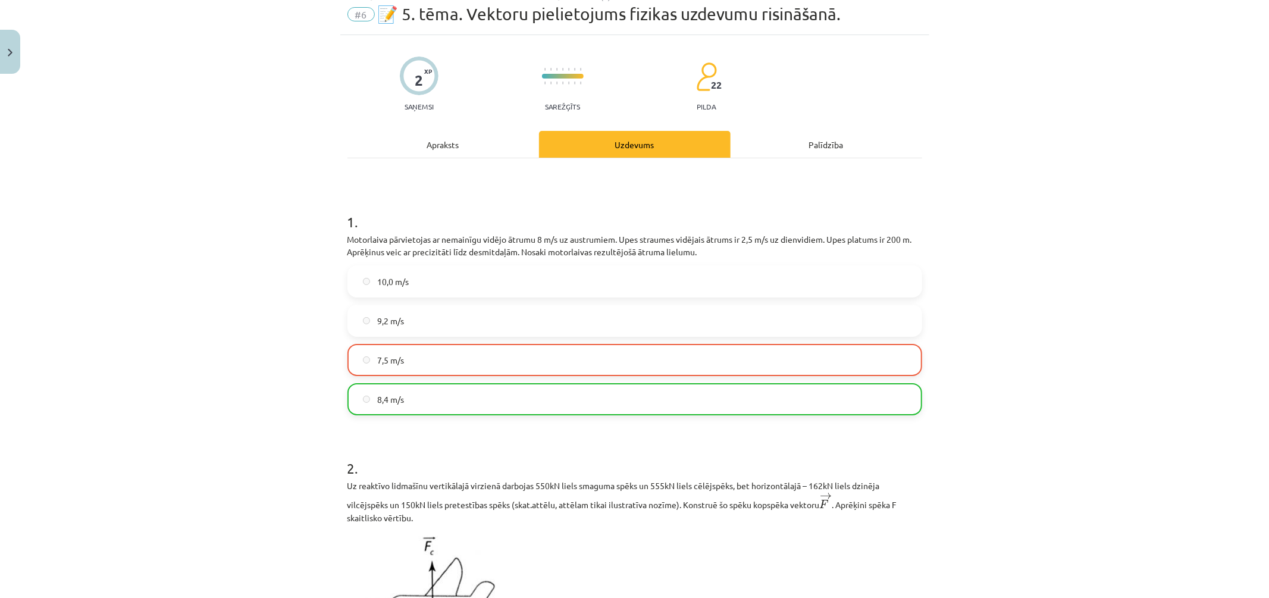
scroll to position [0, 0]
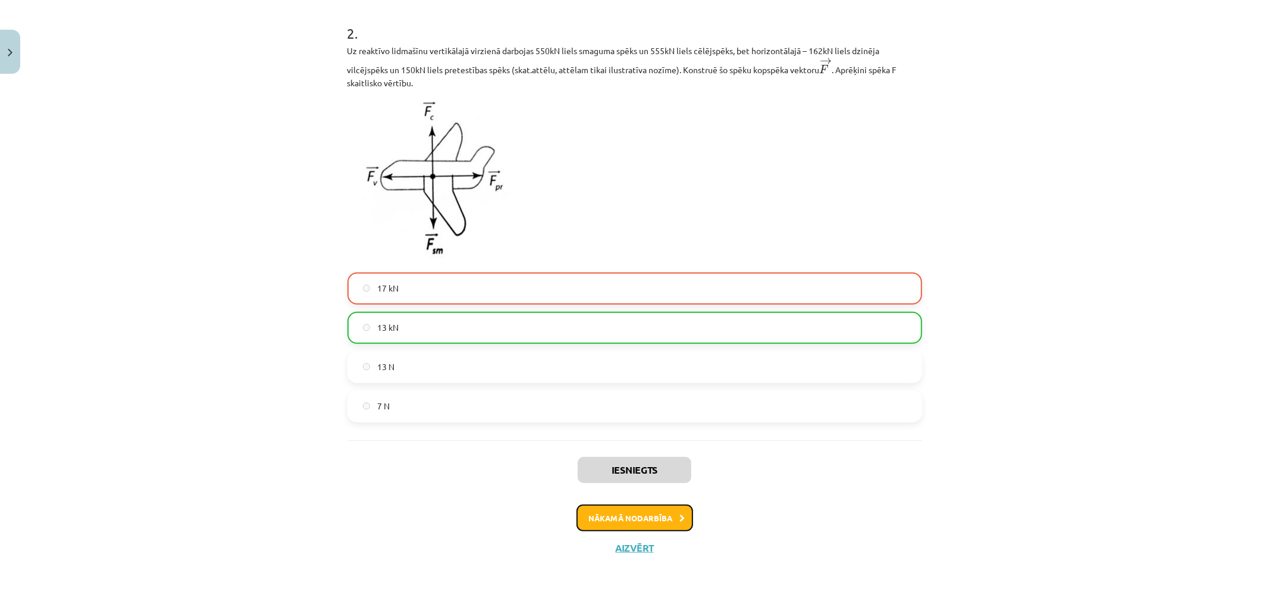
click at [641, 517] on button "Nākamā nodarbība" at bounding box center [635, 518] width 117 height 27
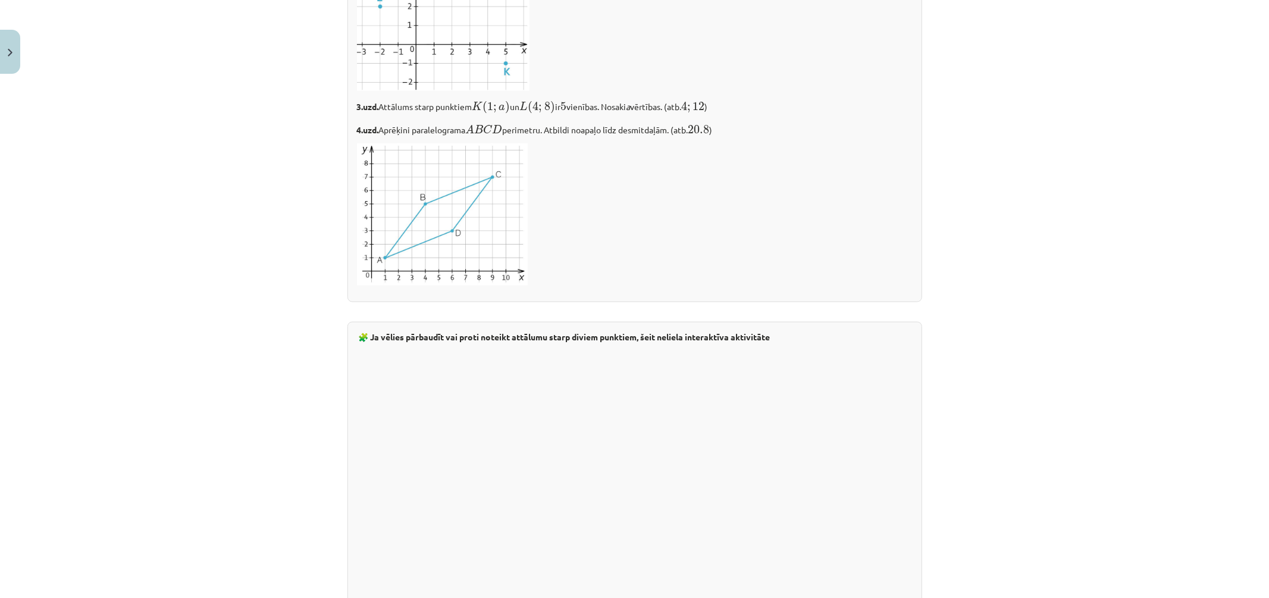
scroll to position [1946, 0]
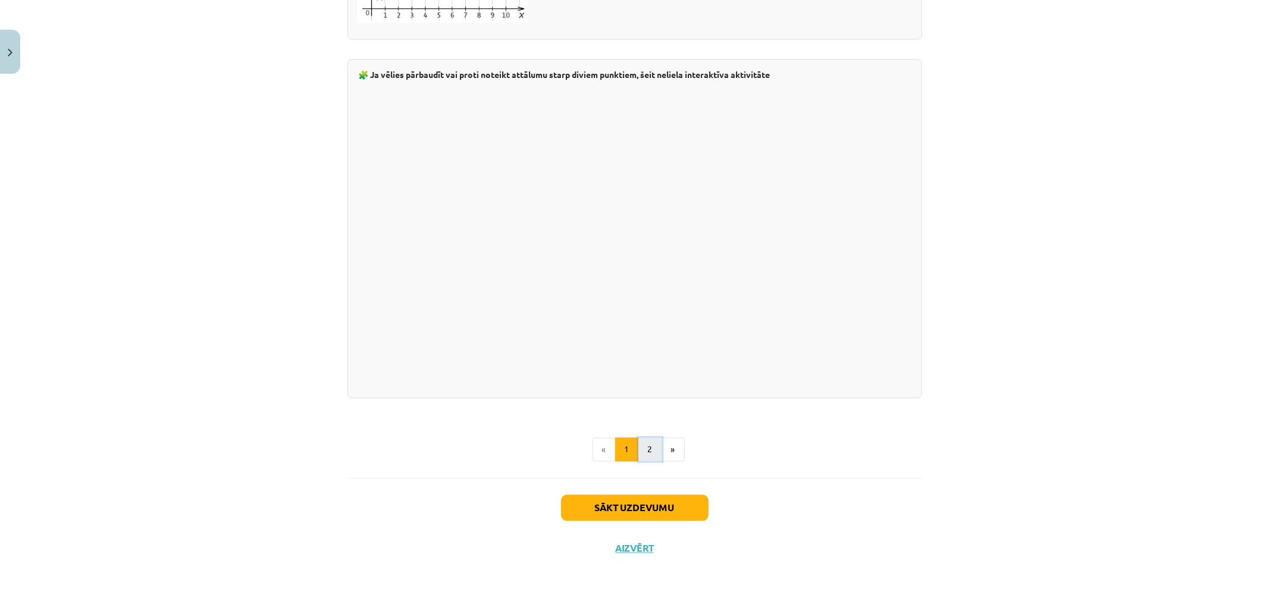
click at [643, 453] on button "2" at bounding box center [651, 449] width 24 height 24
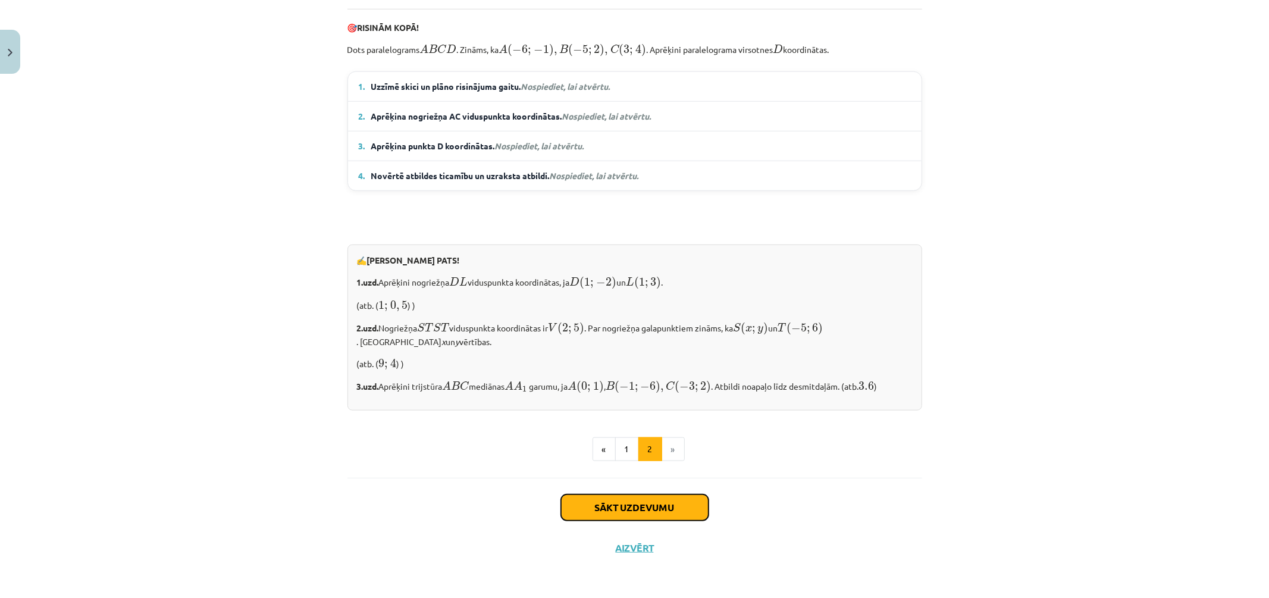
click at [638, 512] on button "Sākt uzdevumu" at bounding box center [635, 508] width 148 height 26
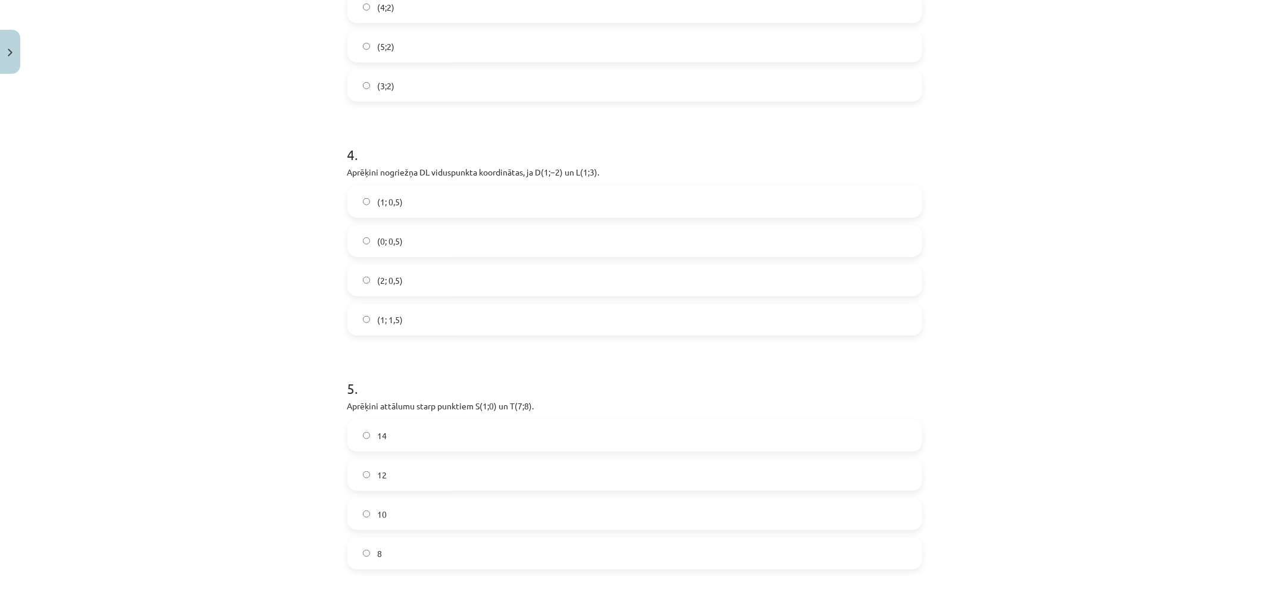
scroll to position [30, 0]
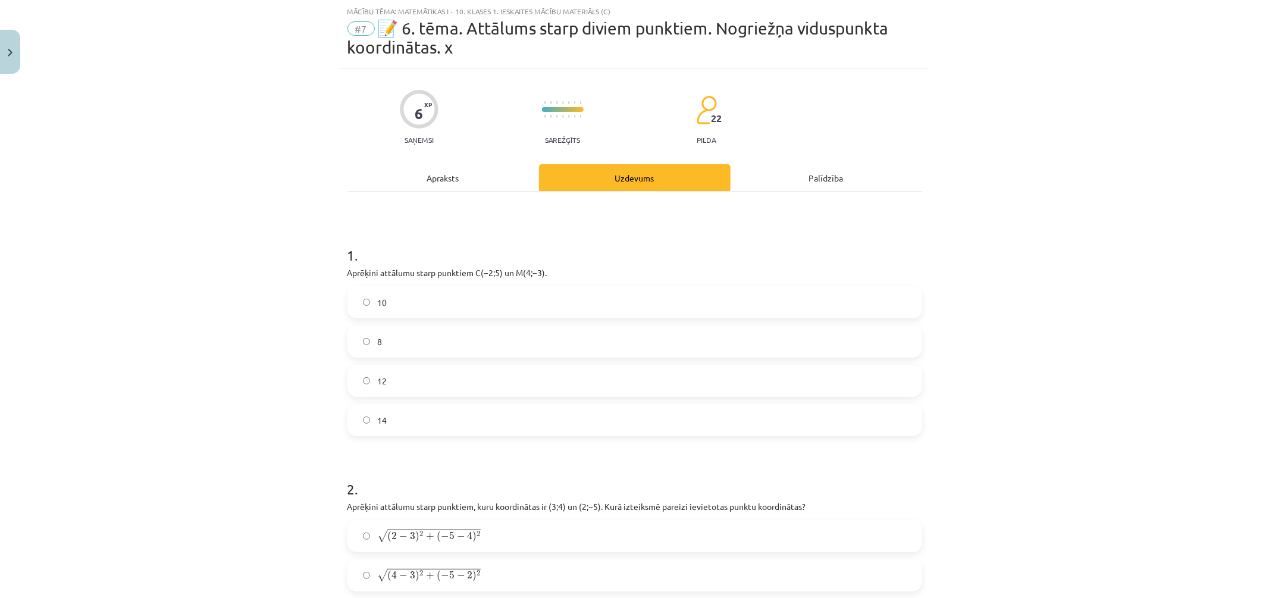
click at [528, 359] on div "10 8 12 14" at bounding box center [635, 361] width 575 height 150
click at [545, 380] on label "12" at bounding box center [635, 381] width 572 height 30
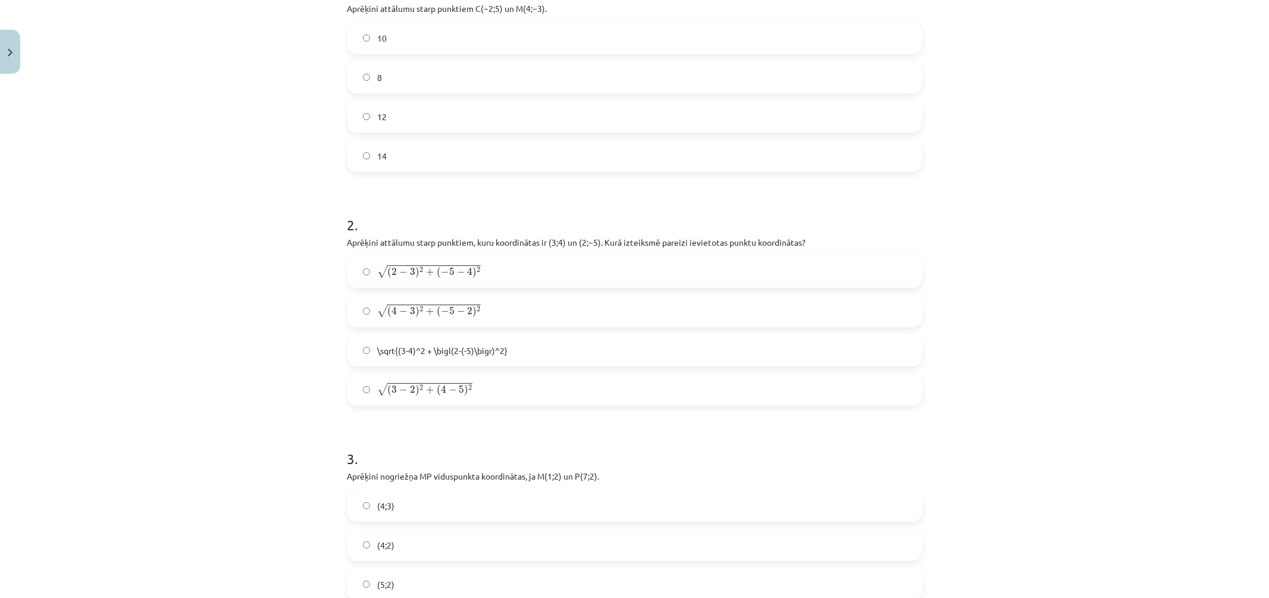
scroll to position [360, 0]
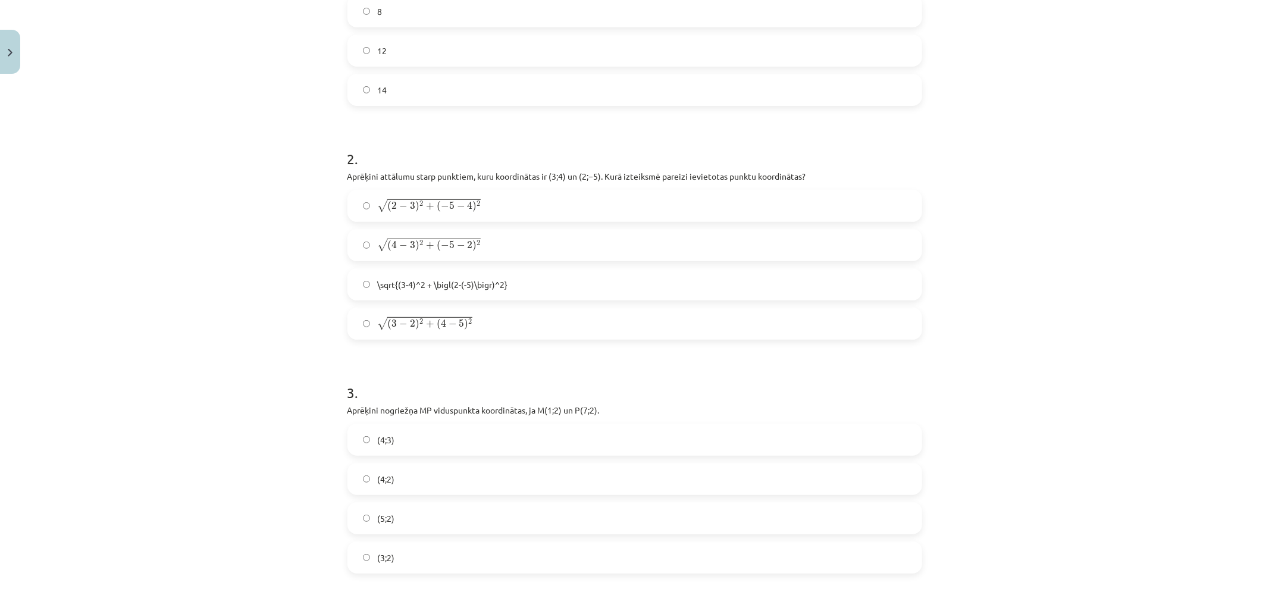
click at [509, 286] on label "\sqrt{(3-4)^2 + \bigl(2-(-5)\bigr)^2}" at bounding box center [635, 285] width 572 height 30
click at [489, 246] on label "√ ( 4 − 3 ) 2 + ( − 5 − 2 ) 2 ( 4 − 3 ) 2 + ( − 5 − 2 ) 2" at bounding box center [635, 245] width 572 height 30
click at [502, 204] on label "√ ( 2 − 3 ) 2 + ( − 5 − 4 ) 2 ( 2 − 3 ) 2 + ( − 5 − 4 ) 2" at bounding box center [635, 206] width 572 height 30
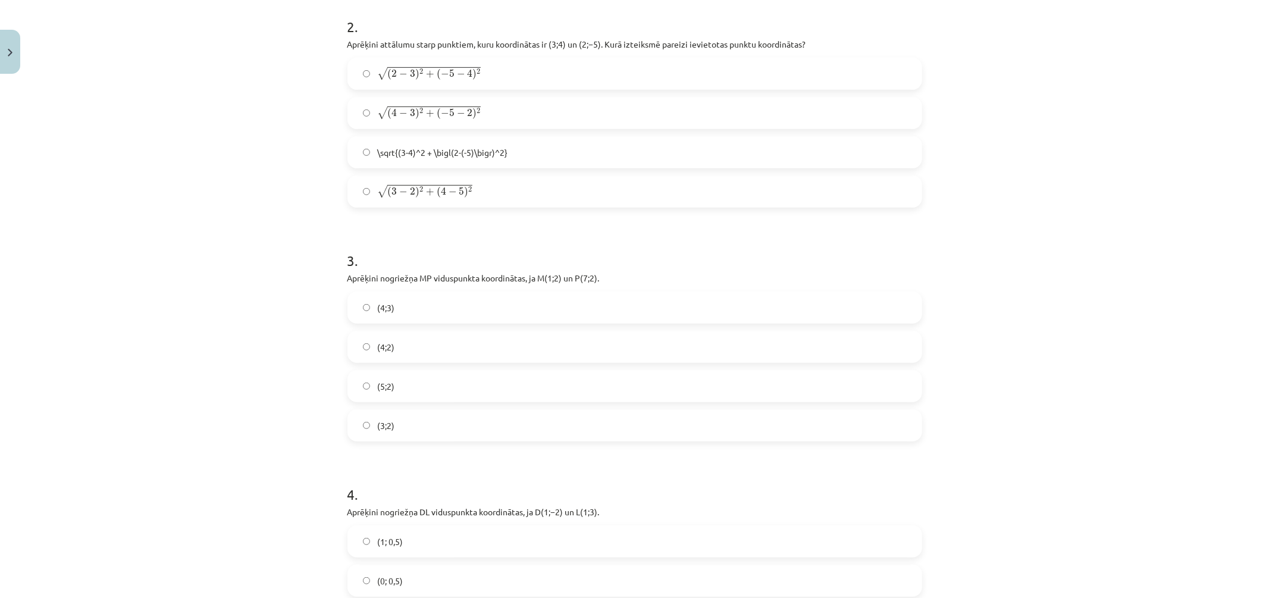
scroll to position [558, 0]
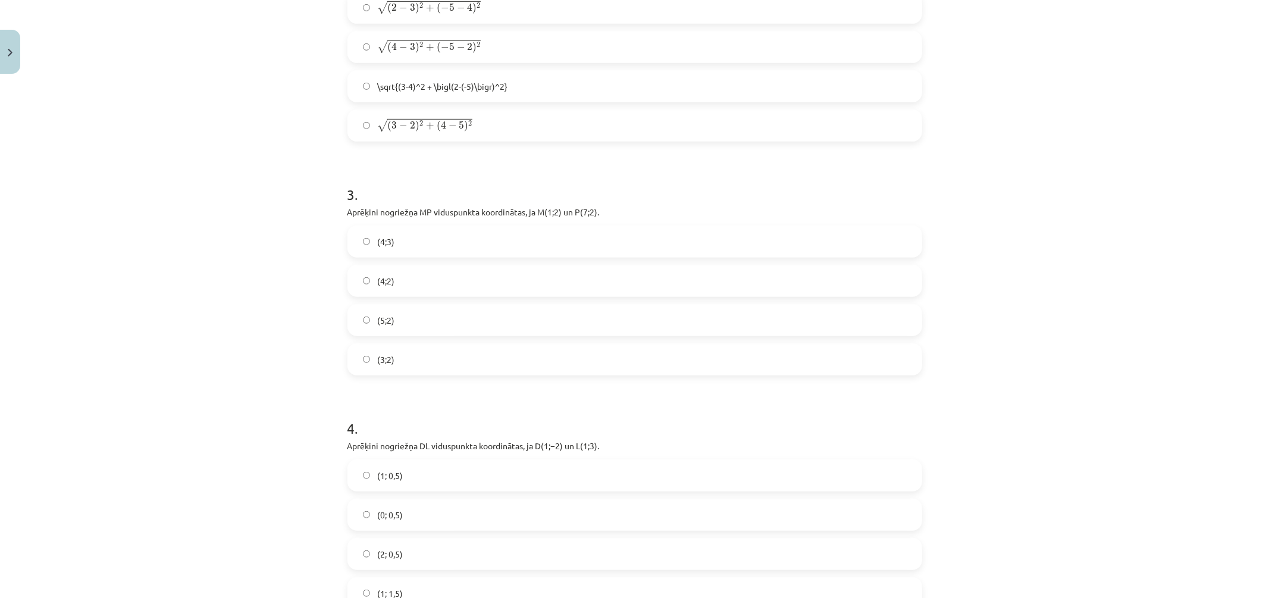
click at [509, 322] on label "(5;2)" at bounding box center [635, 320] width 572 height 30
click at [512, 244] on label "(4;3)" at bounding box center [635, 242] width 572 height 30
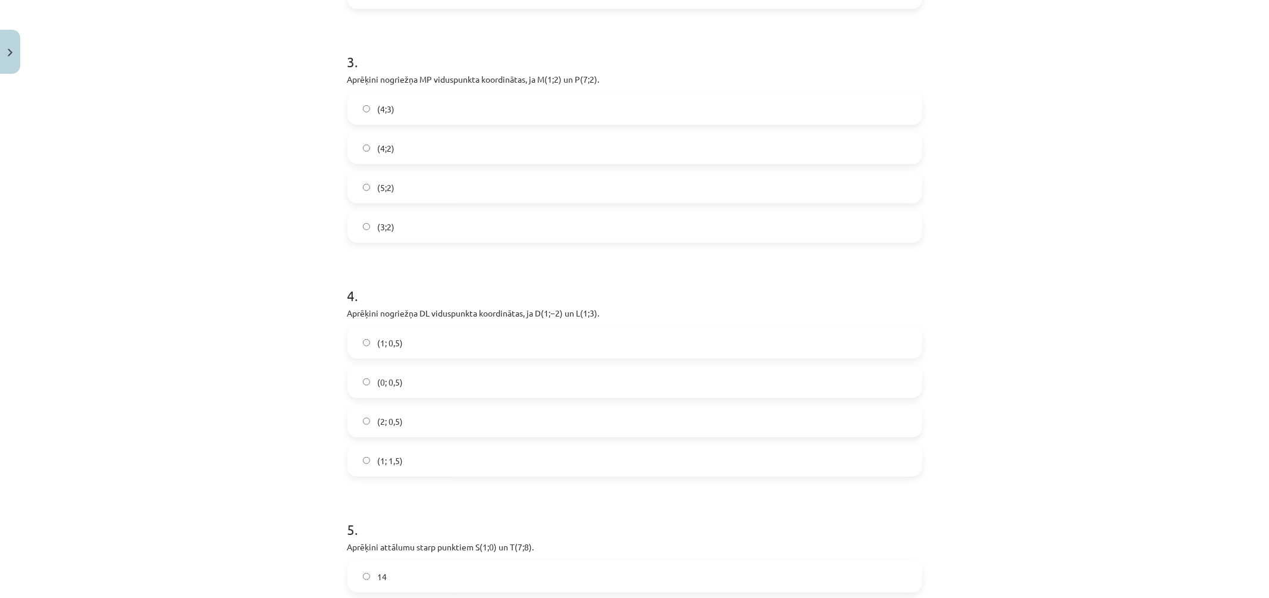
click at [455, 149] on label "(4;2)" at bounding box center [635, 148] width 572 height 30
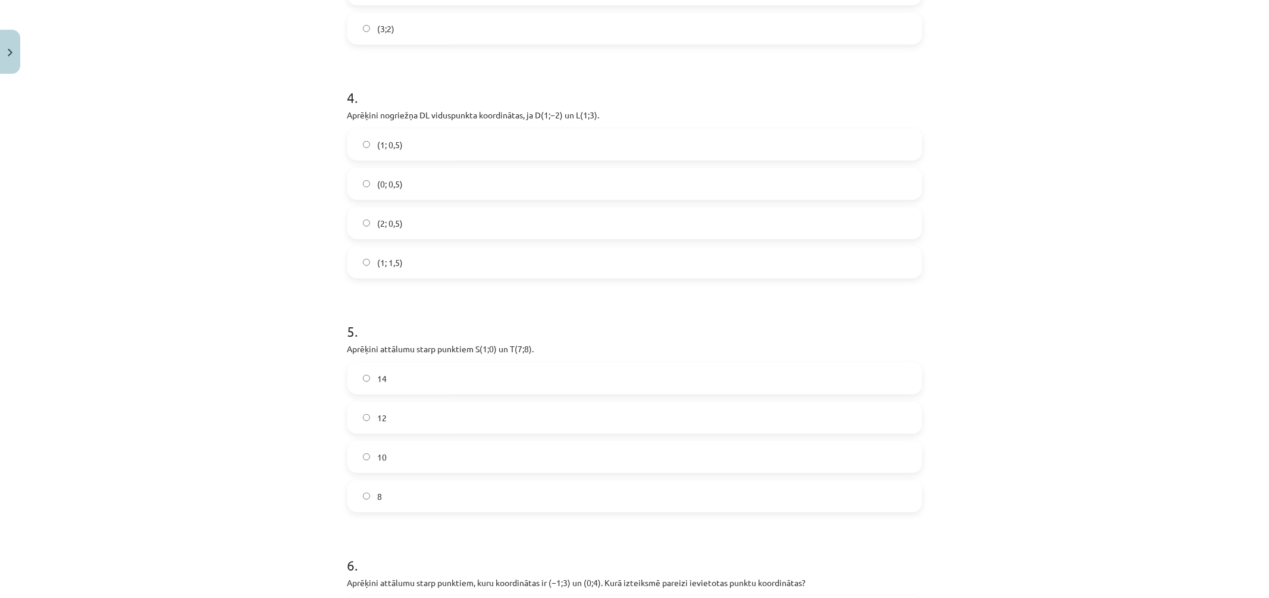
click at [489, 229] on label "(2; 0,5)" at bounding box center [635, 223] width 572 height 30
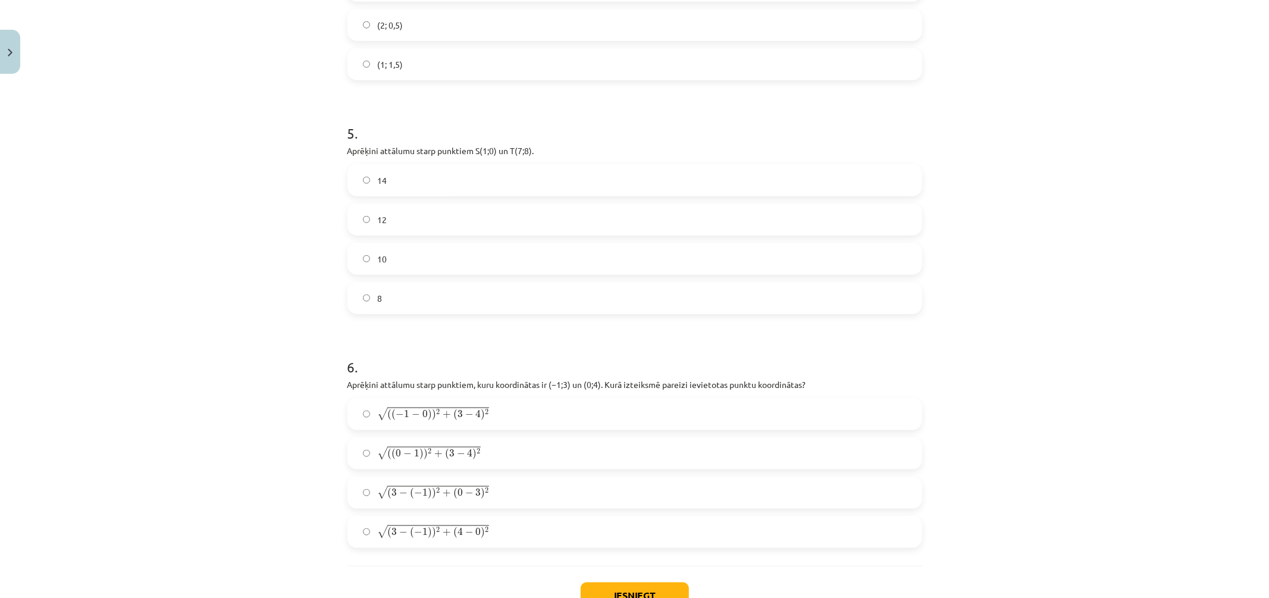
click at [506, 249] on label "10" at bounding box center [635, 259] width 572 height 30
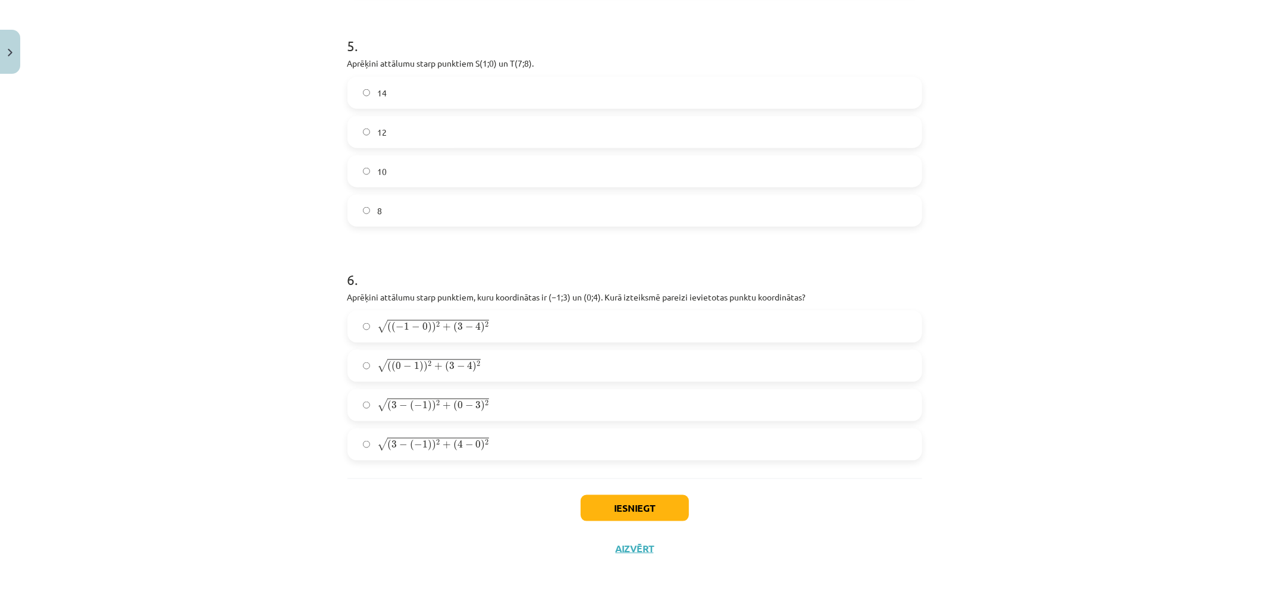
click at [474, 411] on span "√ ( 3 − ( − 1 ) ) 2 + ( 0 − 3 ) 2" at bounding box center [433, 406] width 112 height 14
click at [634, 509] on button "Iesniegt" at bounding box center [635, 508] width 108 height 26
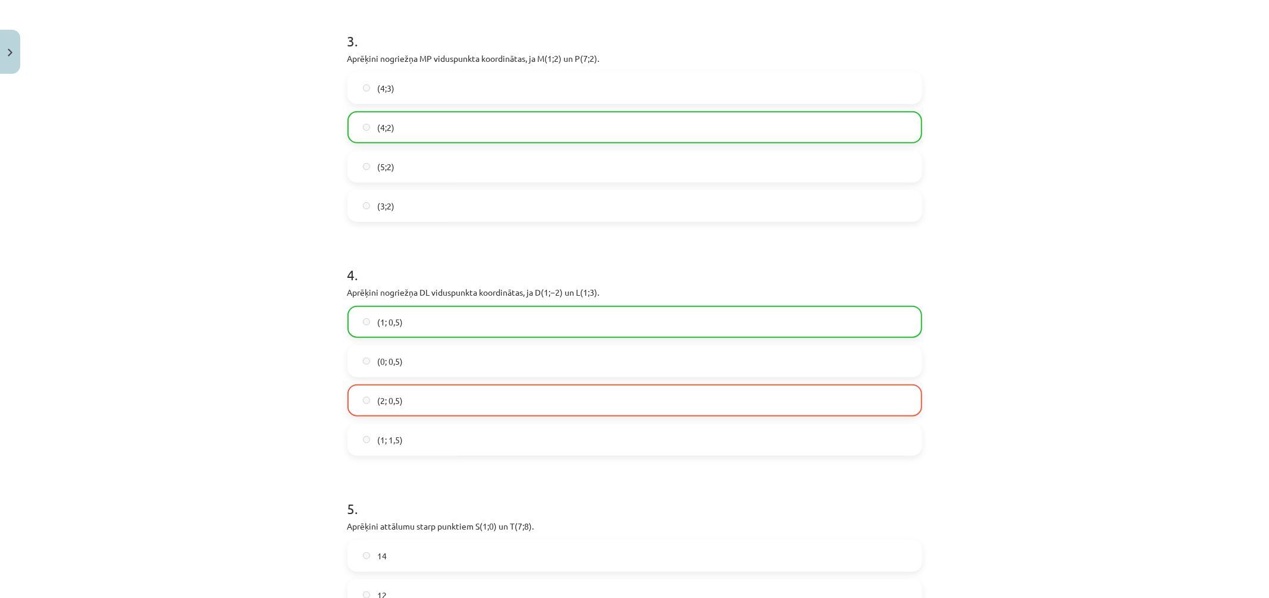
scroll to position [646, 0]
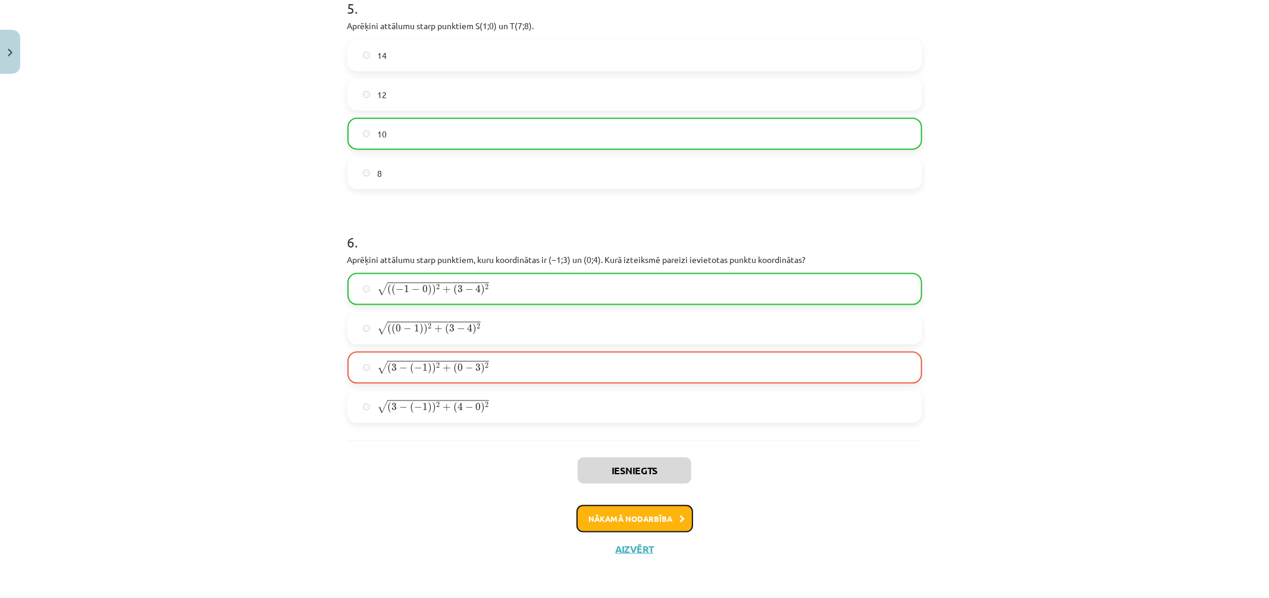
click at [631, 511] on button "Nākamā nodarbība" at bounding box center [635, 518] width 117 height 27
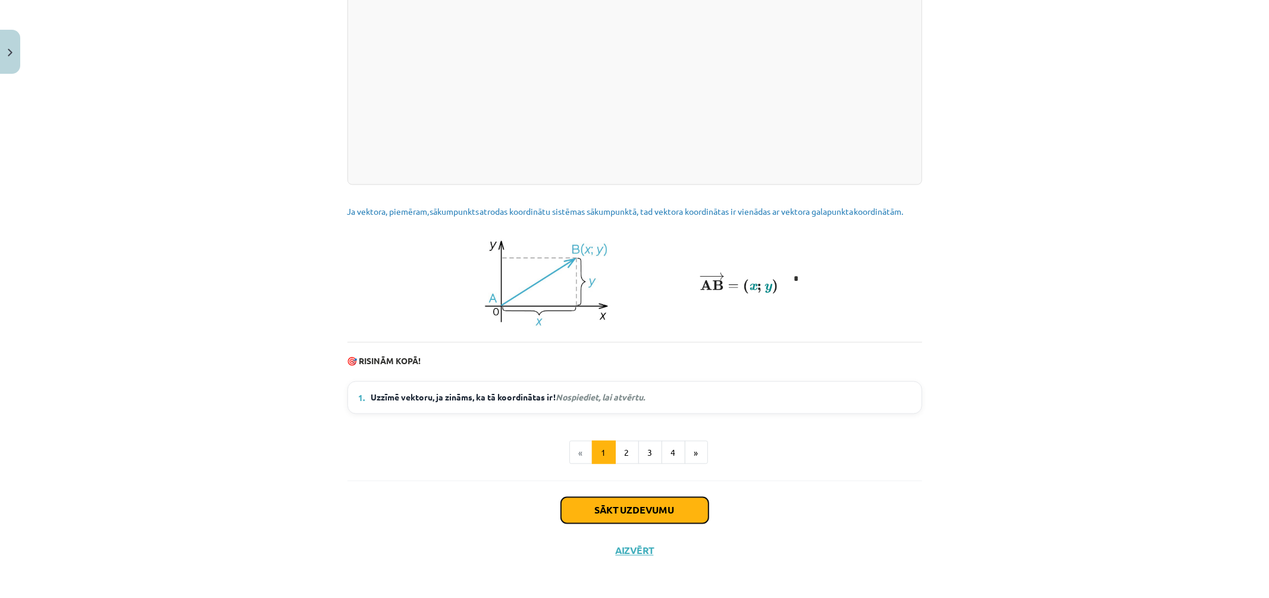
click at [635, 524] on button "Sākt uzdevumu" at bounding box center [635, 510] width 148 height 26
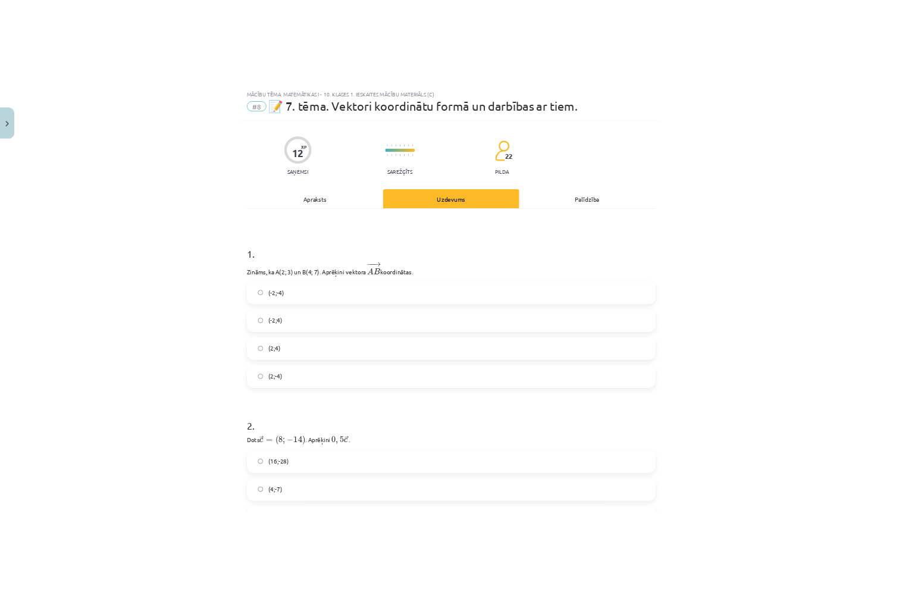
scroll to position [96, 0]
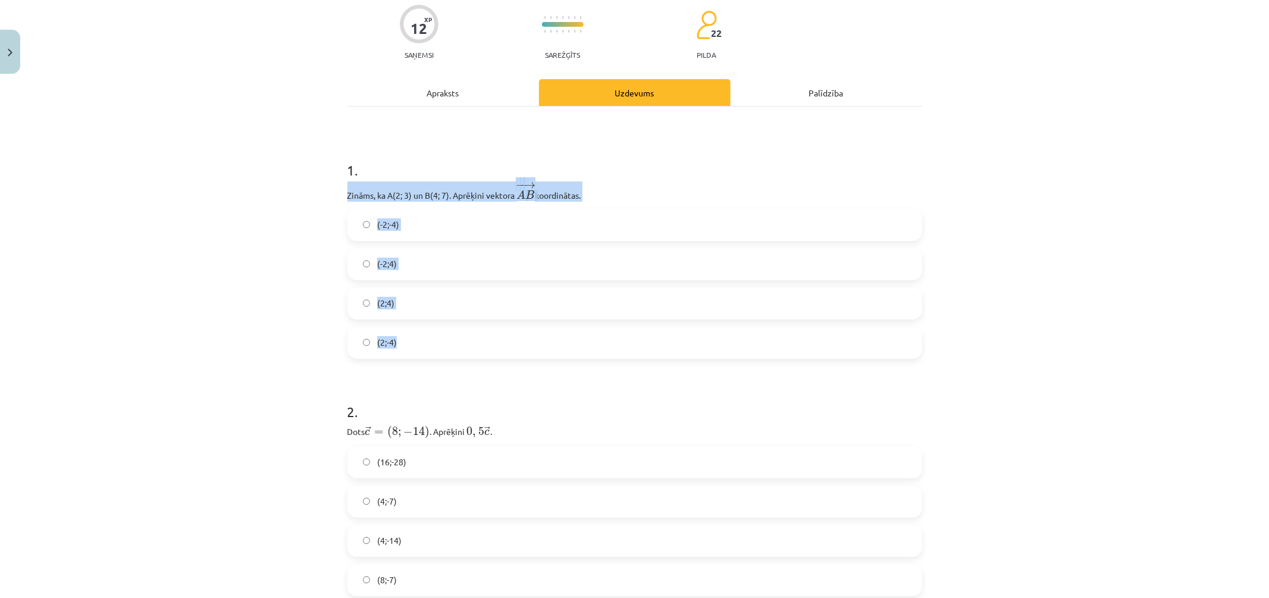
drag, startPoint x: 340, startPoint y: 194, endPoint x: 411, endPoint y: 341, distance: 163.2
click at [411, 341] on div "Mācību tēma: Matemātikas i - 10. klases 1. ieskaites mācību materiāls (c) #8 📝 …" at bounding box center [634, 299] width 1269 height 598
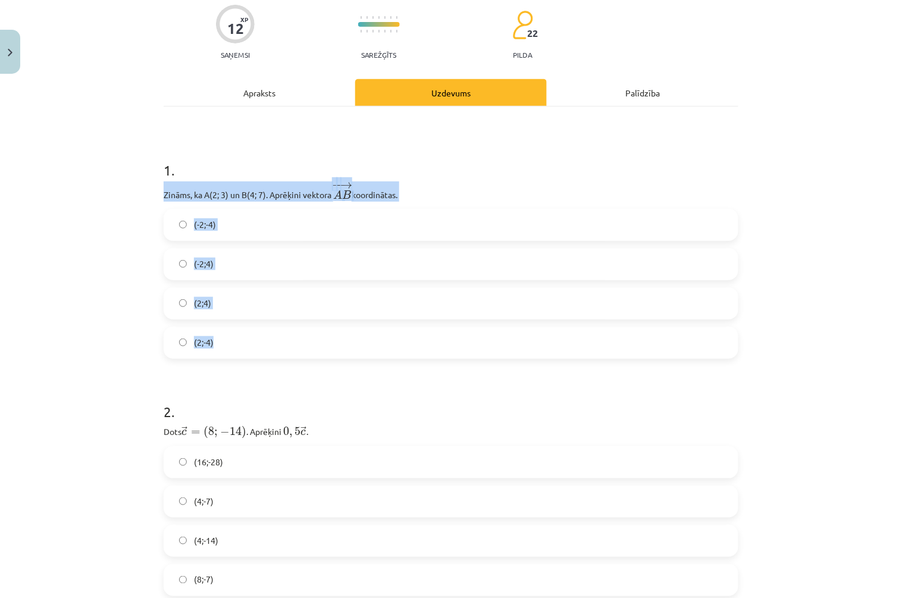
click at [179, 337] on label "(2;-4)" at bounding box center [451, 343] width 572 height 30
click at [123, 334] on div "Mācību tēma: Matemātikas i - 10. klases 1. ieskaites mācību materiāls (c) #8 📝 …" at bounding box center [451, 299] width 902 height 598
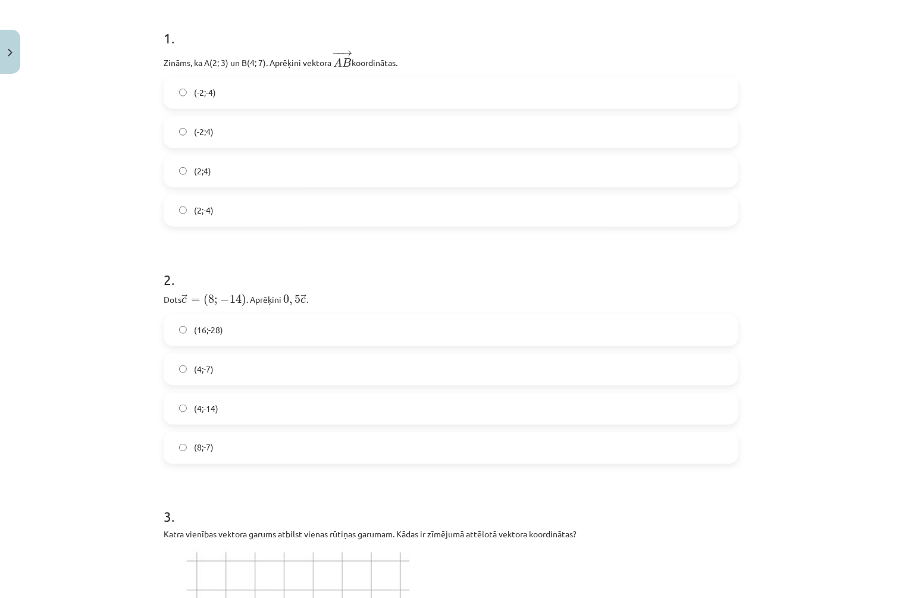
scroll to position [360, 0]
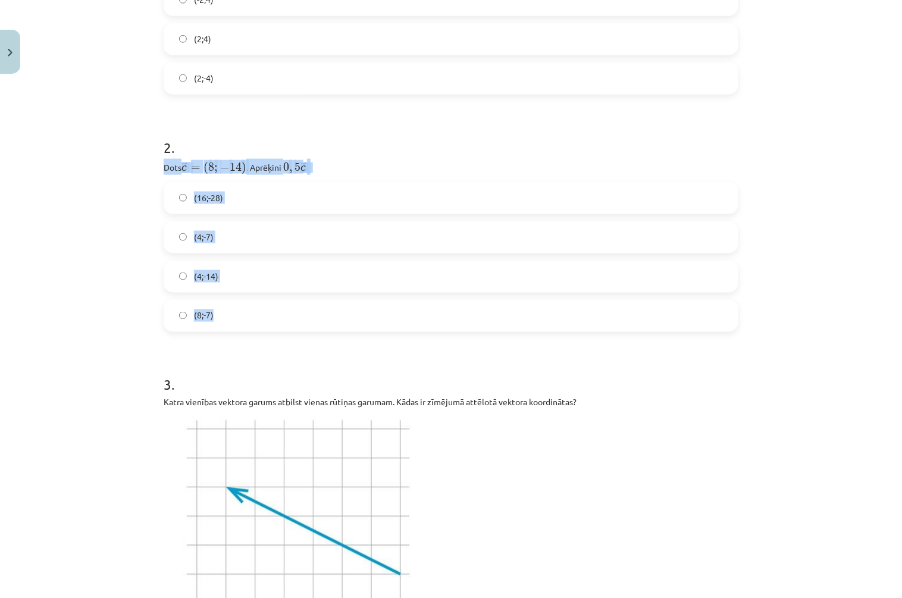
drag, startPoint x: 162, startPoint y: 173, endPoint x: 227, endPoint y: 315, distance: 156.9
click at [171, 316] on label "(8;-7)" at bounding box center [451, 316] width 572 height 30
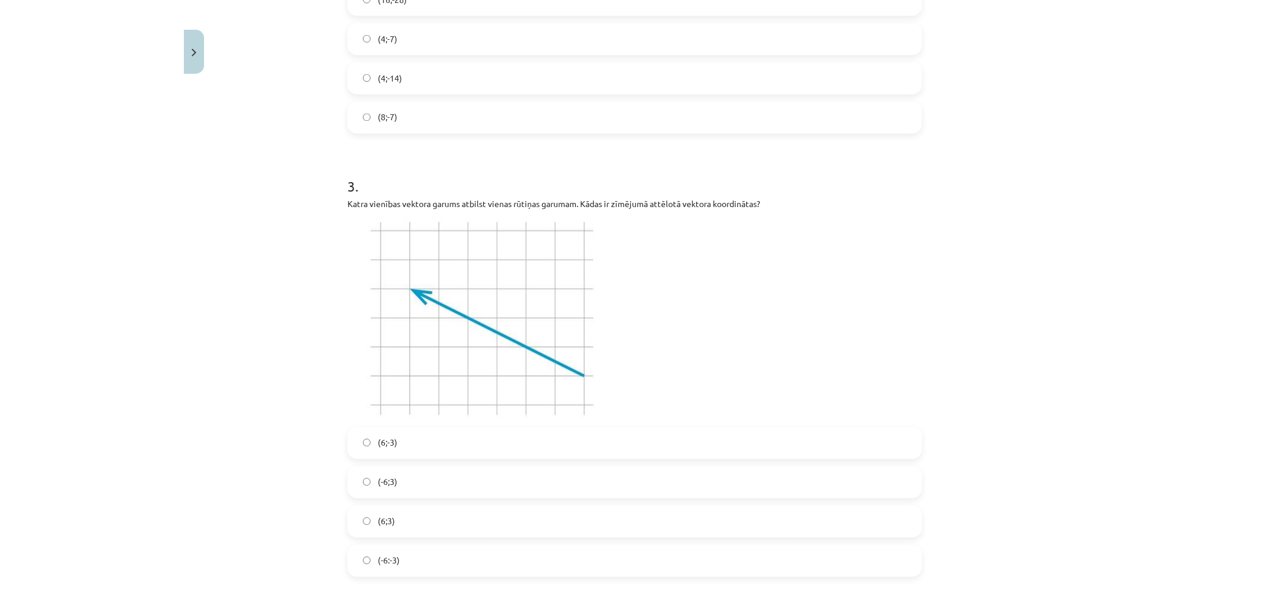
scroll to position [625, 0]
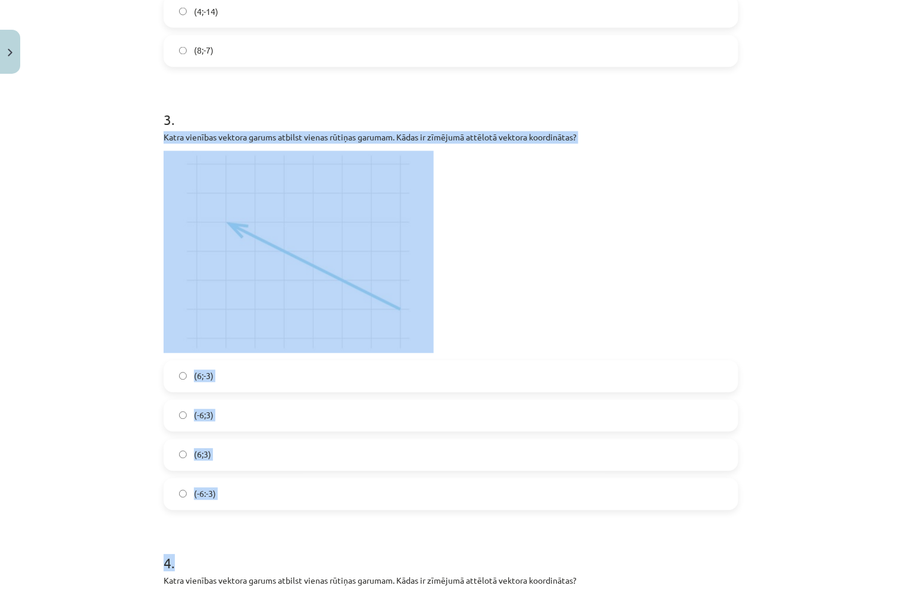
drag, startPoint x: 154, startPoint y: 134, endPoint x: 220, endPoint y: 521, distance: 391.9
click at [138, 431] on div "Mācību tēma: Matemātikas i - 10. klases 1. ieskaites mācību materiāls (c) #8 📝 …" at bounding box center [451, 299] width 902 height 598
click at [130, 148] on div "Mācību tēma: Matemātikas i - 10. klases 1. ieskaites mācību materiāls (c) #8 📝 …" at bounding box center [451, 299] width 902 height 598
drag, startPoint x: 167, startPoint y: 147, endPoint x: 229, endPoint y: 486, distance: 344.3
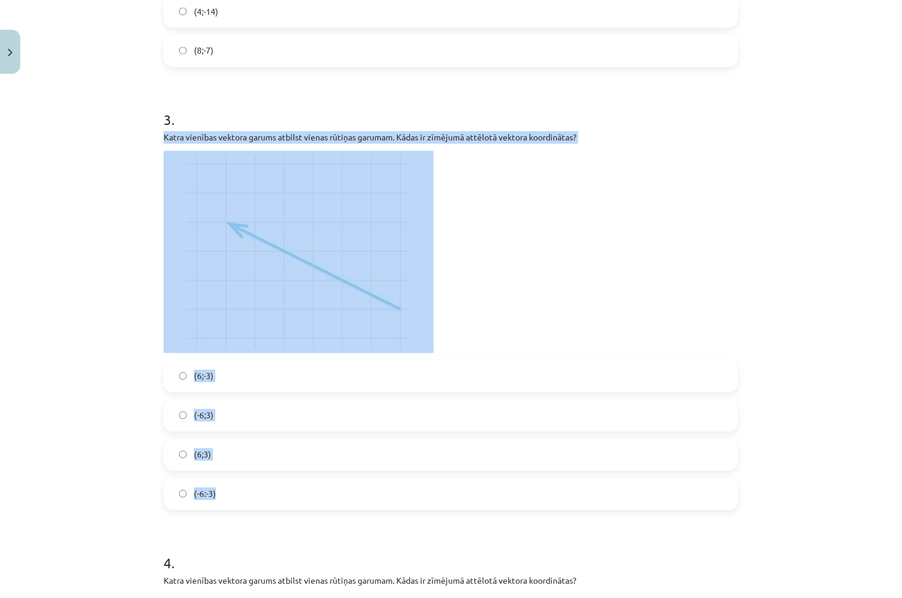
click at [102, 361] on div "Mācību tēma: Matemātikas i - 10. klases 1. ieskaites mācību materiāls (c) #8 📝 …" at bounding box center [451, 299] width 902 height 598
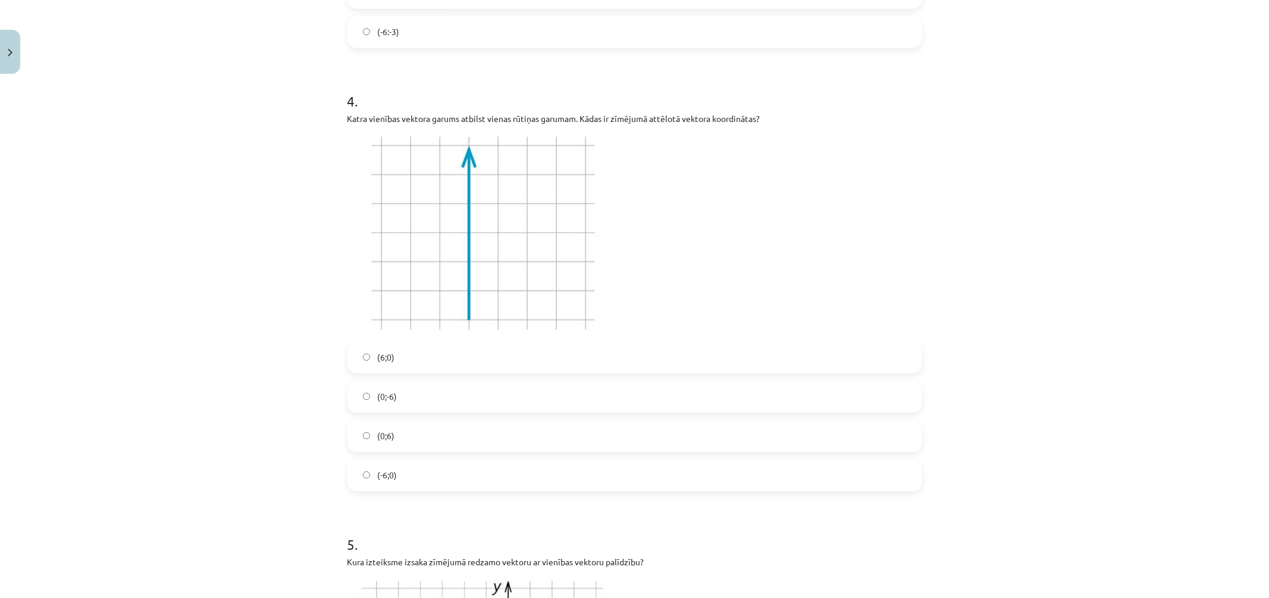
scroll to position [1153, 0]
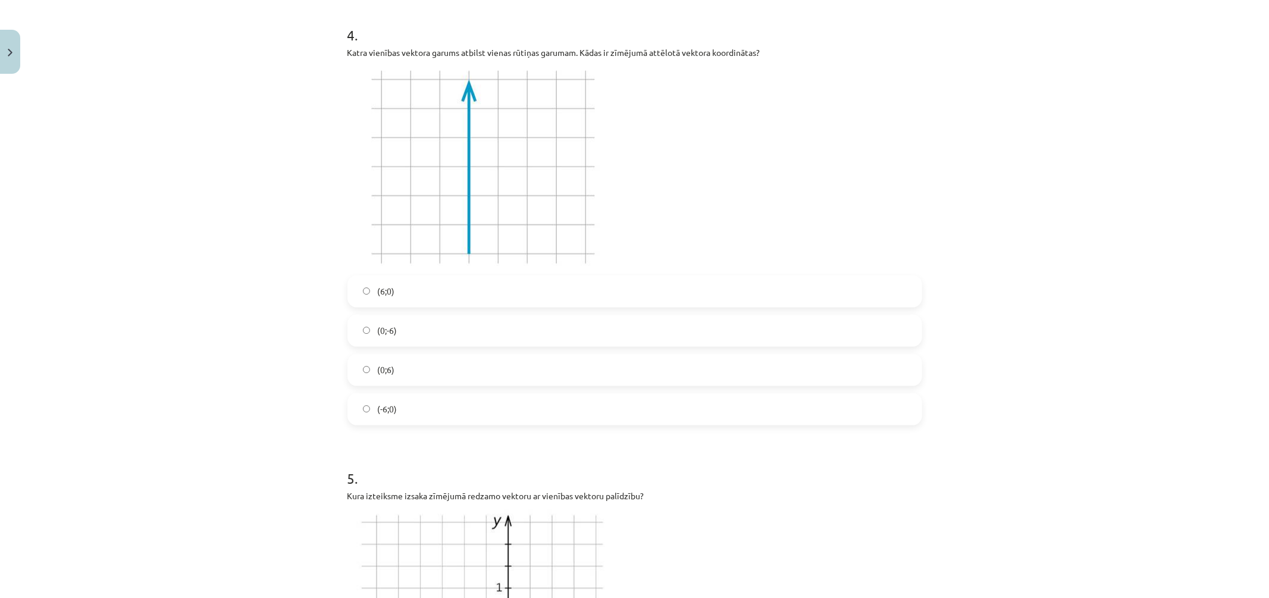
click at [366, 296] on label "(6;0)" at bounding box center [635, 292] width 572 height 30
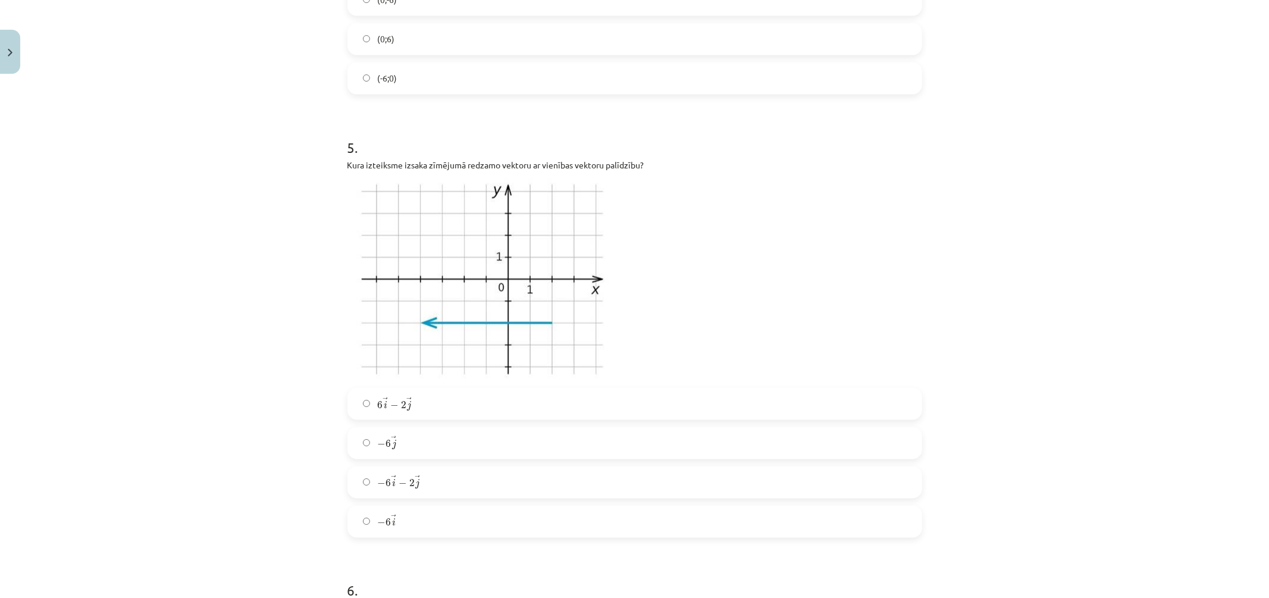
scroll to position [1550, 0]
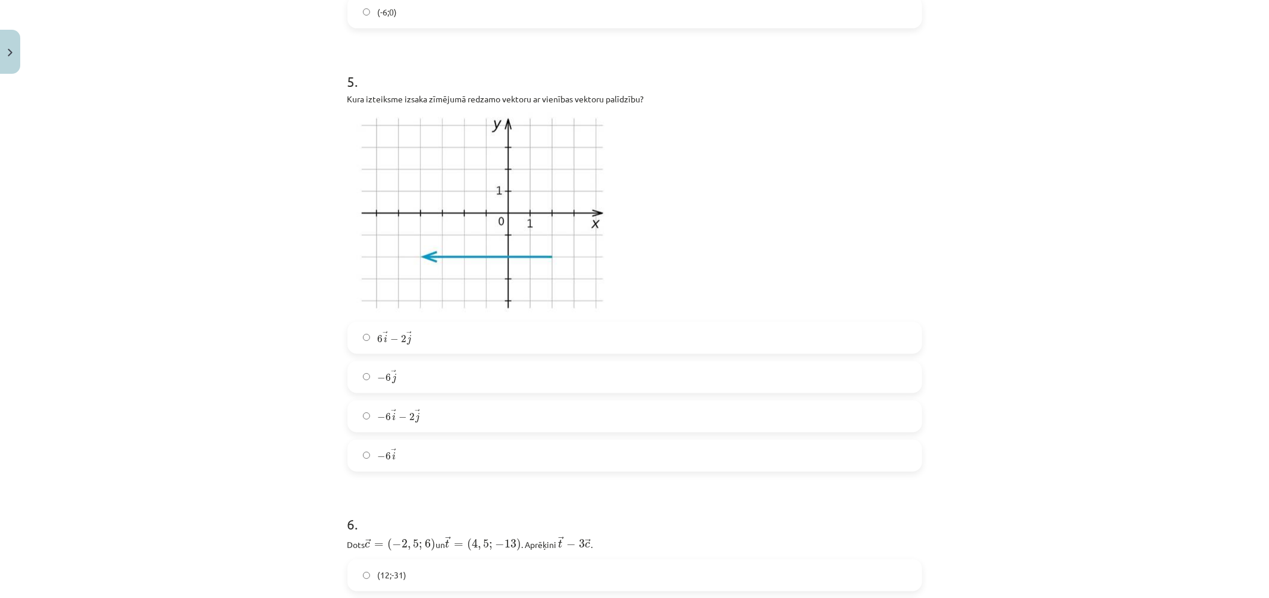
click at [400, 376] on label "− 6 → j − 6 j →" at bounding box center [635, 377] width 572 height 30
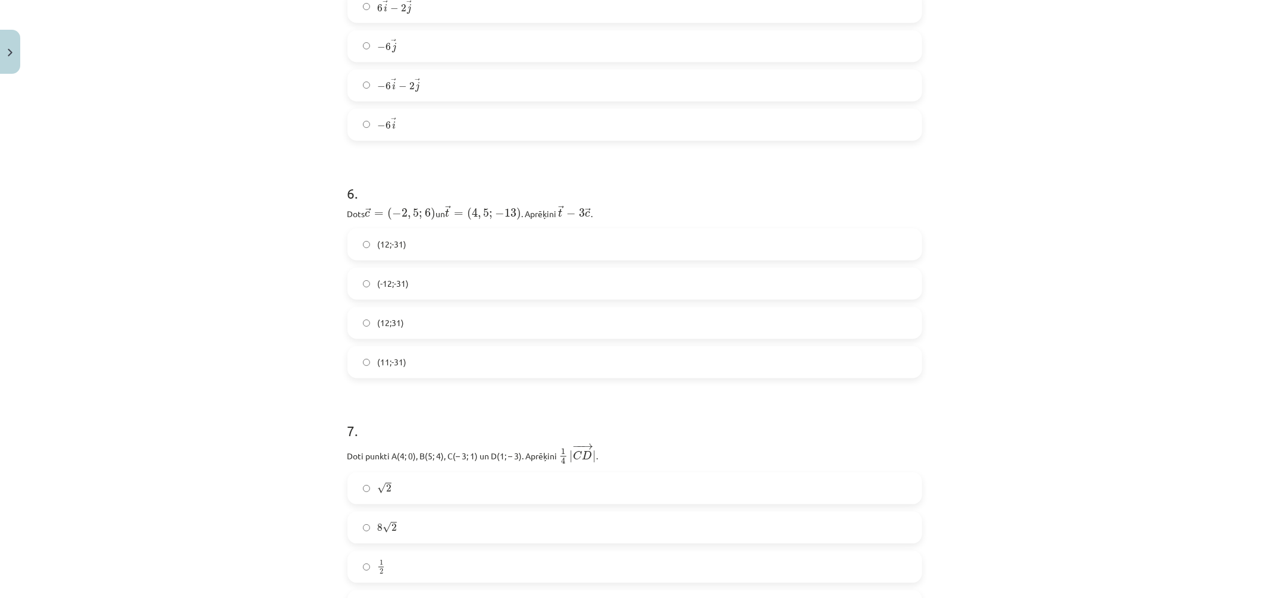
scroll to position [1947, 0]
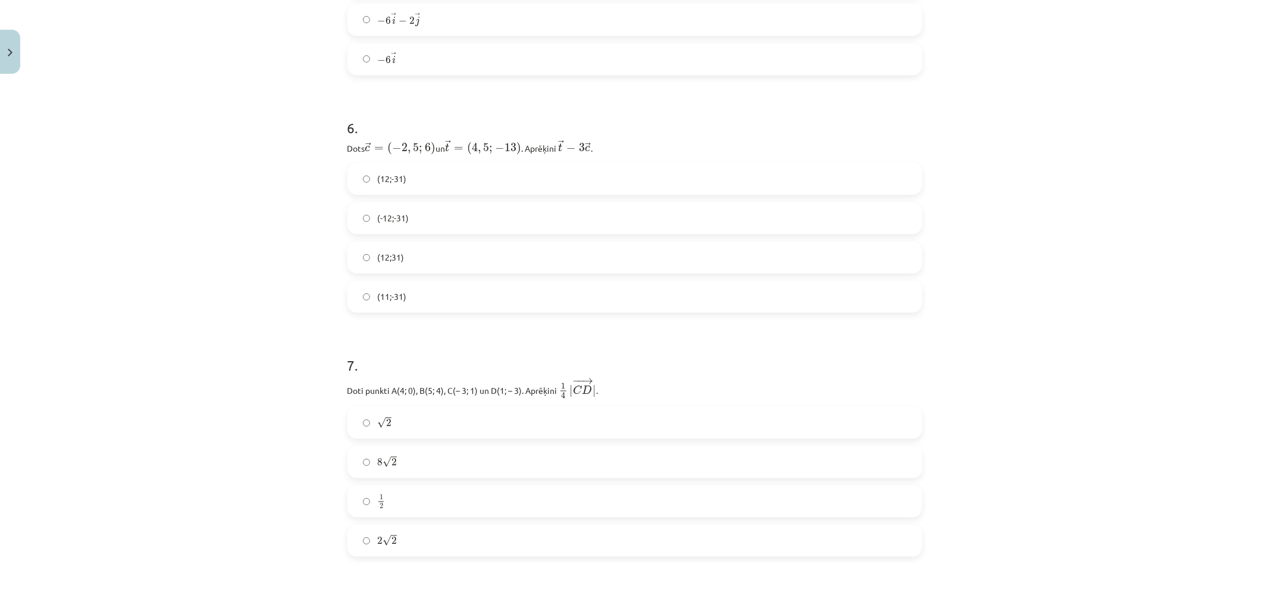
click at [408, 262] on label "(12;31)" at bounding box center [635, 257] width 572 height 30
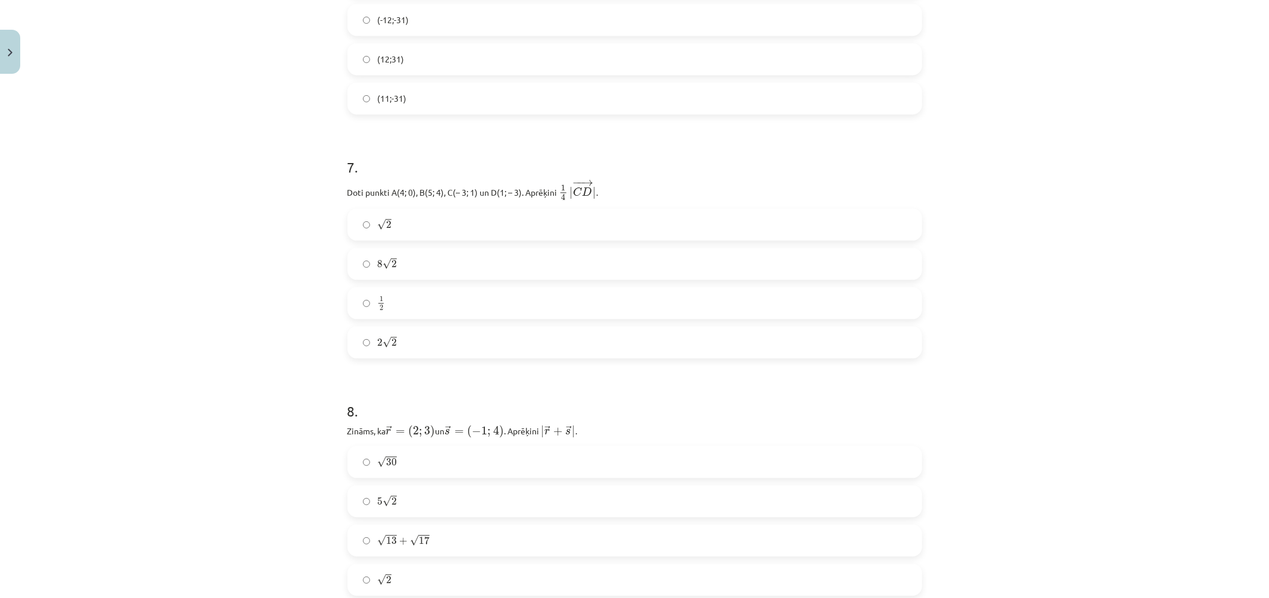
click at [414, 303] on label "1 2 1 2" at bounding box center [635, 303] width 572 height 30
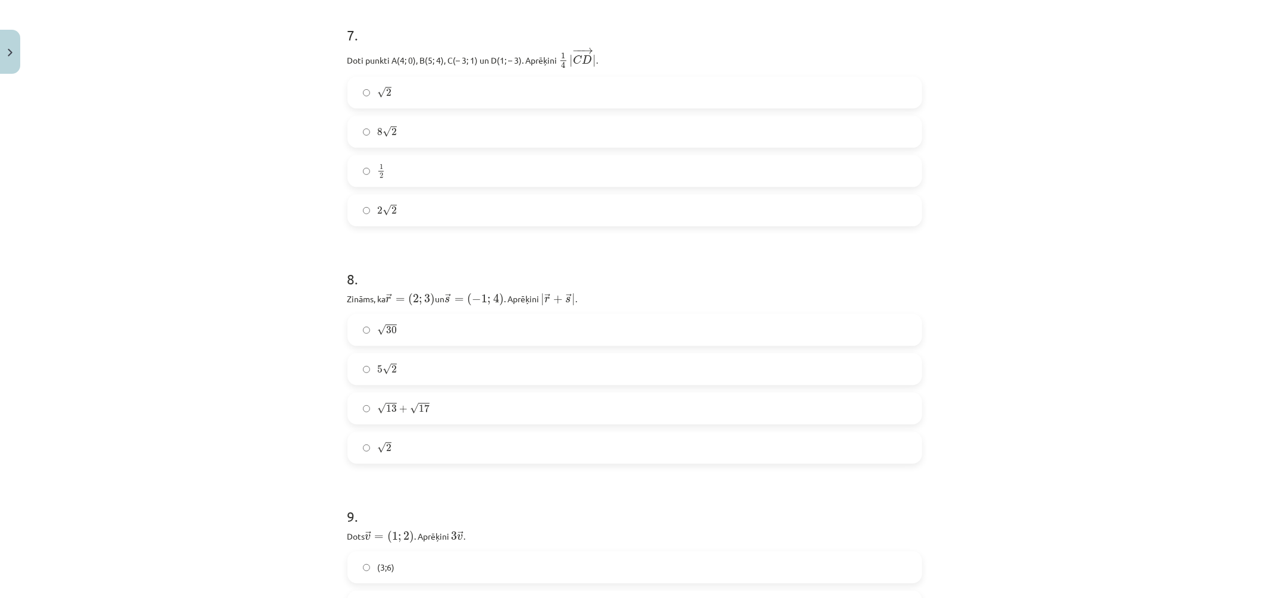
scroll to position [2410, 0]
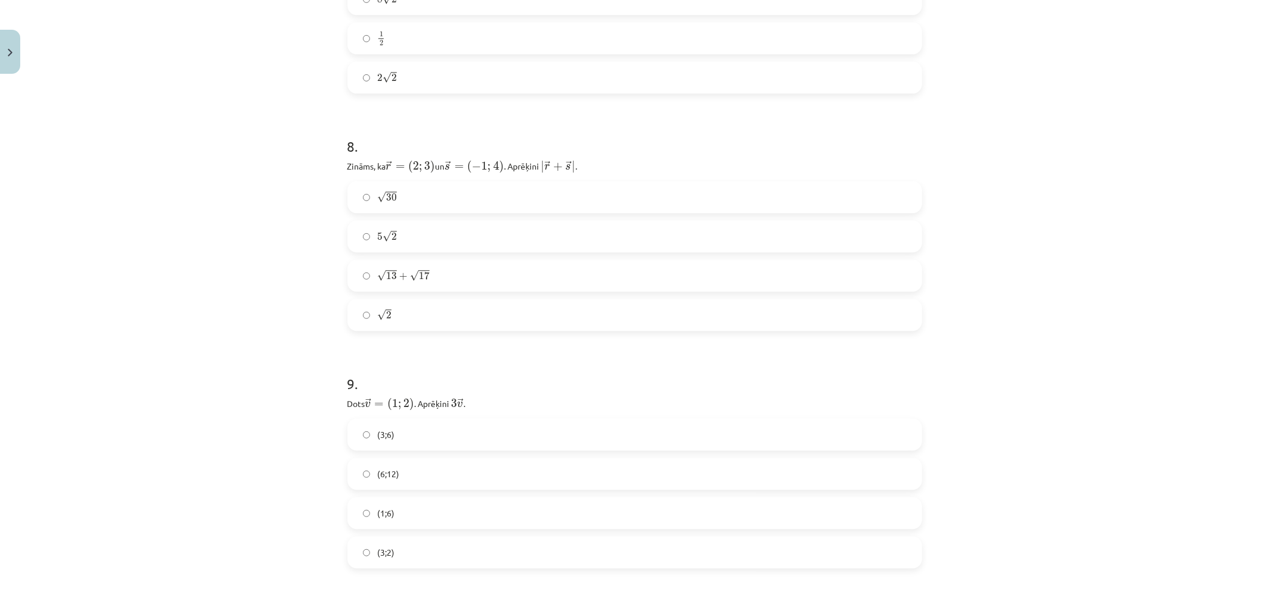
click at [429, 271] on label "√ 13 + √ 17 13 + 17" at bounding box center [635, 276] width 572 height 30
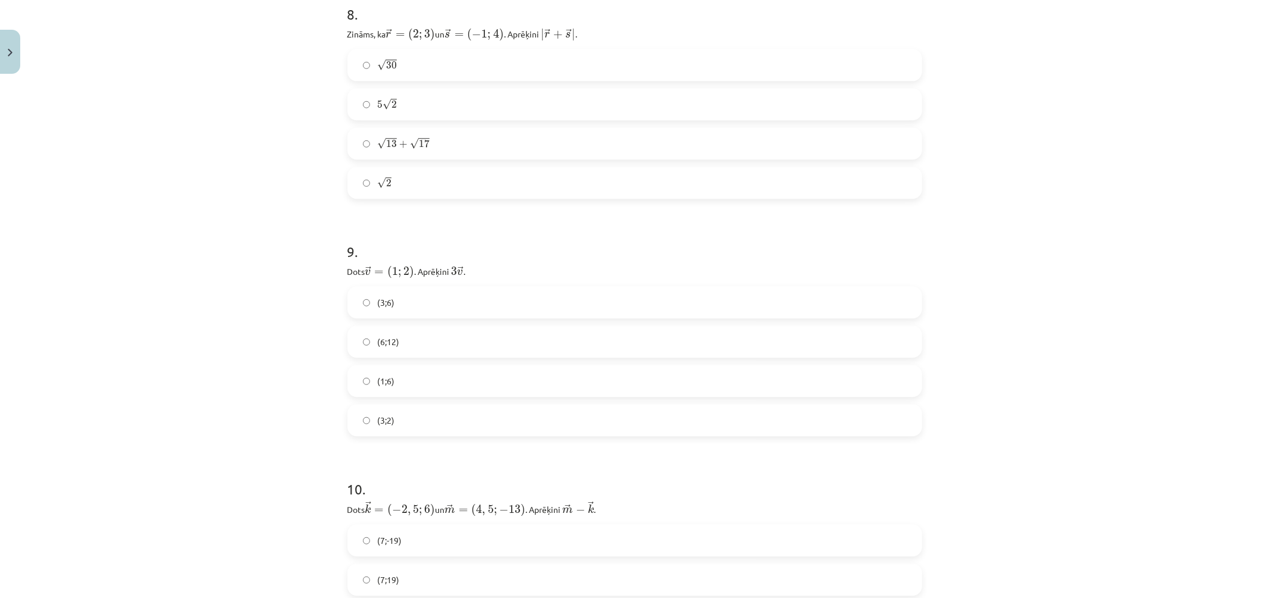
click at [417, 302] on label "(3;6)" at bounding box center [635, 302] width 572 height 30
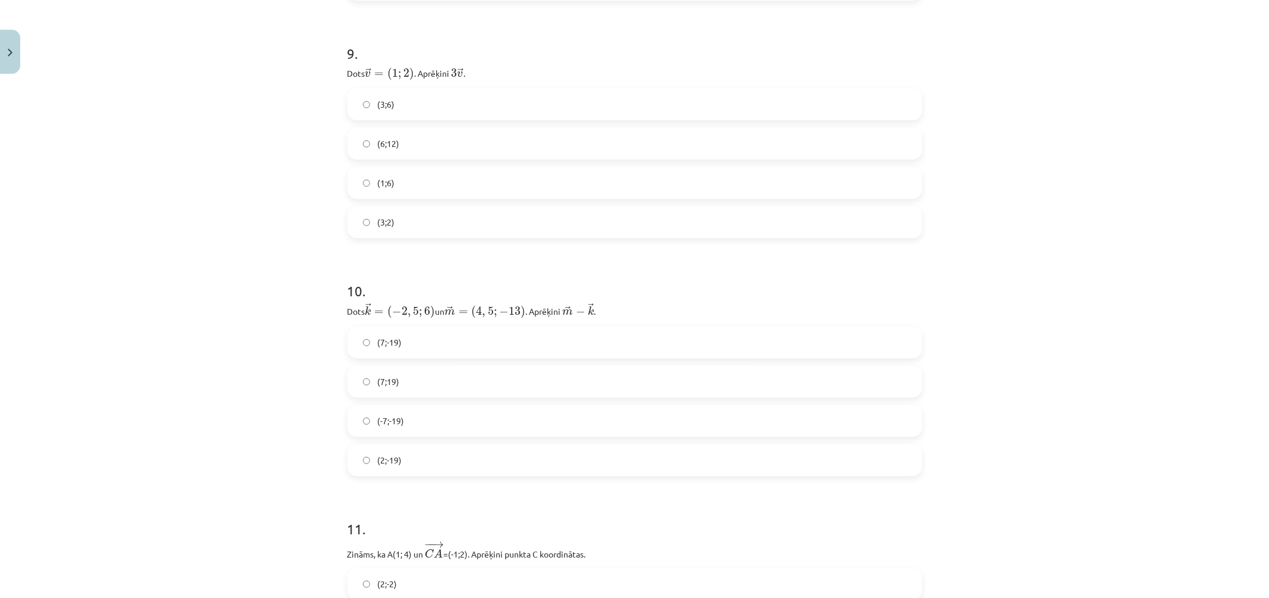
scroll to position [2806, 0]
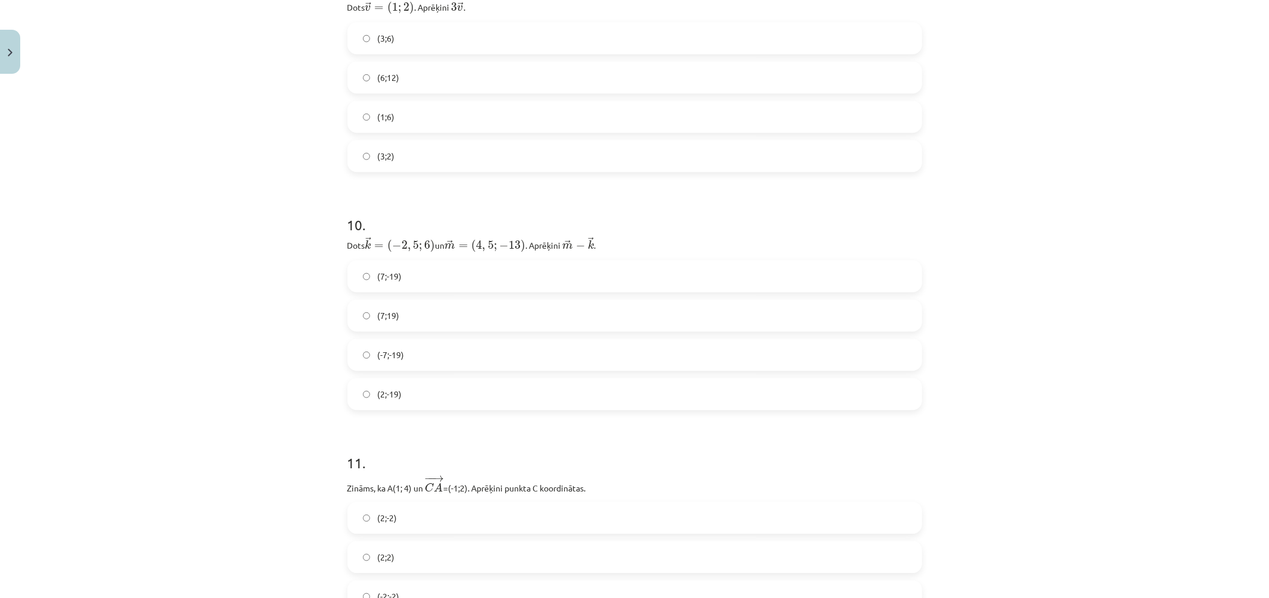
click at [420, 363] on label "(-7;-19)" at bounding box center [635, 355] width 572 height 30
click at [428, 317] on label "(7;19)" at bounding box center [635, 316] width 572 height 30
click at [427, 275] on label "(7;-19)" at bounding box center [635, 276] width 572 height 30
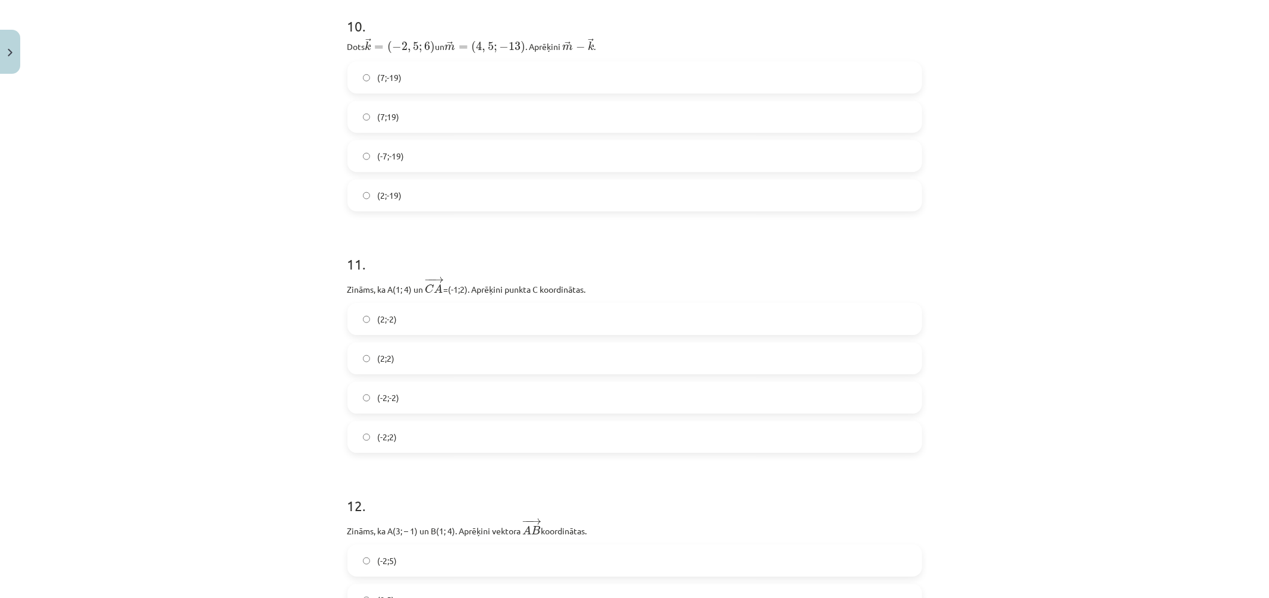
scroll to position [3071, 0]
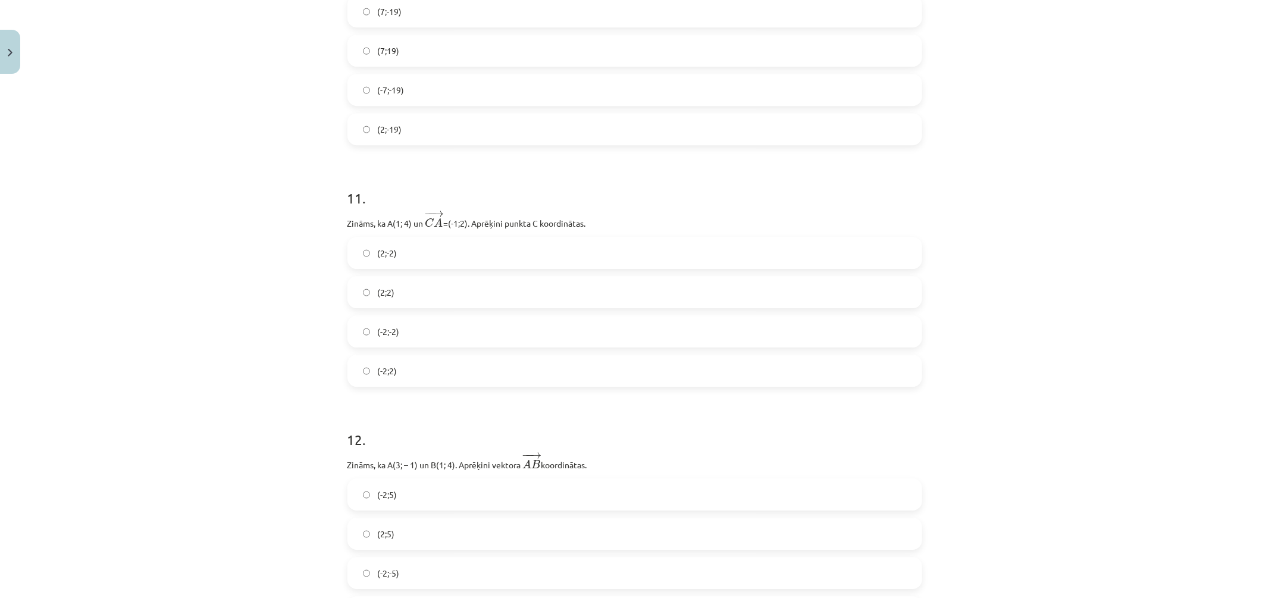
click at [406, 373] on label "(-2;2)" at bounding box center [635, 371] width 572 height 30
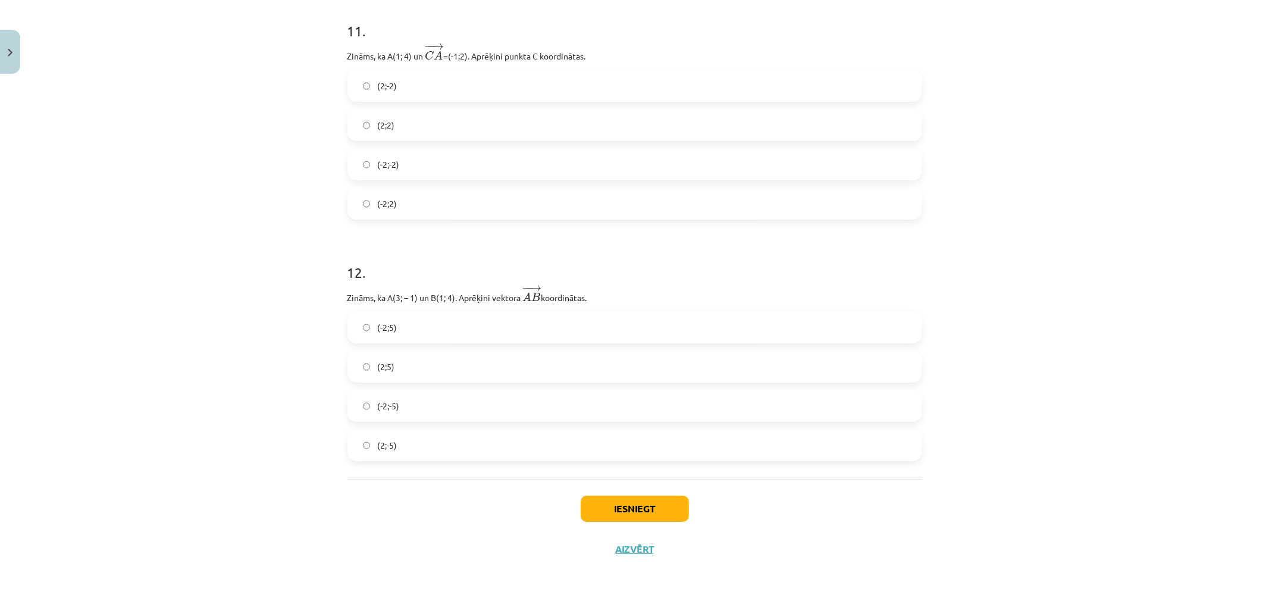
click at [429, 320] on label "(-2;5)" at bounding box center [635, 327] width 572 height 30
click at [597, 494] on div "Iesniegt Aizvērt" at bounding box center [635, 520] width 575 height 83
click at [622, 505] on button "Iesniegt" at bounding box center [635, 509] width 108 height 26
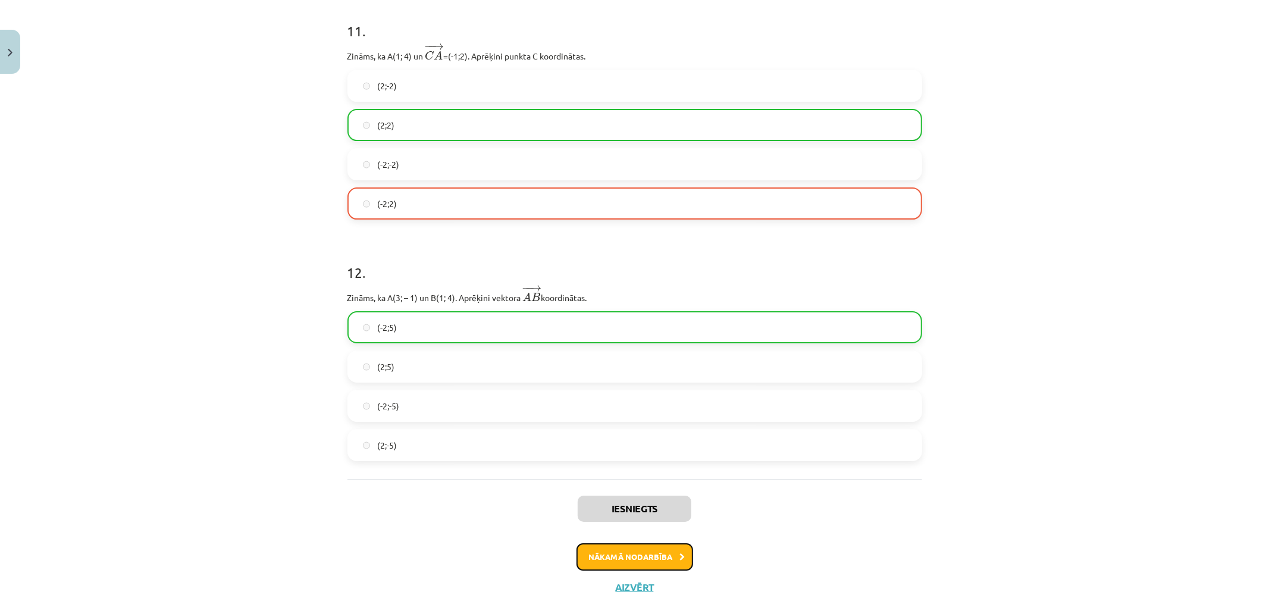
click at [653, 550] on button "Nākamā nodarbība" at bounding box center [635, 556] width 117 height 27
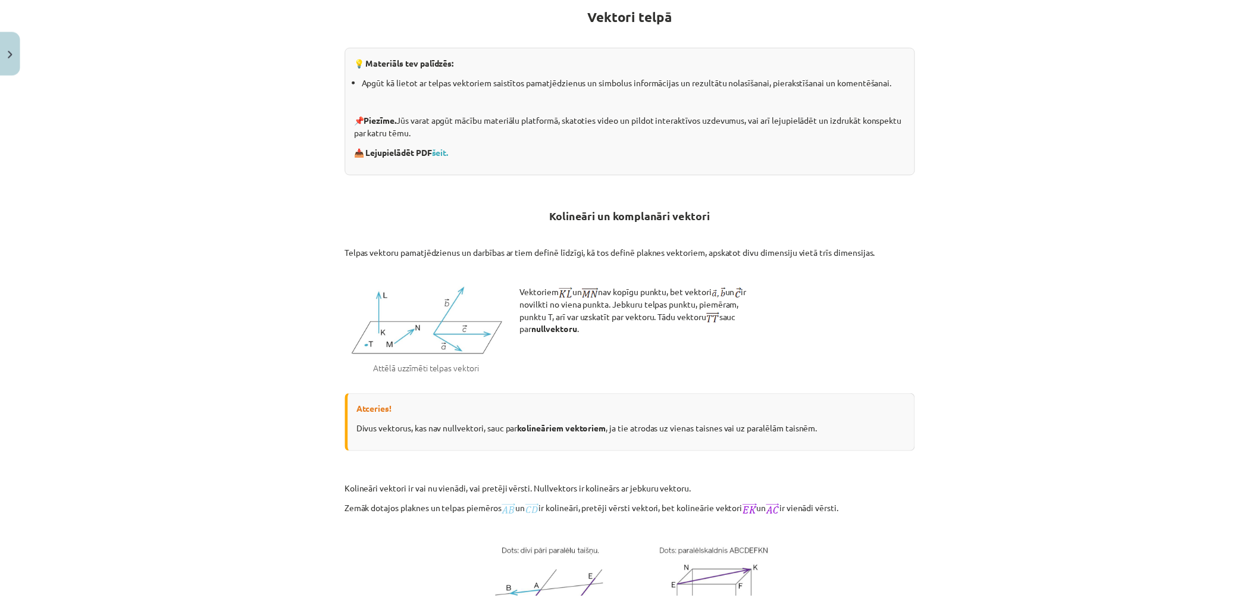
scroll to position [0, 0]
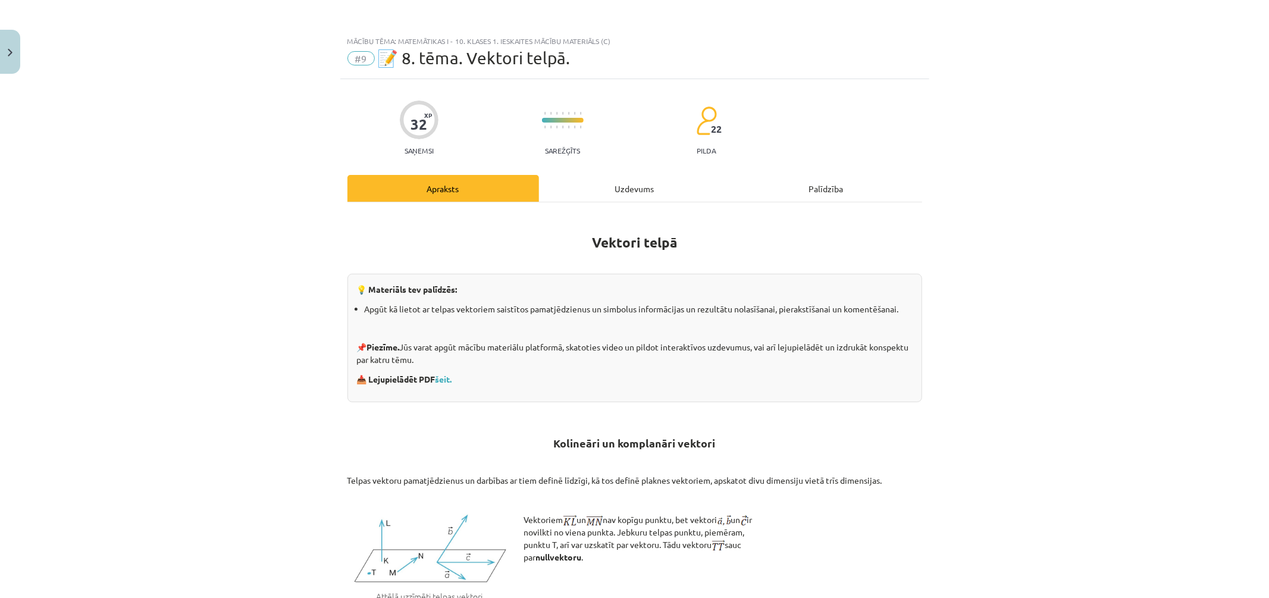
click at [365, 60] on span "#9" at bounding box center [361, 58] width 27 height 14
click at [417, 61] on span "📝 8. tēma. Vektori telpā." at bounding box center [474, 58] width 193 height 20
click at [15, 54] on button "Close" at bounding box center [10, 52] width 20 height 44
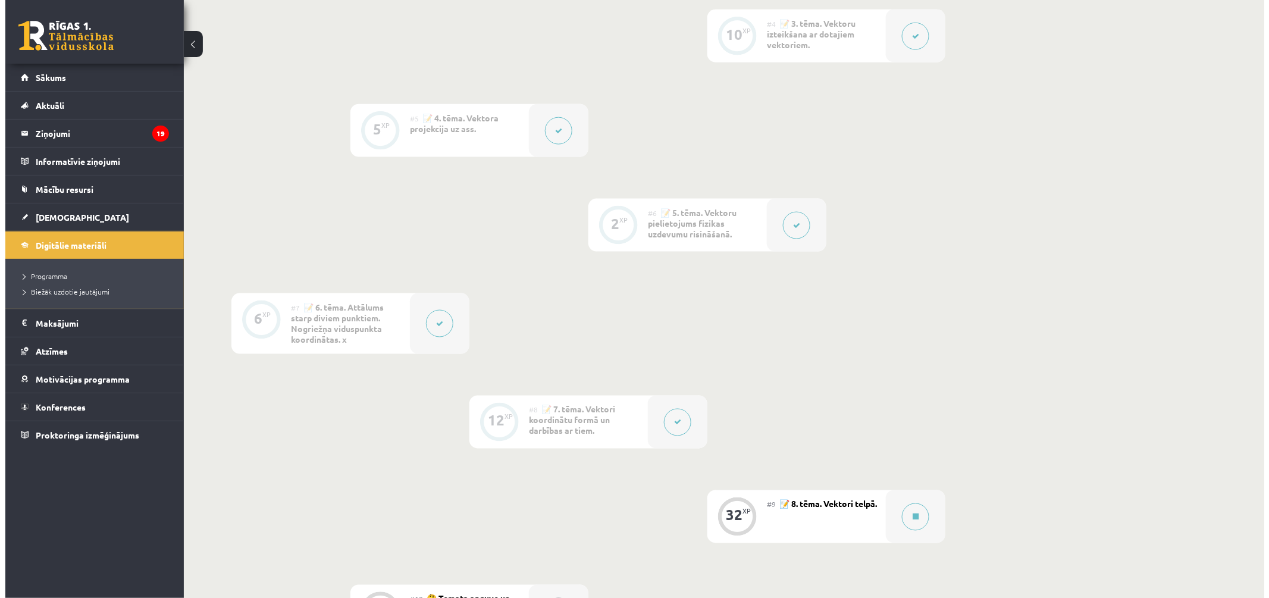
scroll to position [793, 0]
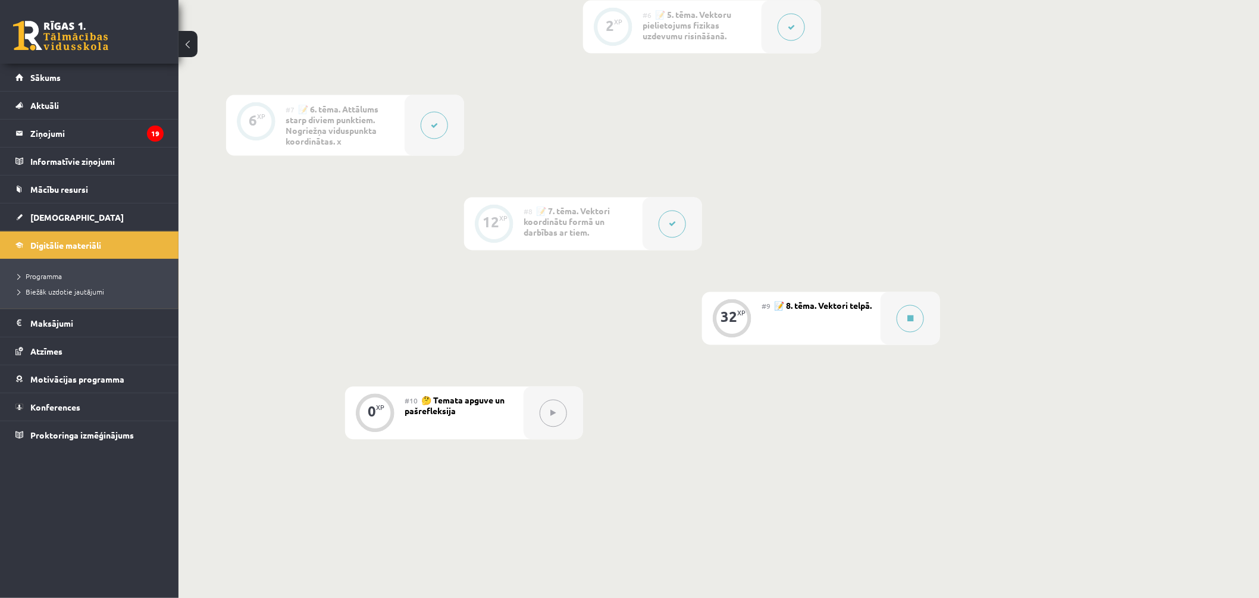
click at [761, 330] on div "32 XP" at bounding box center [732, 318] width 60 height 53
click at [912, 323] on icon at bounding box center [911, 318] width 6 height 7
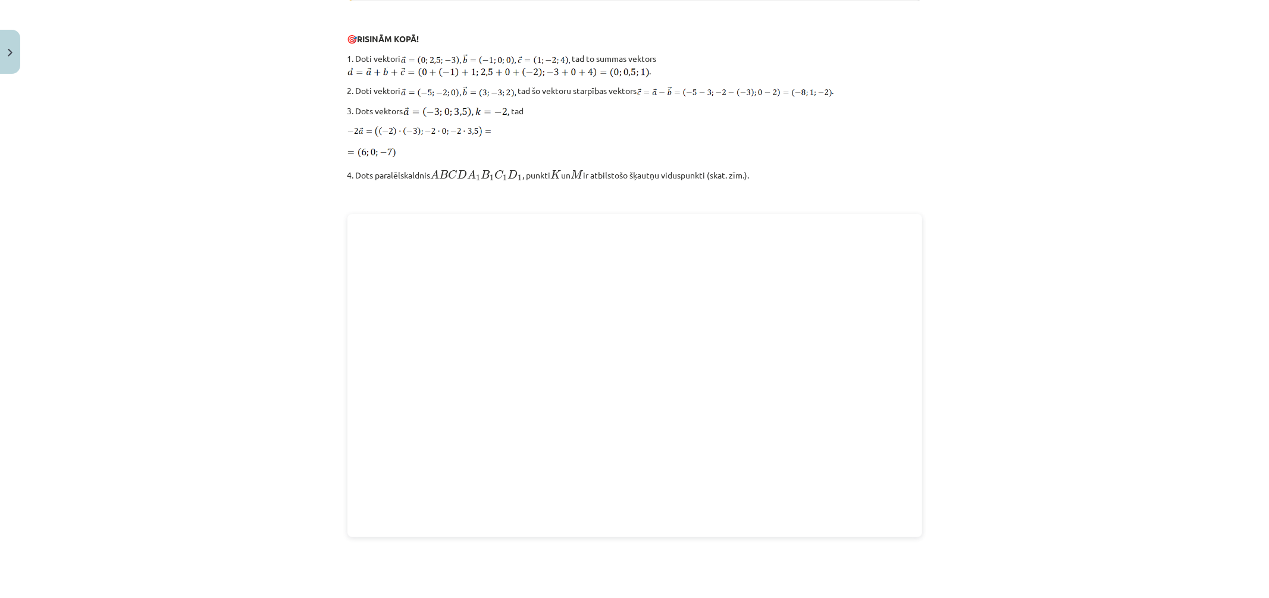
scroll to position [1500, 0]
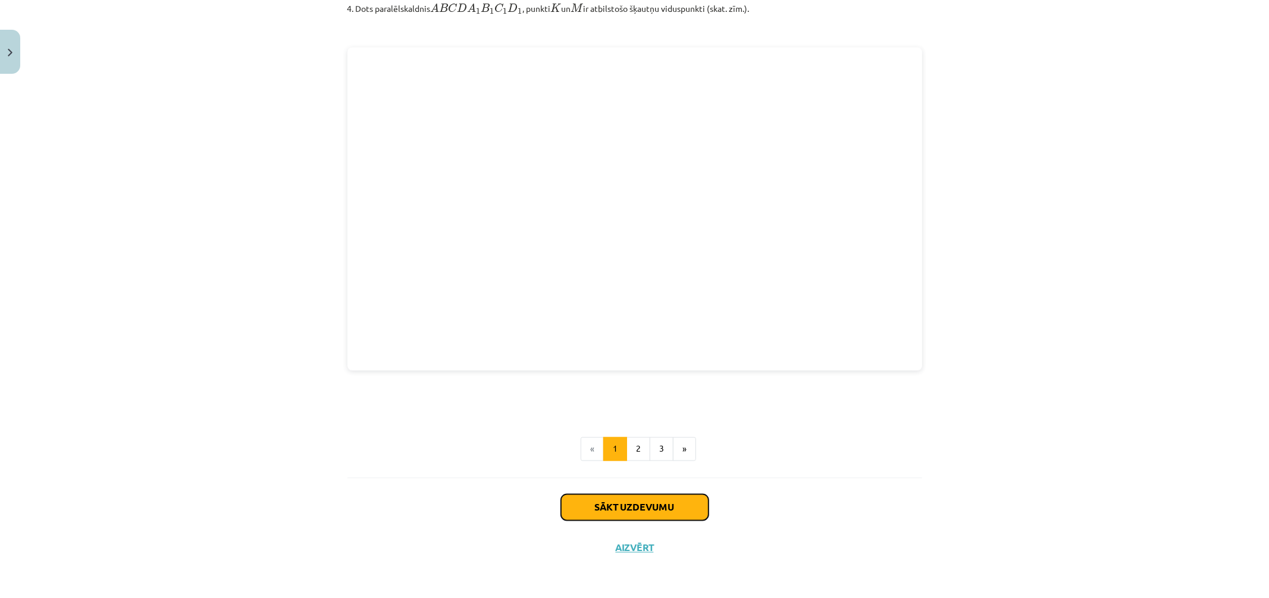
click at [644, 501] on button "Sākt uzdevumu" at bounding box center [635, 508] width 148 height 26
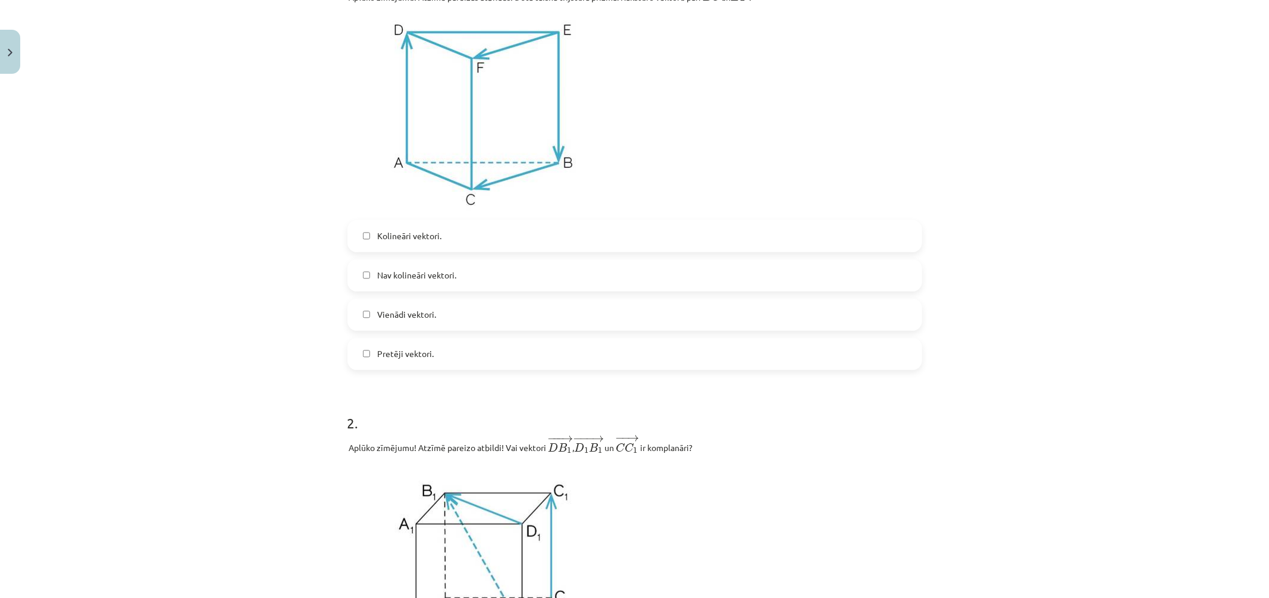
scroll to position [426, 0]
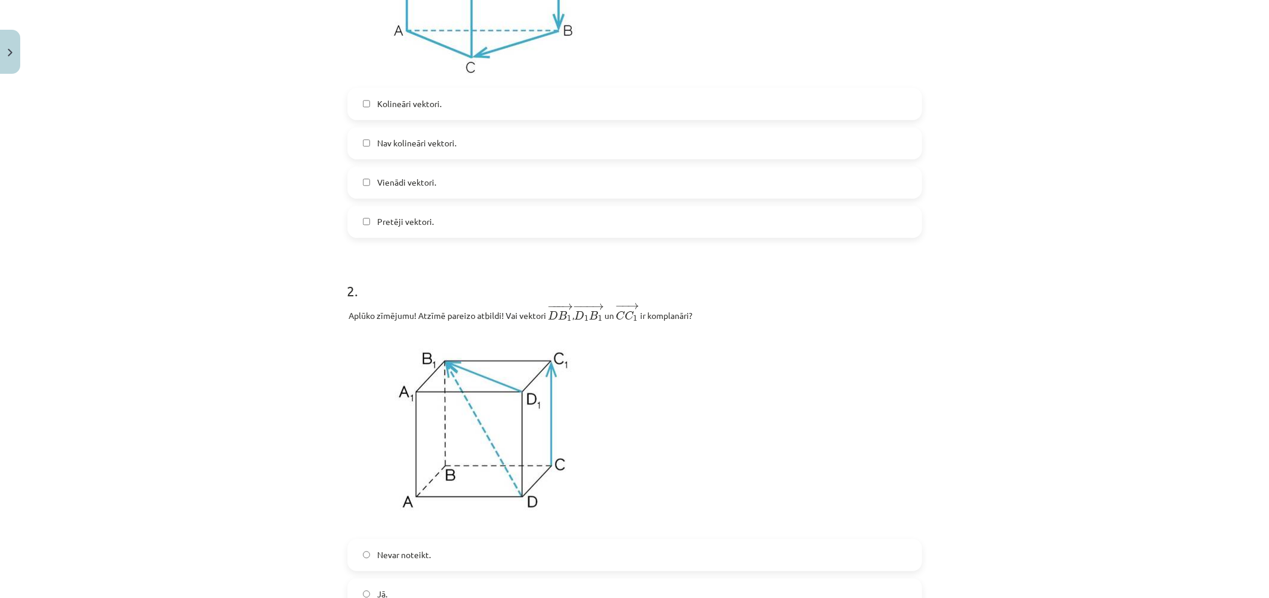
click at [415, 193] on label "Vienādi vektori." at bounding box center [635, 183] width 572 height 30
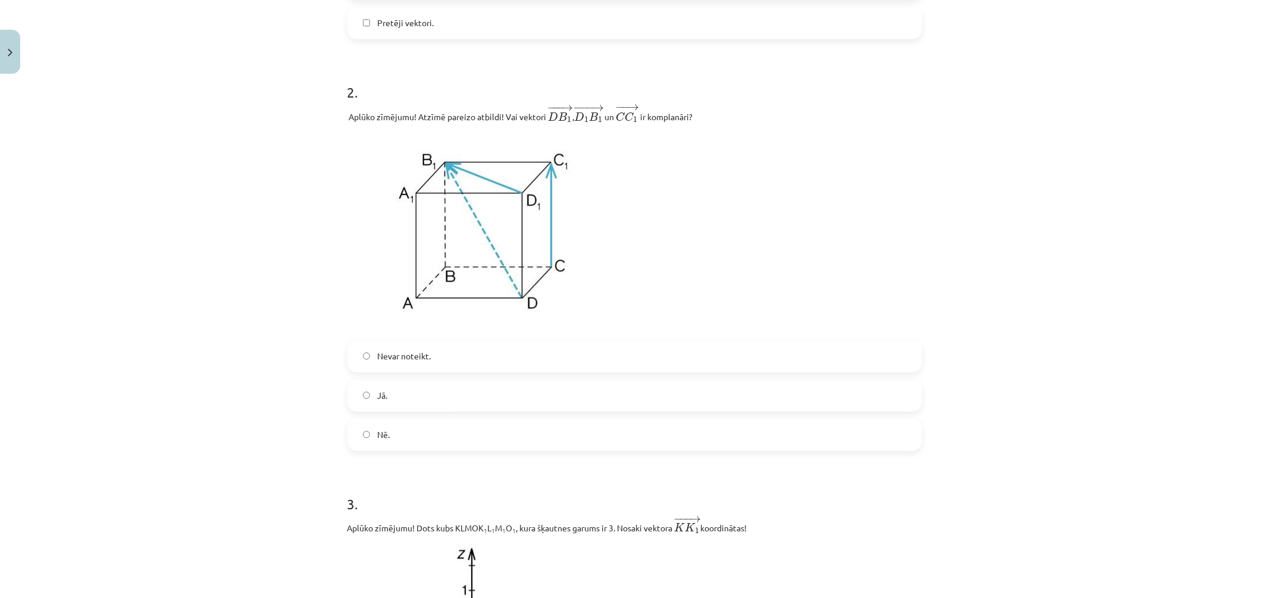
click at [442, 383] on label "Jā." at bounding box center [635, 396] width 572 height 30
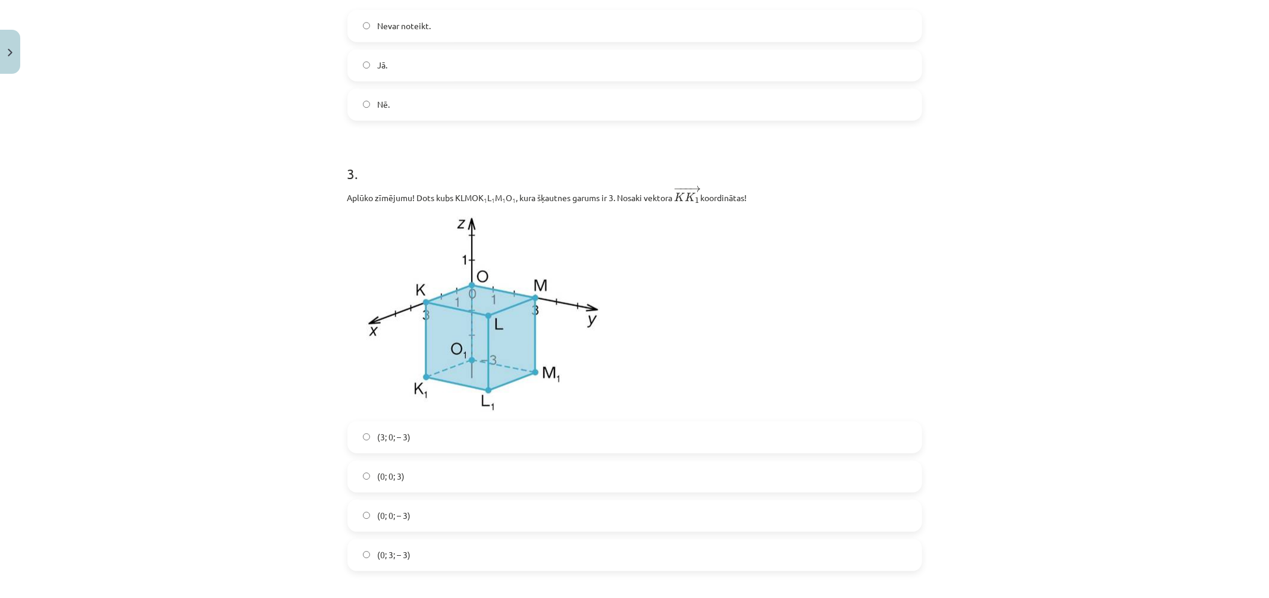
click at [480, 469] on label "(0; 0; 3)" at bounding box center [635, 477] width 572 height 30
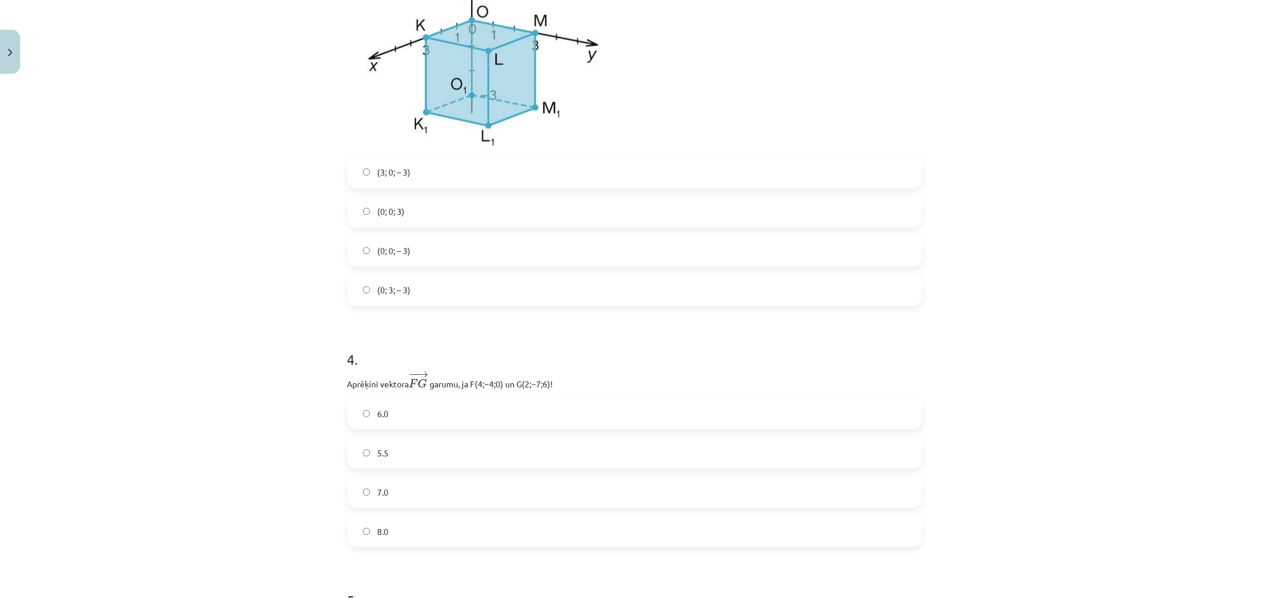
scroll to position [1286, 0]
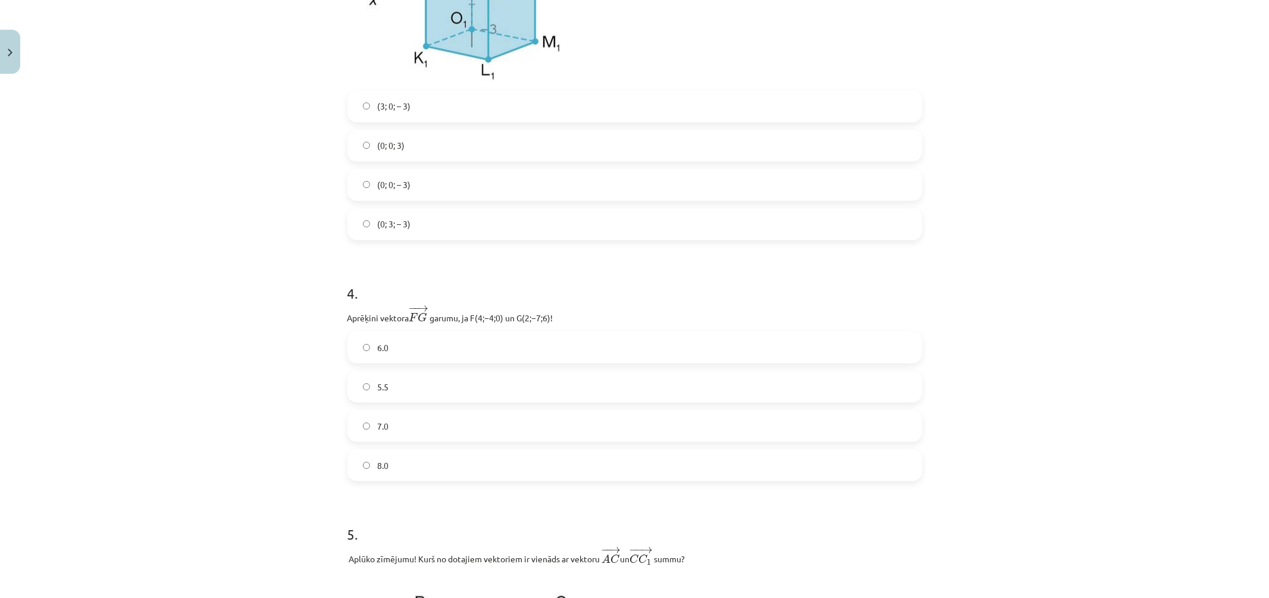
click at [448, 406] on div "6.0 5.5 7.0 8.0" at bounding box center [635, 406] width 575 height 150
click at [473, 424] on label "7.0" at bounding box center [635, 426] width 572 height 30
click at [477, 384] on label "5.5" at bounding box center [635, 387] width 572 height 30
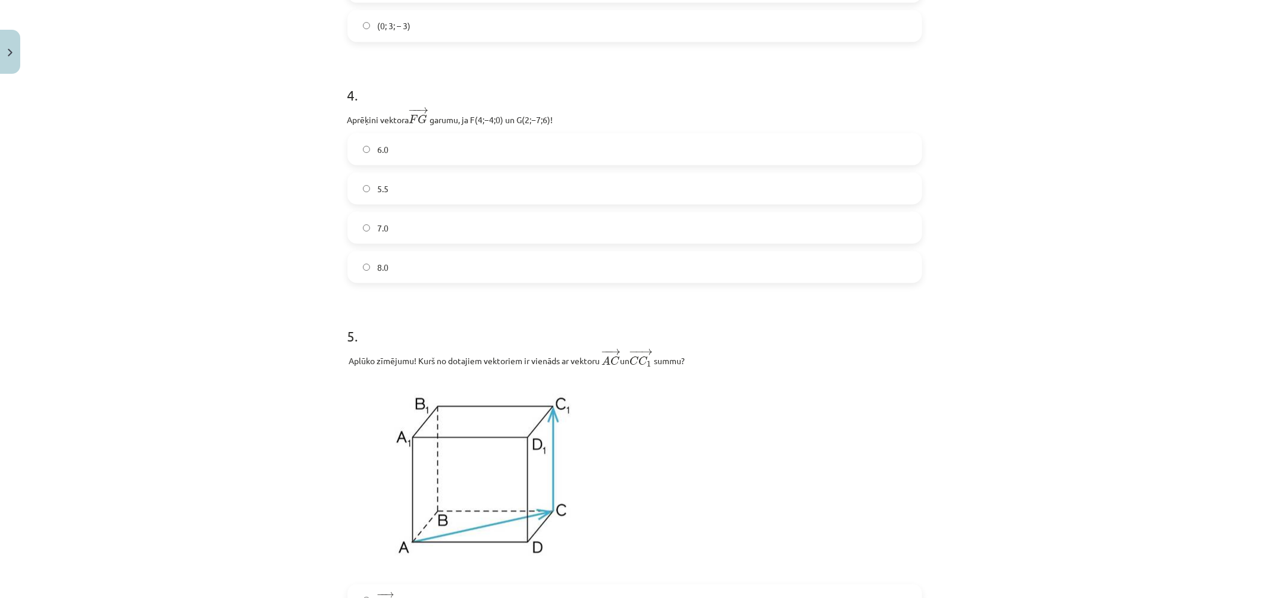
scroll to position [1616, 0]
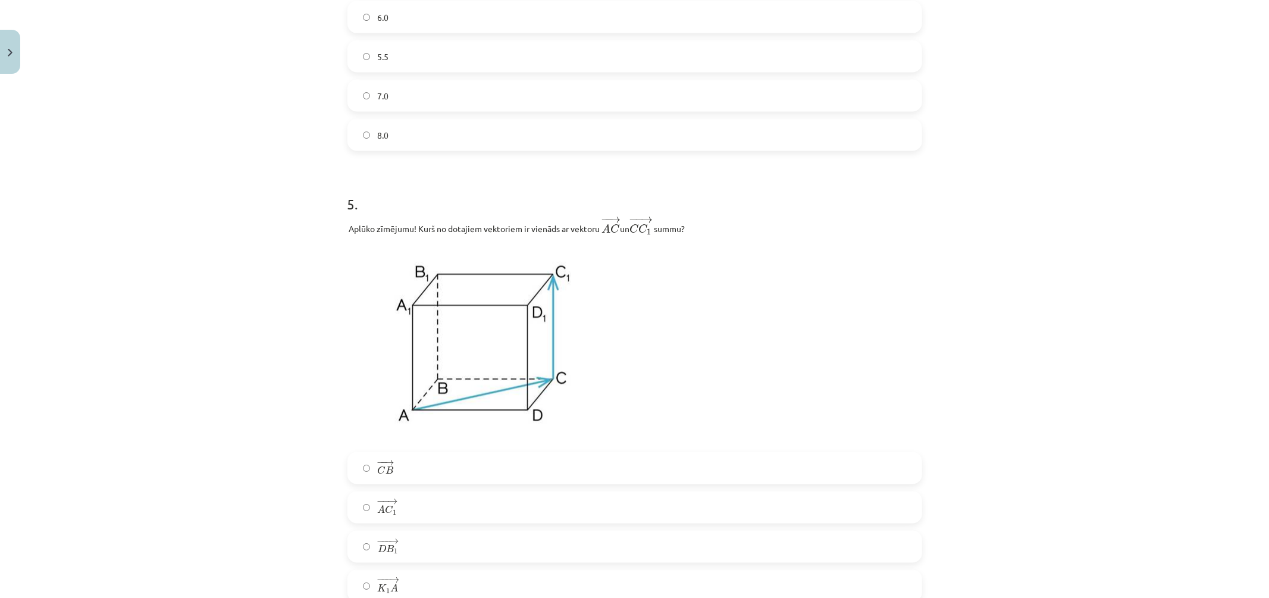
click at [476, 513] on label "− − → A C 1 A C 1 →" at bounding box center [635, 508] width 572 height 30
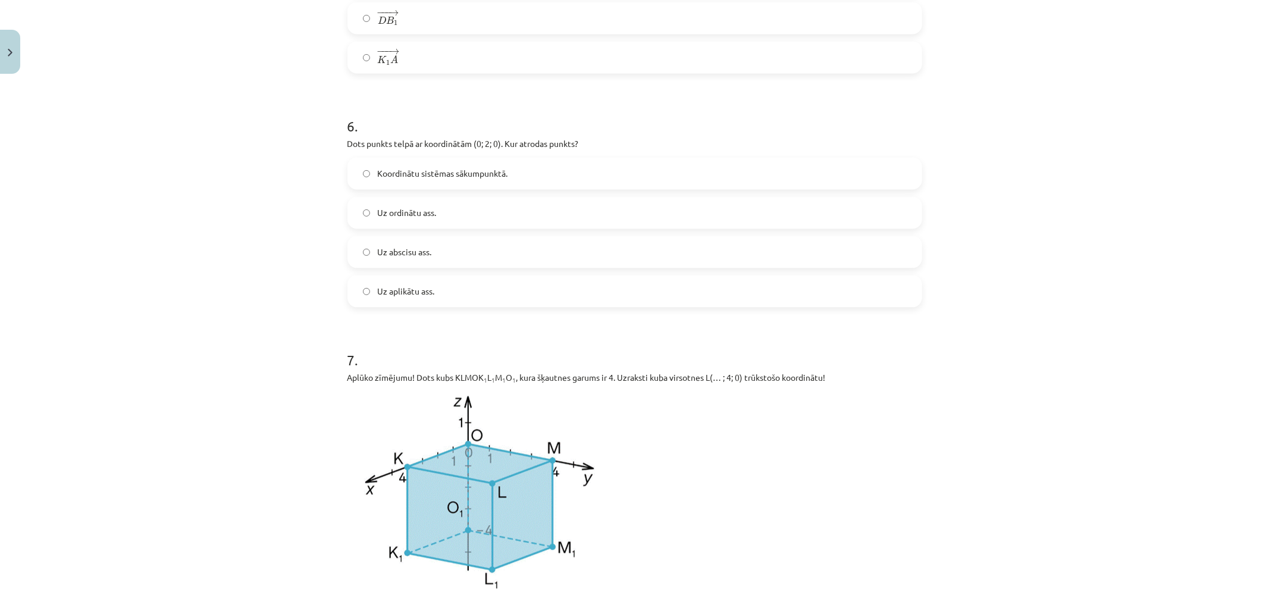
click at [433, 284] on label "Uz aplikātu ass." at bounding box center [635, 291] width 572 height 30
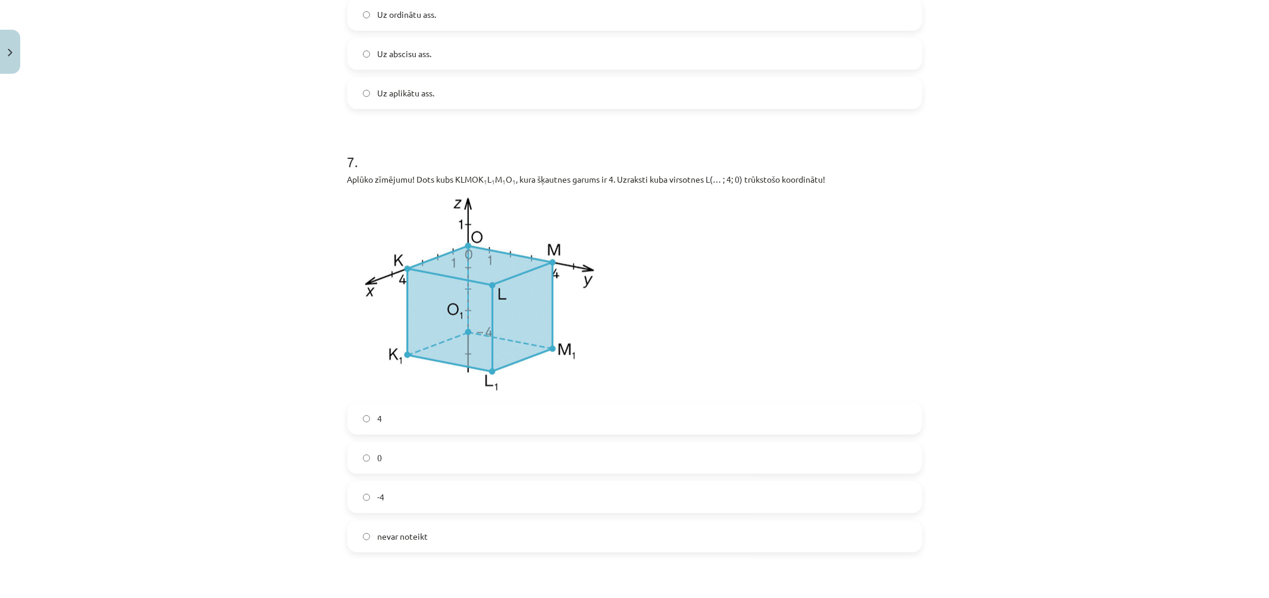
click at [399, 60] on span "Uz abscisu ass." at bounding box center [404, 54] width 54 height 12
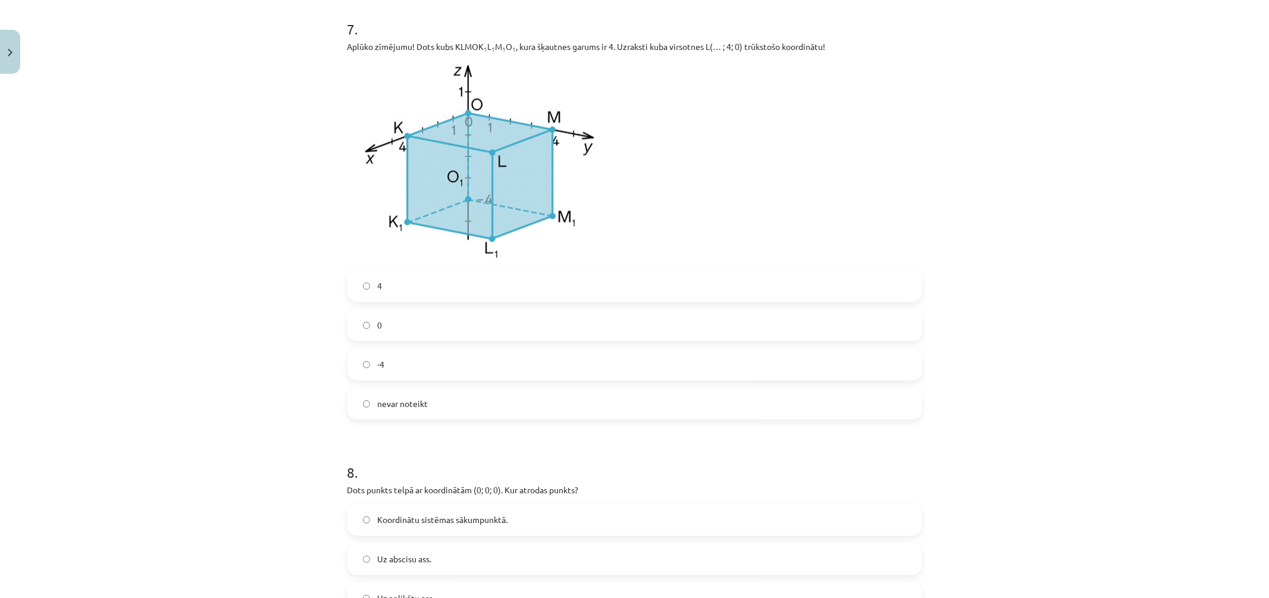
scroll to position [2542, 0]
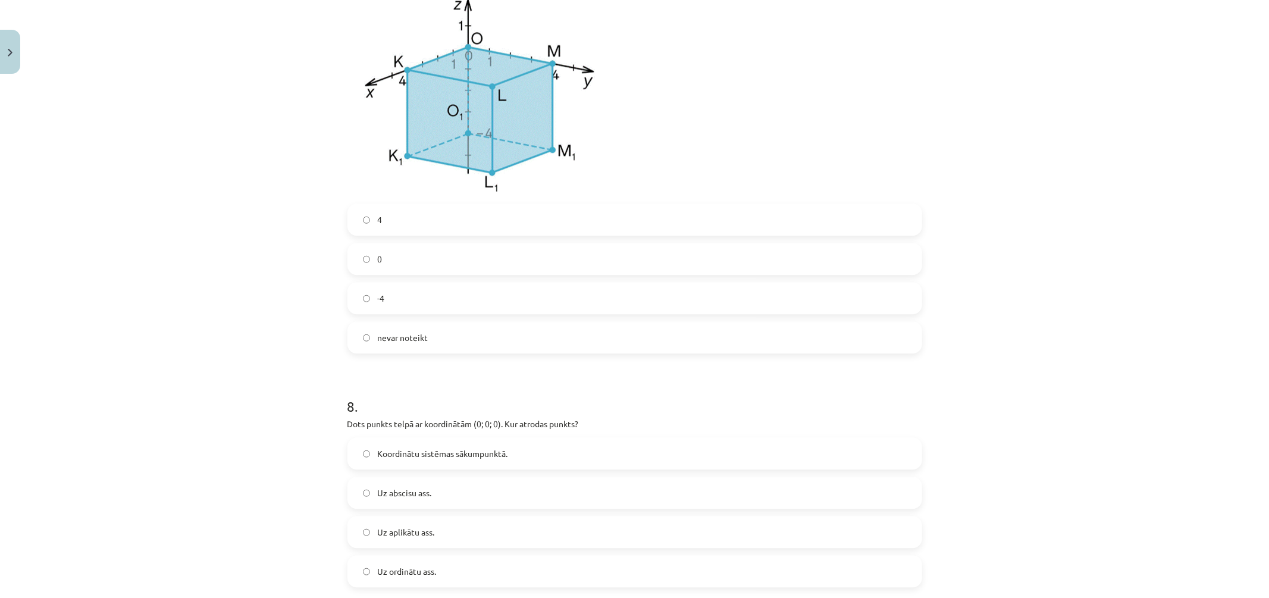
drag, startPoint x: 462, startPoint y: 287, endPoint x: 461, endPoint y: 278, distance: 8.4
click at [462, 287] on label "-4" at bounding box center [635, 298] width 572 height 30
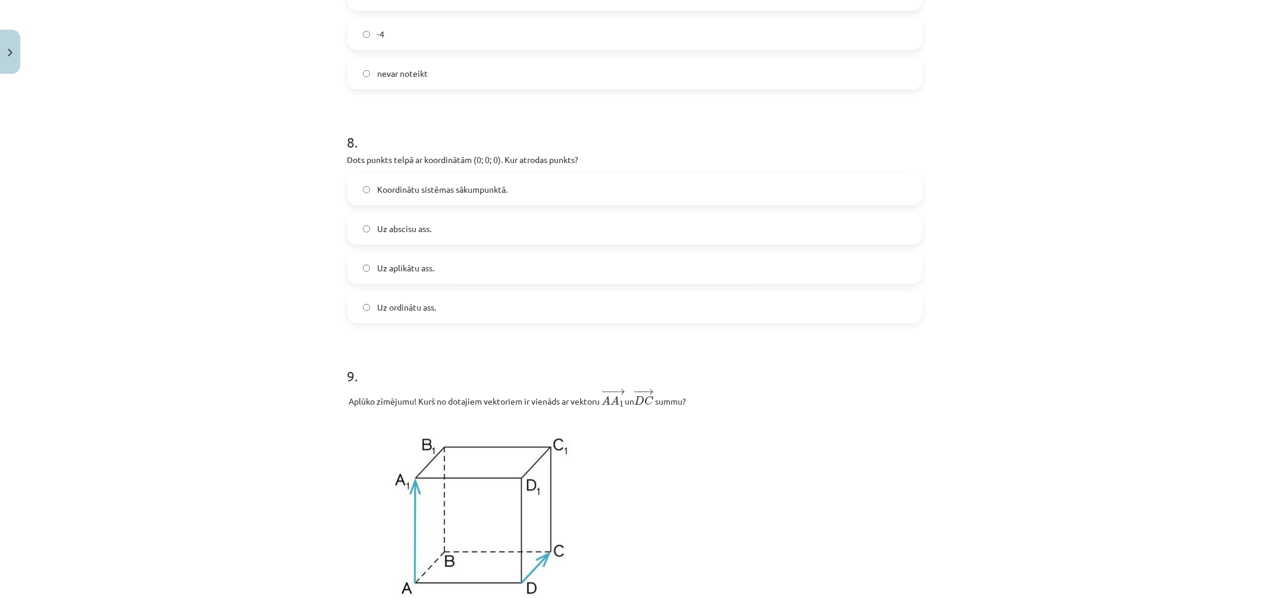
click at [455, 264] on label "Uz aplikātu ass." at bounding box center [635, 268] width 572 height 30
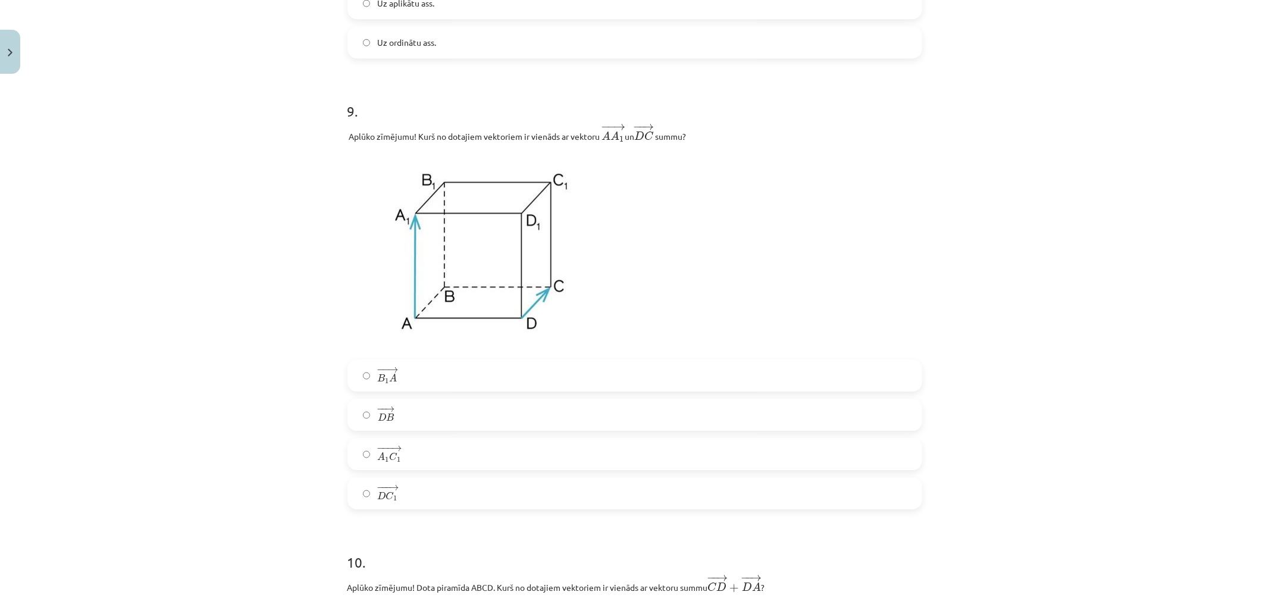
click at [447, 412] on label "− − → D B D B →" at bounding box center [635, 415] width 572 height 30
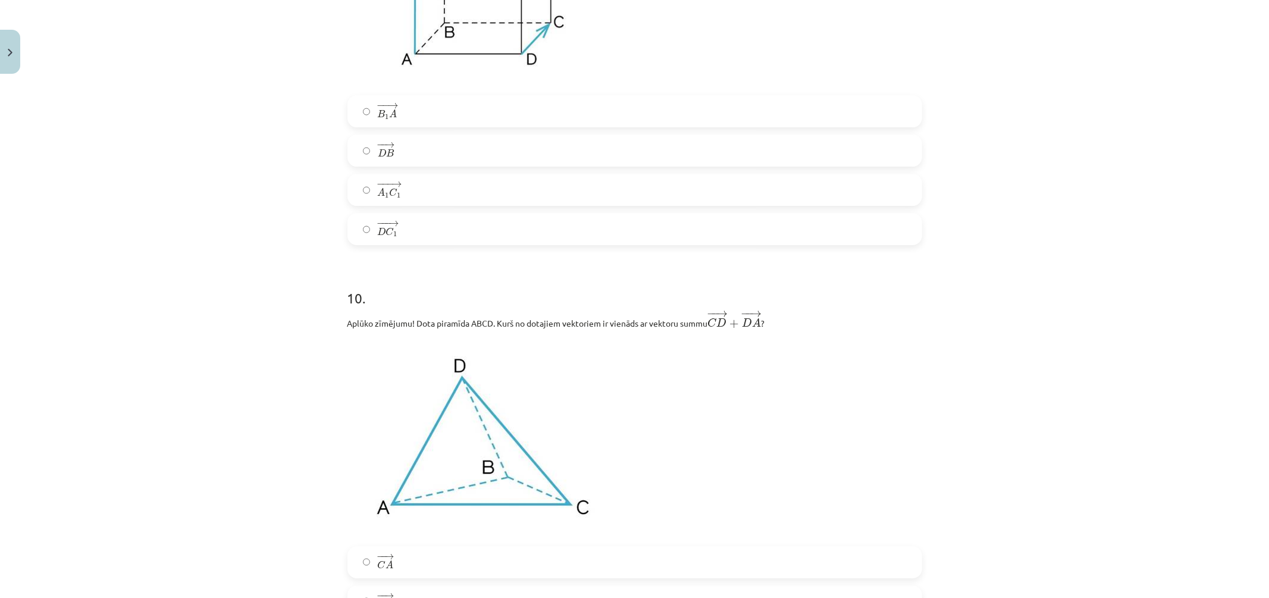
scroll to position [3534, 0]
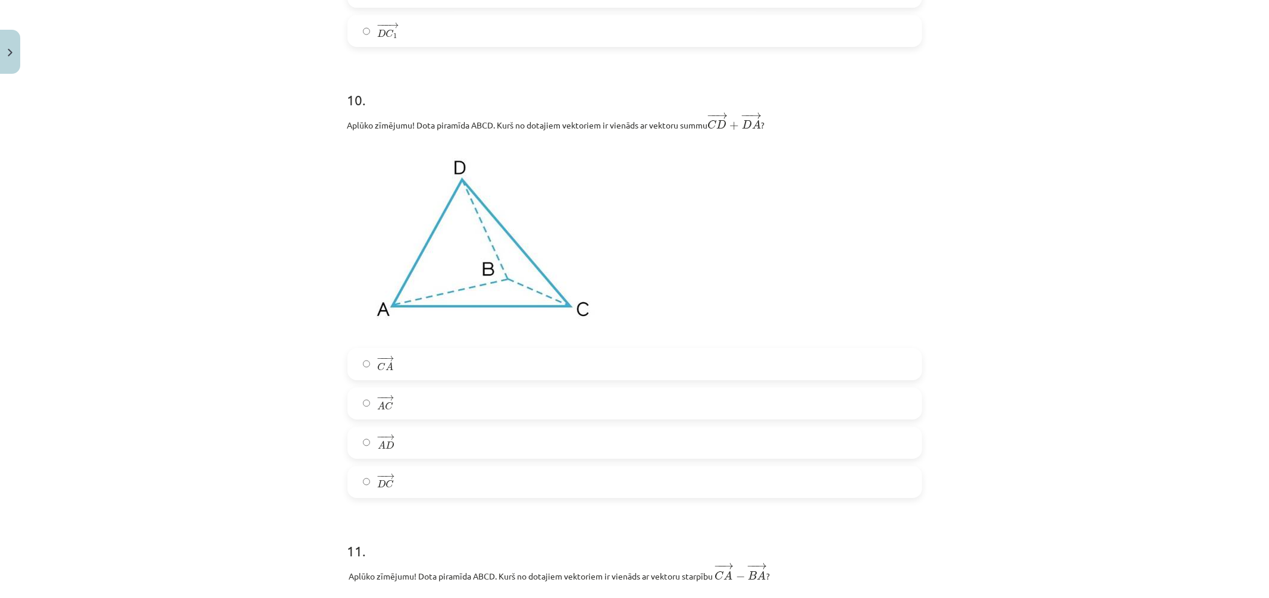
click at [423, 444] on label "− − → A D A D →" at bounding box center [635, 443] width 572 height 30
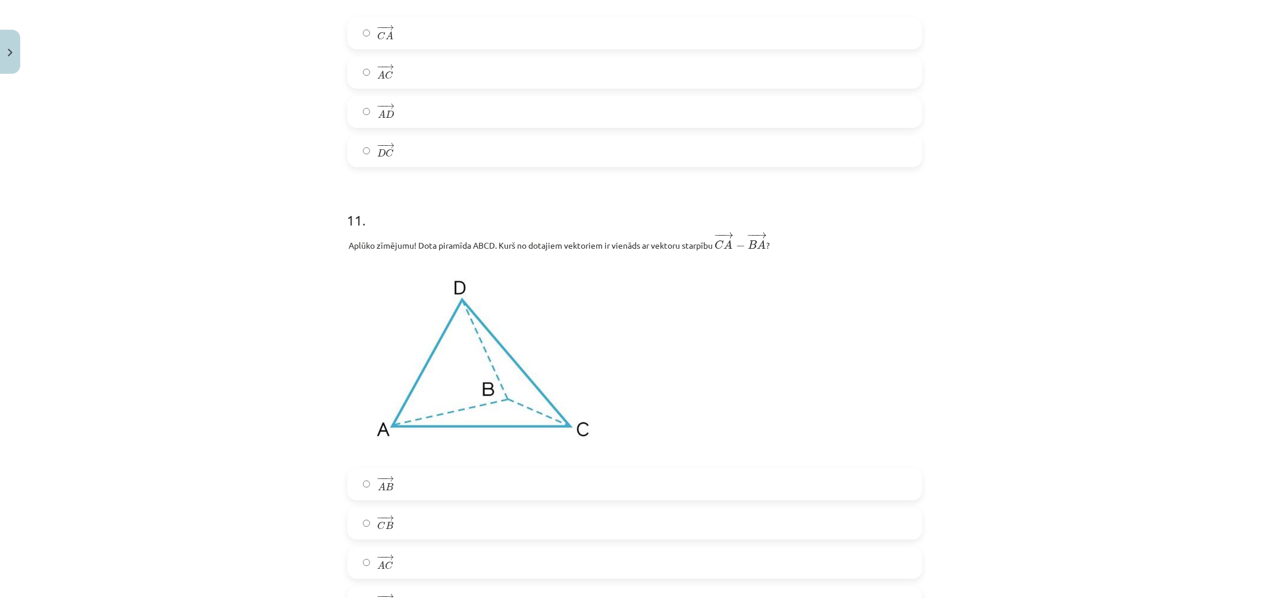
scroll to position [3997, 0]
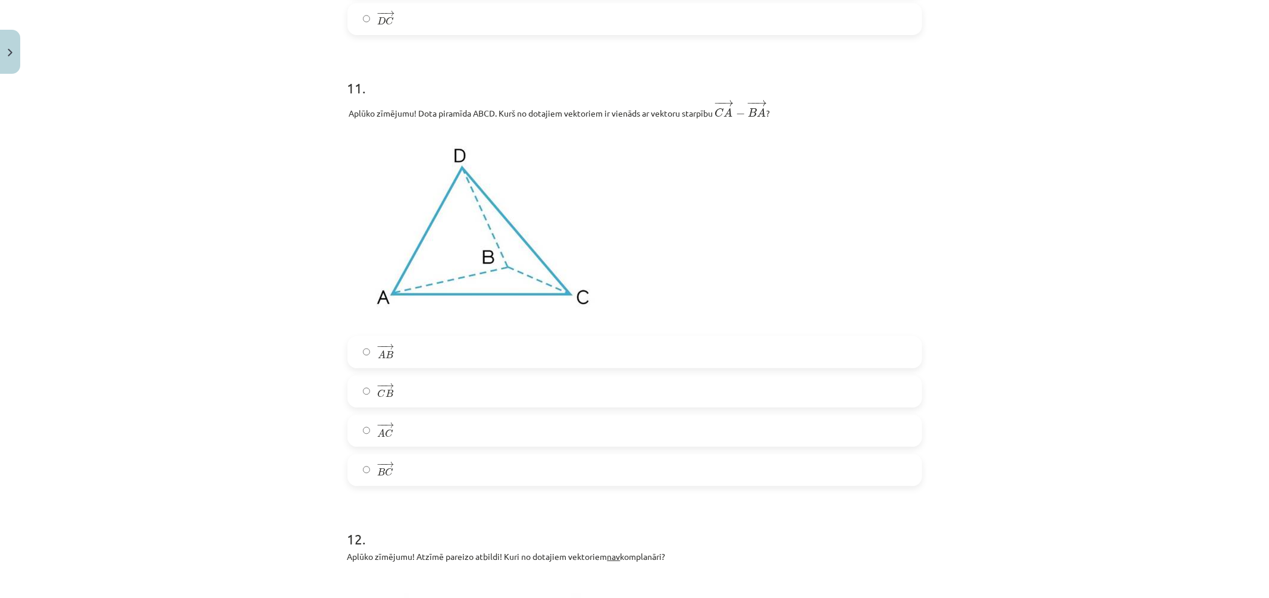
click at [448, 436] on label "− − → A C A C →" at bounding box center [635, 431] width 572 height 30
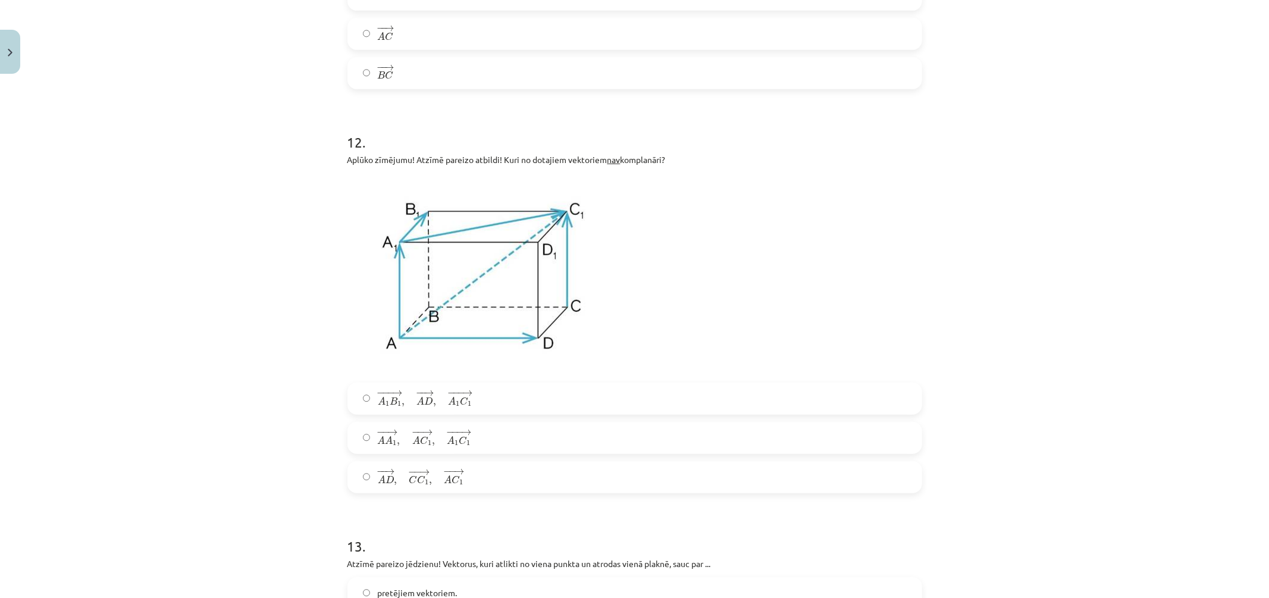
scroll to position [4526, 0]
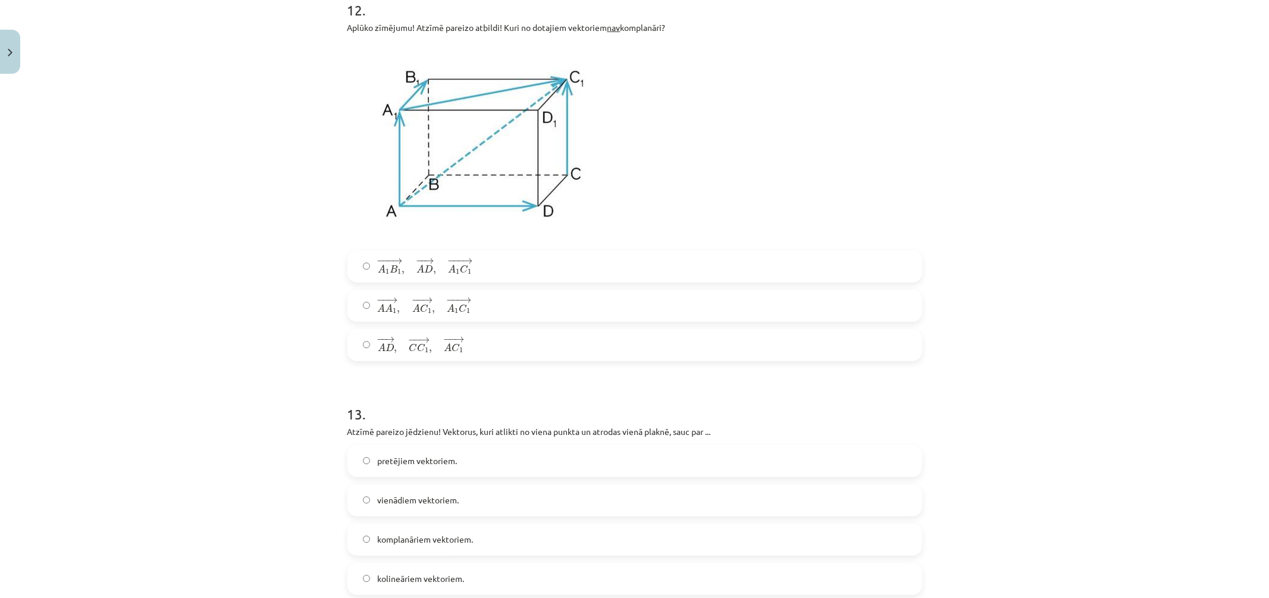
click at [437, 315] on span "− − → A A 1 , − − → A C 1 , − −− → A 1 C 1 A A 1 → , A C 1 → , A 1 C 1 →" at bounding box center [423, 306] width 93 height 18
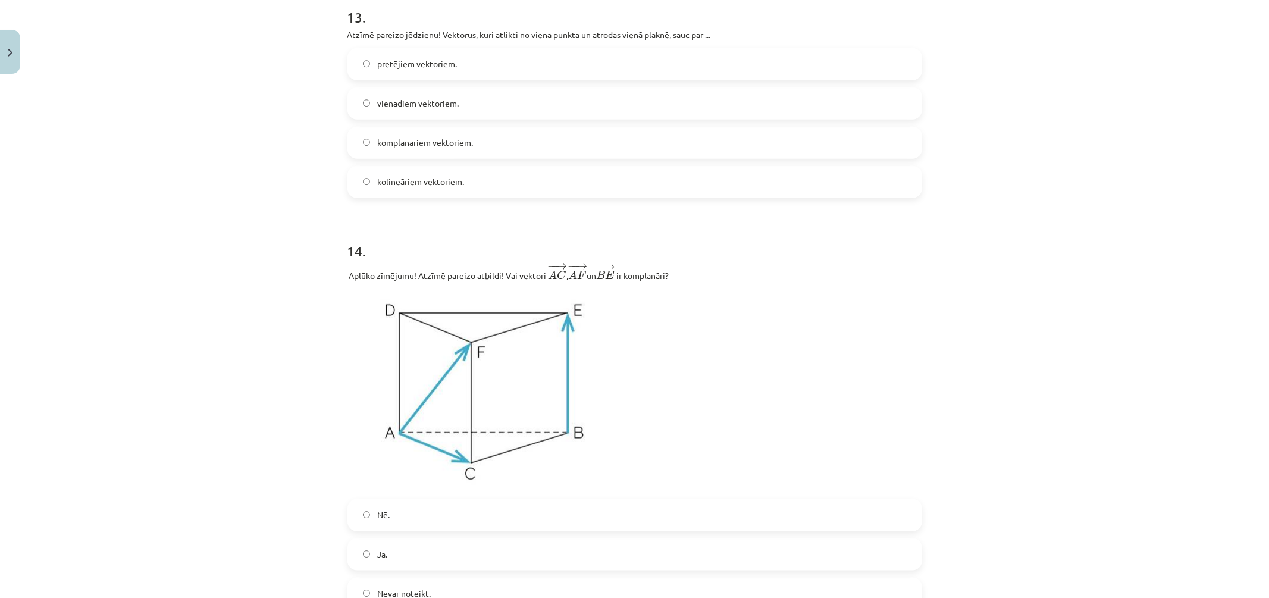
scroll to position [4989, 0]
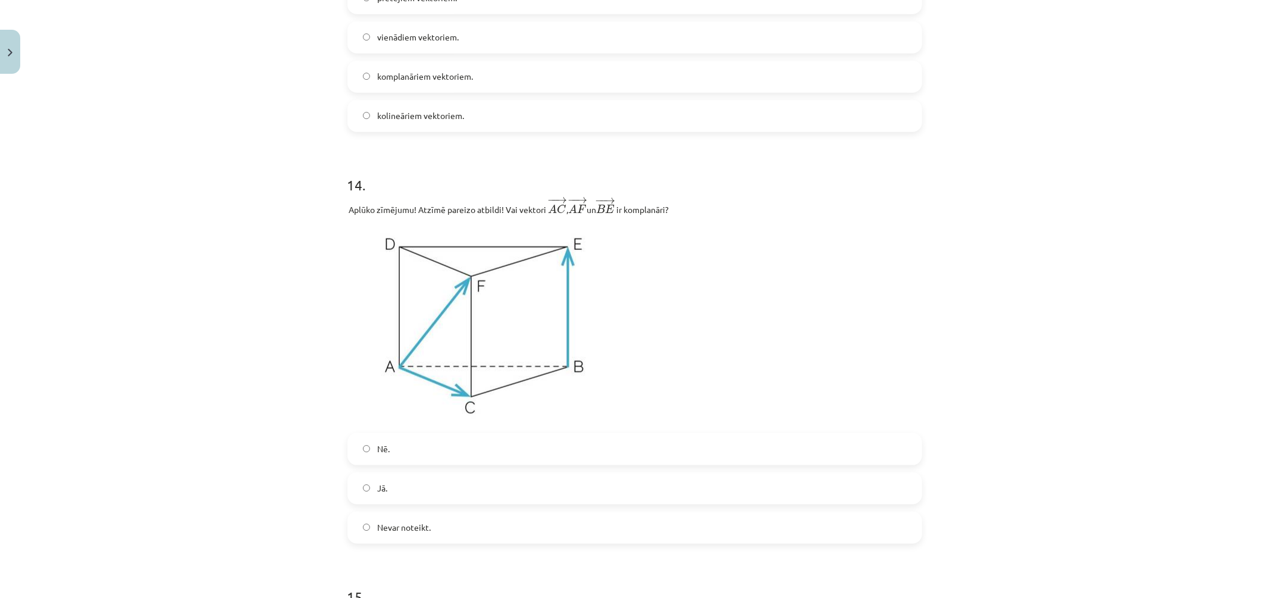
click at [400, 82] on span "komplanāriem vektoriem." at bounding box center [425, 76] width 96 height 12
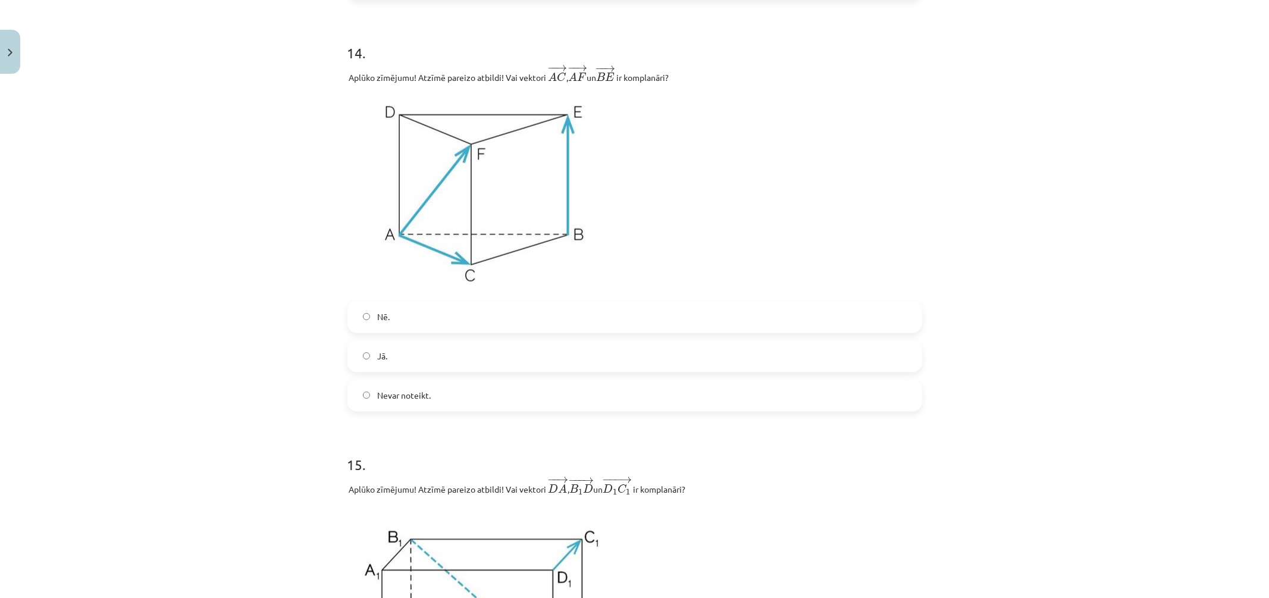
click at [431, 327] on label "Nē." at bounding box center [635, 317] width 572 height 30
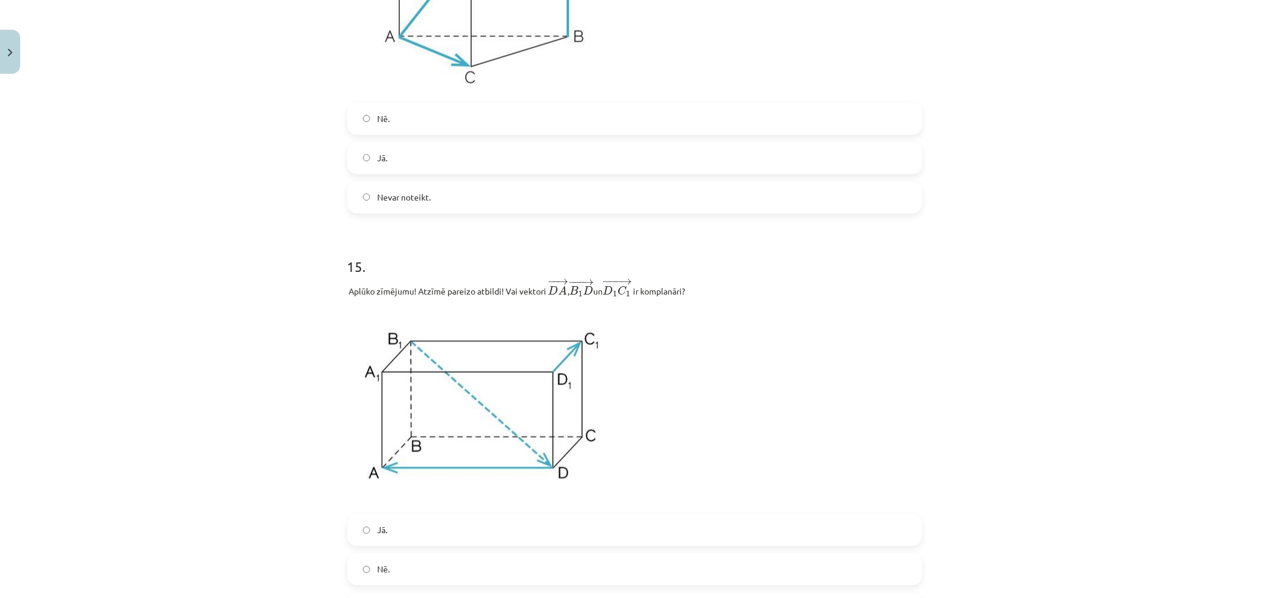
scroll to position [5452, 0]
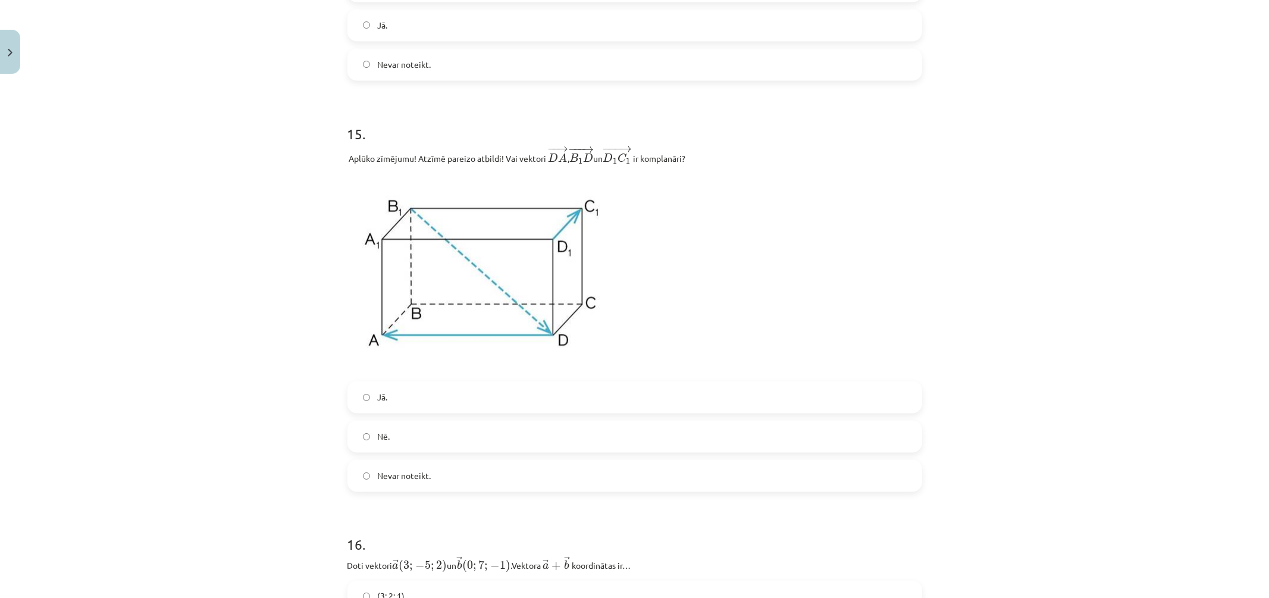
click at [430, 406] on label "Jā." at bounding box center [635, 398] width 572 height 30
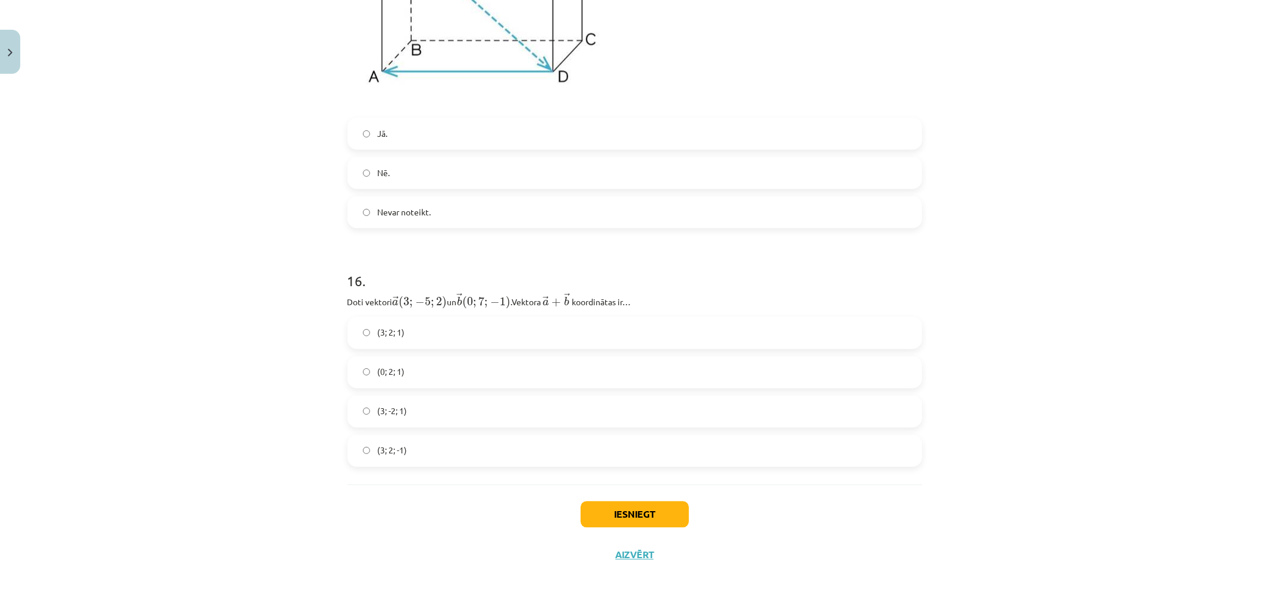
scroll to position [5725, 0]
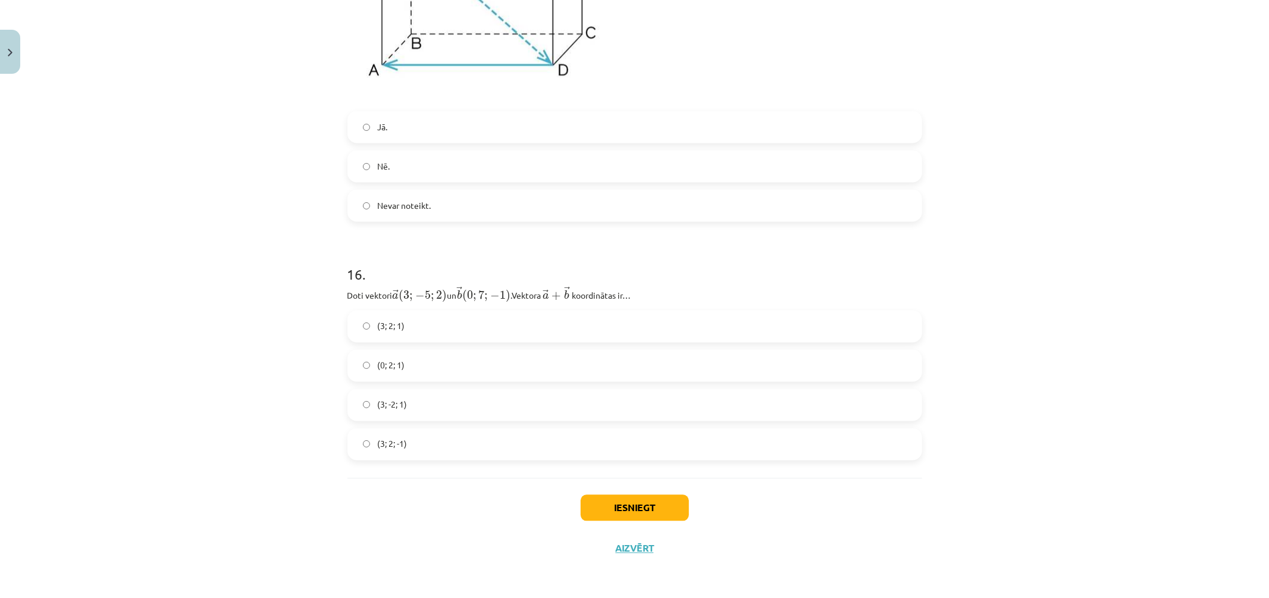
click at [436, 399] on label "(3; -2; 1)" at bounding box center [635, 405] width 572 height 30
click at [627, 500] on button "Iesniegt" at bounding box center [635, 508] width 108 height 26
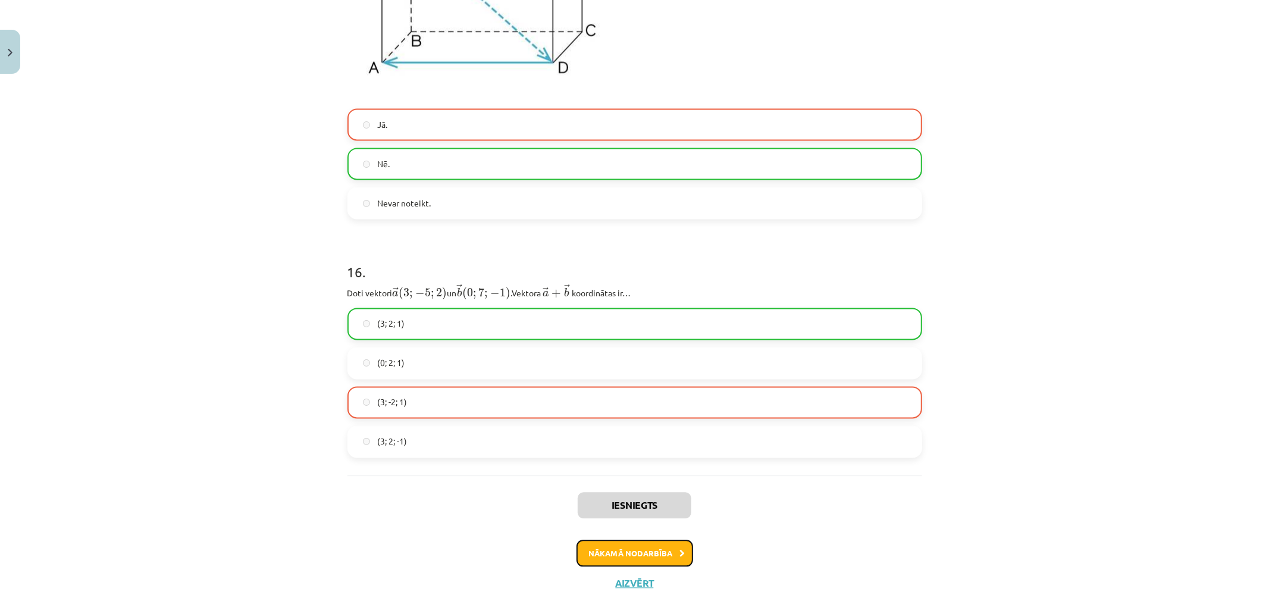
click at [653, 559] on button "Nākamā nodarbība" at bounding box center [635, 553] width 117 height 27
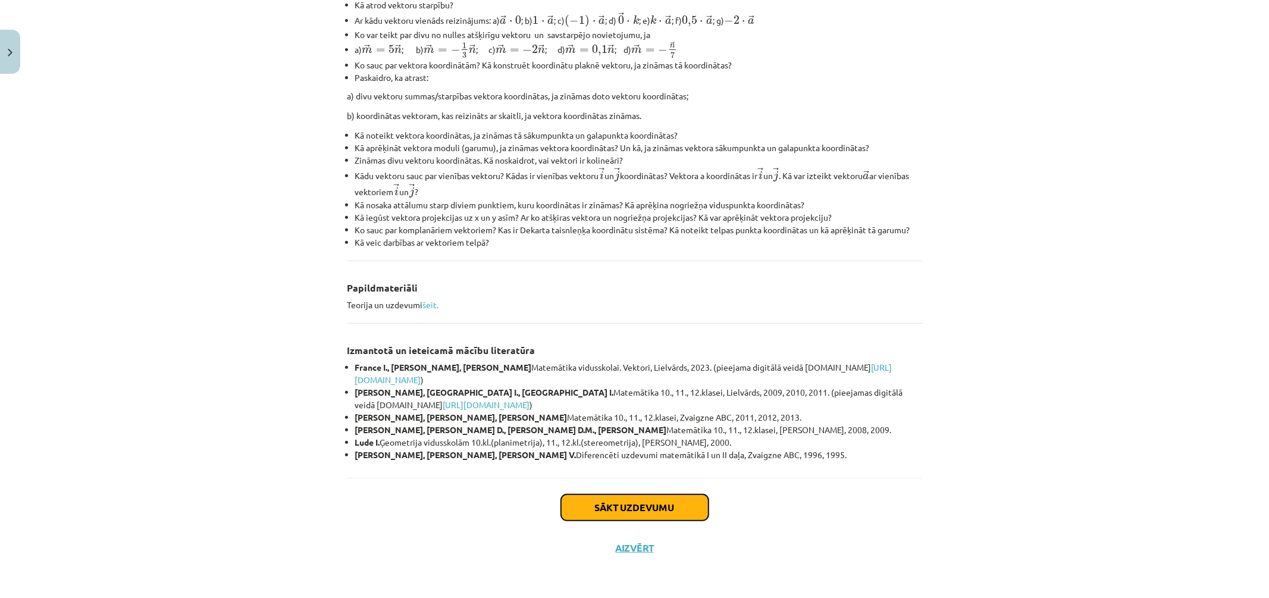
click at [619, 509] on button "Sākt uzdevumu" at bounding box center [635, 508] width 148 height 26
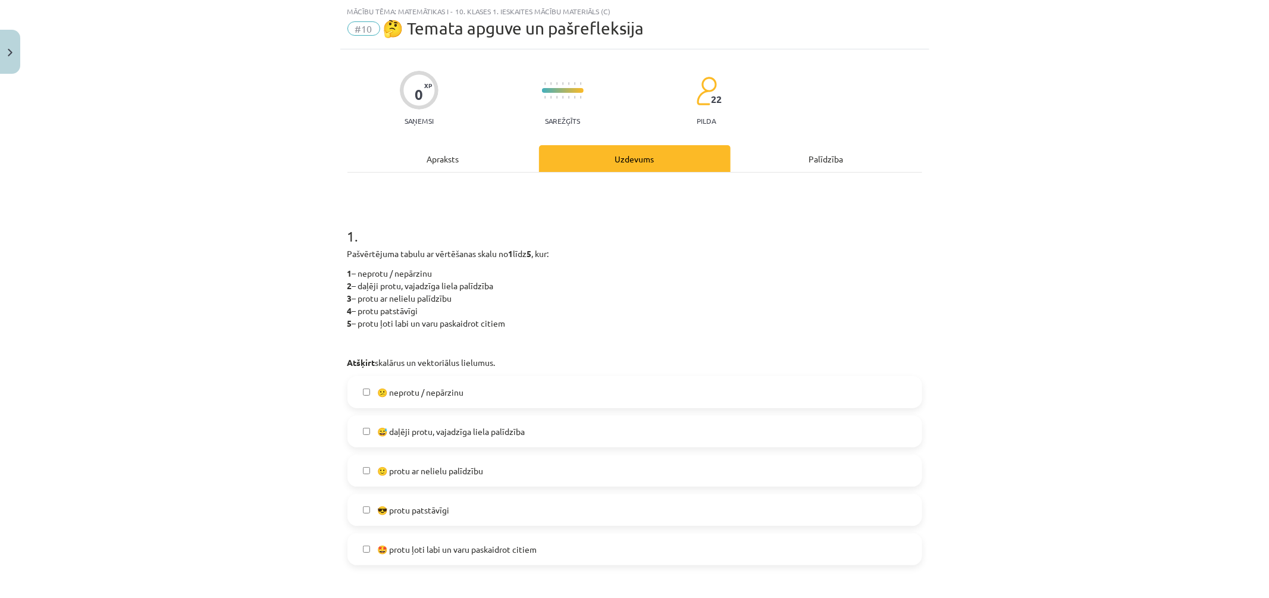
click at [491, 390] on label "😕 neprotu / nepārzinu" at bounding box center [635, 392] width 572 height 30
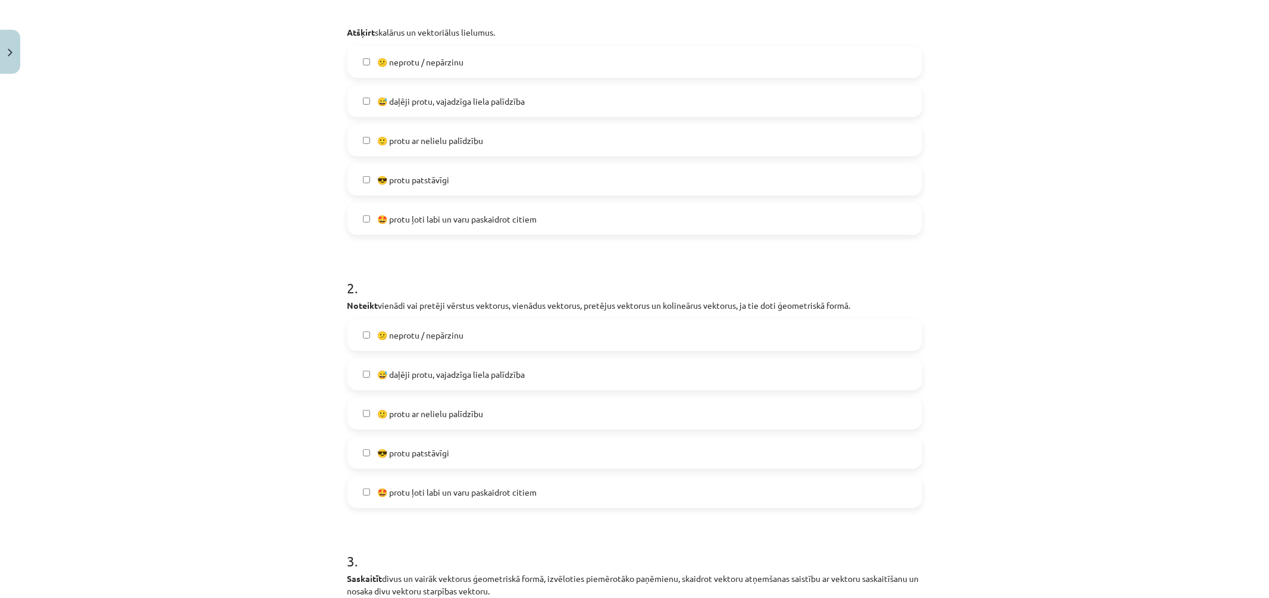
click at [465, 331] on label "😕 neprotu / nepārzinu" at bounding box center [635, 335] width 572 height 30
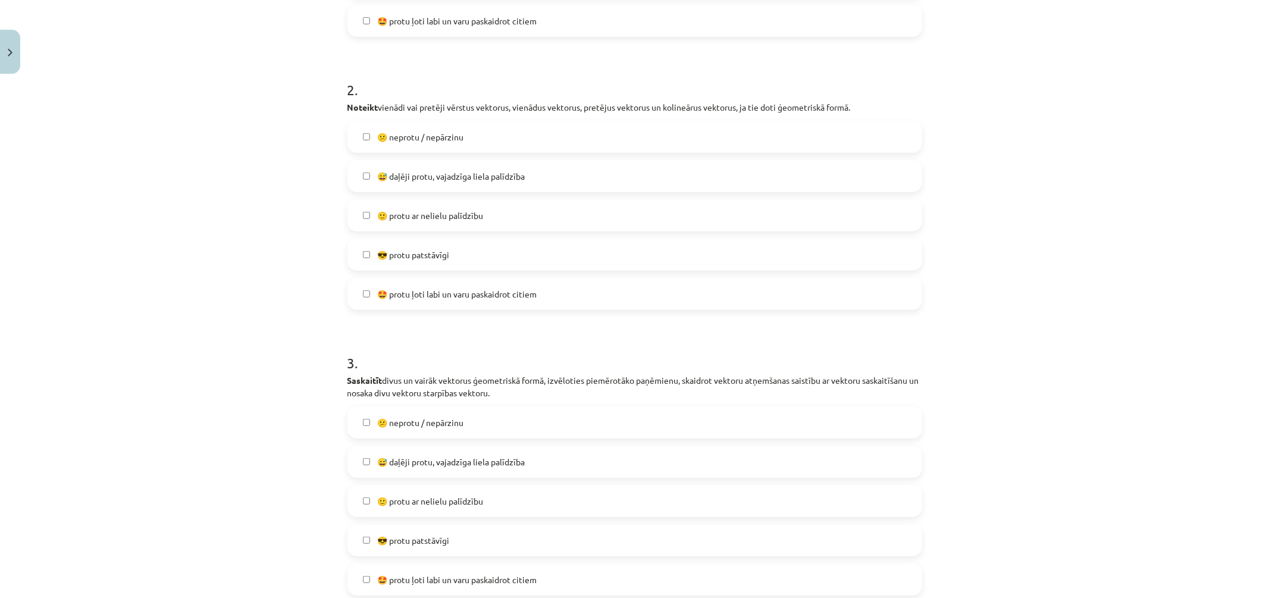
click at [463, 431] on label "😕 neprotu / nepārzinu" at bounding box center [635, 423] width 572 height 30
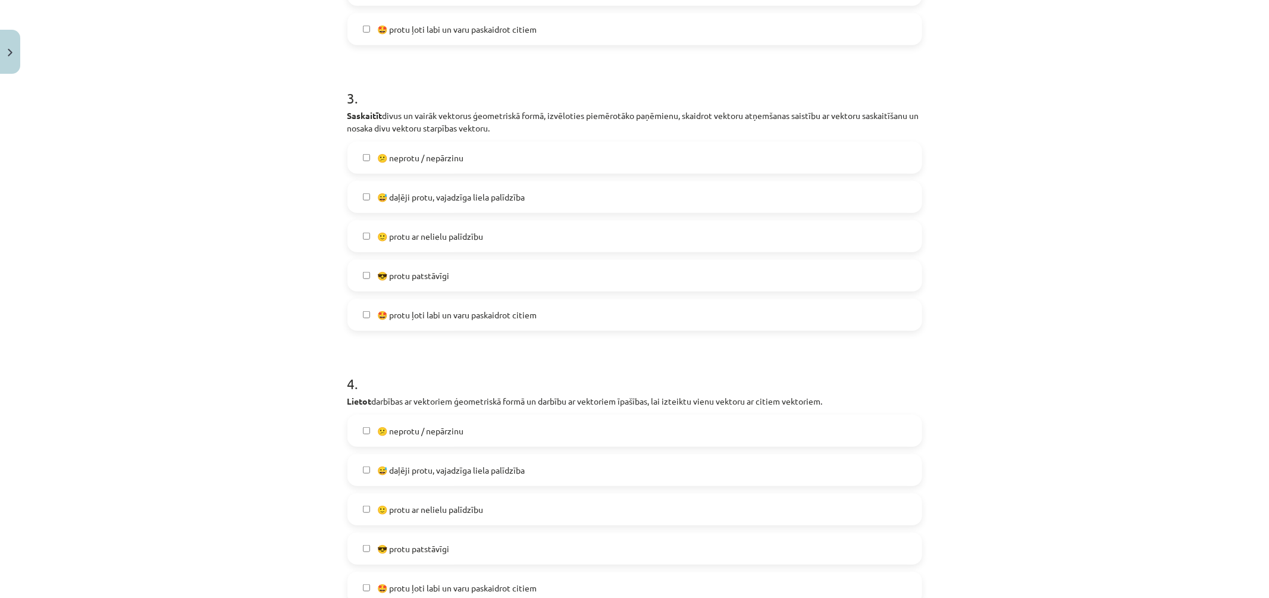
click at [477, 425] on label "😕 neprotu / nepārzinu" at bounding box center [635, 431] width 572 height 30
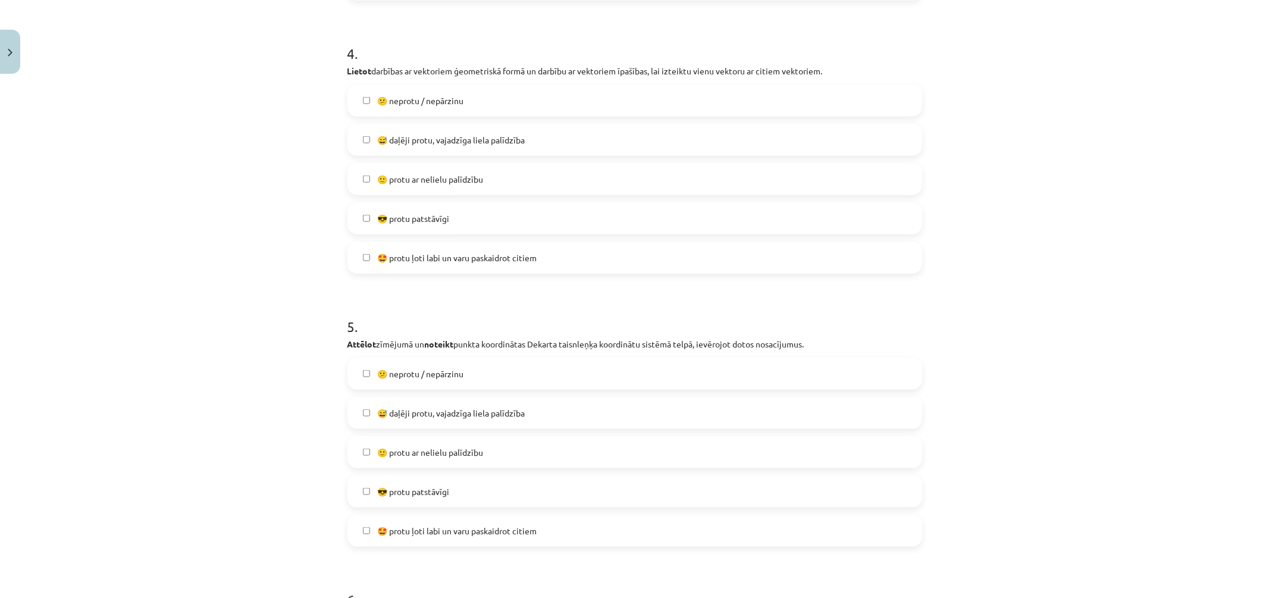
click at [464, 375] on span "😕 neprotu / nepārzinu" at bounding box center [420, 374] width 86 height 12
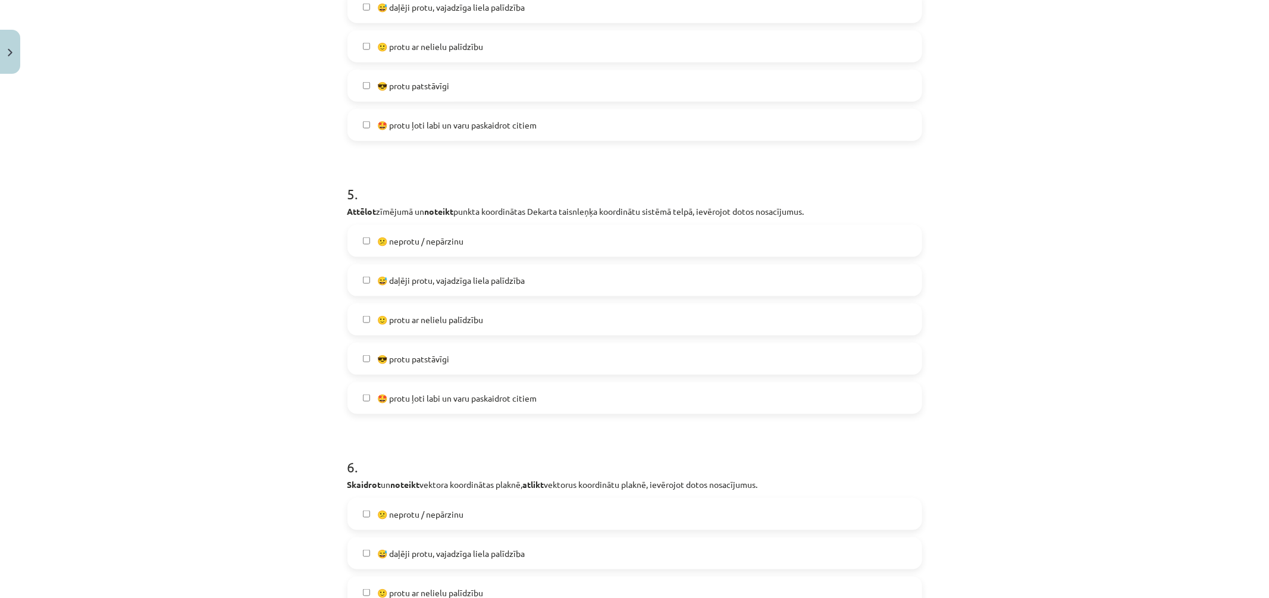
click at [490, 514] on label "😕 neprotu / nepārzinu" at bounding box center [635, 514] width 572 height 30
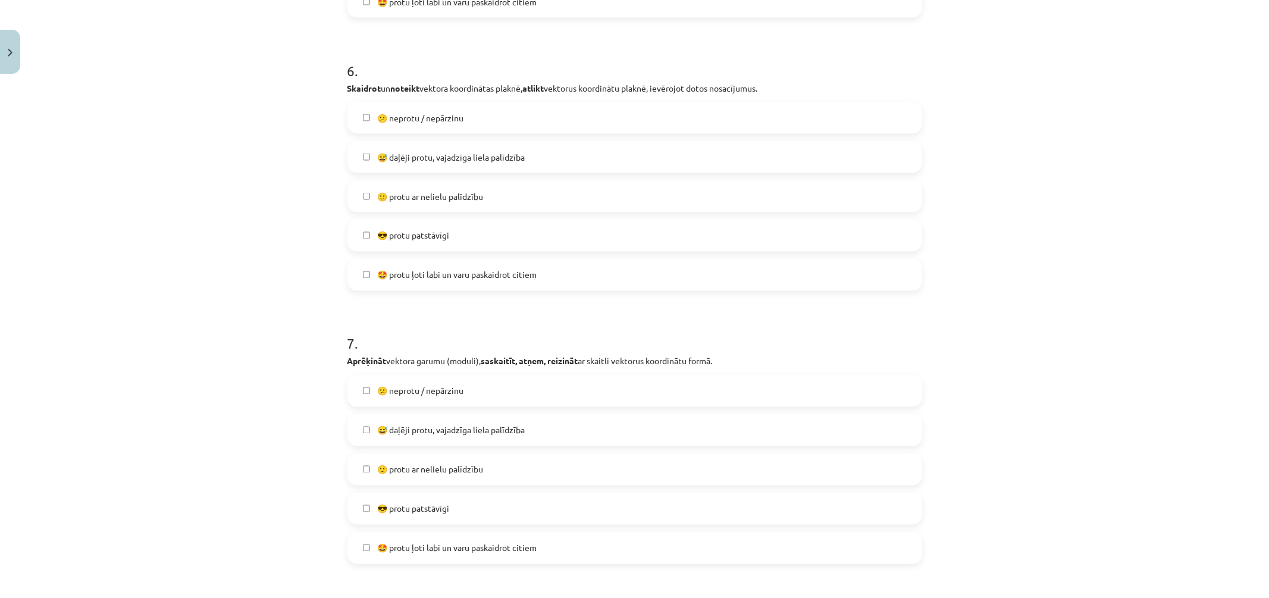
click at [478, 396] on label "😕 neprotu / nepārzinu" at bounding box center [635, 391] width 572 height 30
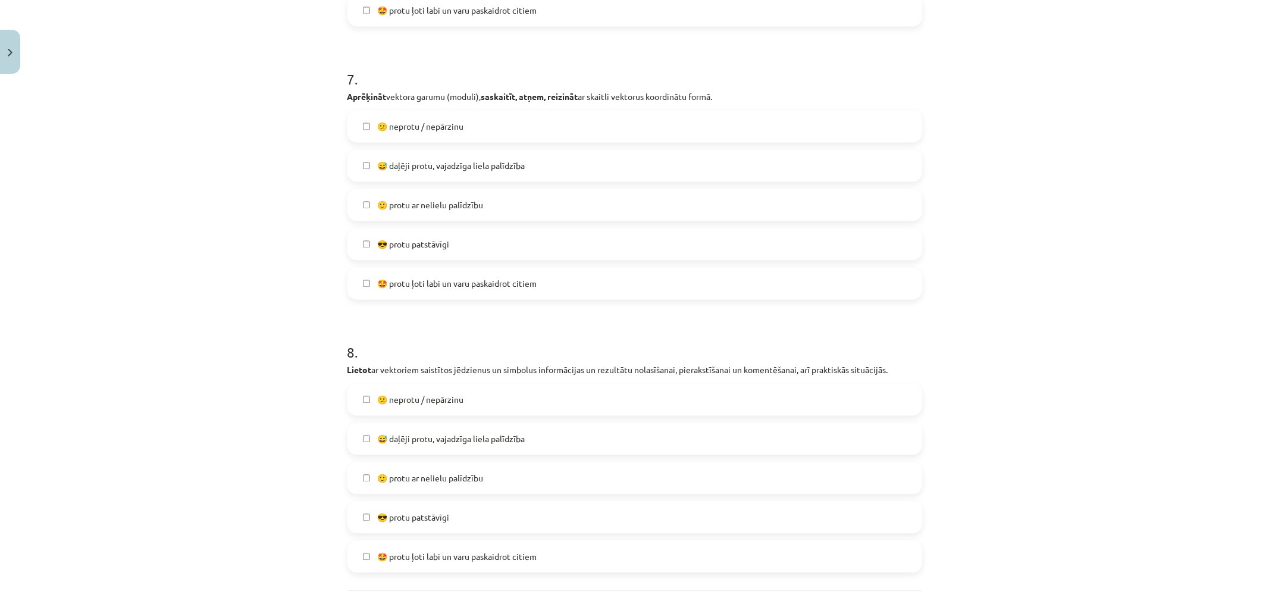
click at [472, 395] on label "😕 neprotu / nepārzinu" at bounding box center [635, 399] width 572 height 30
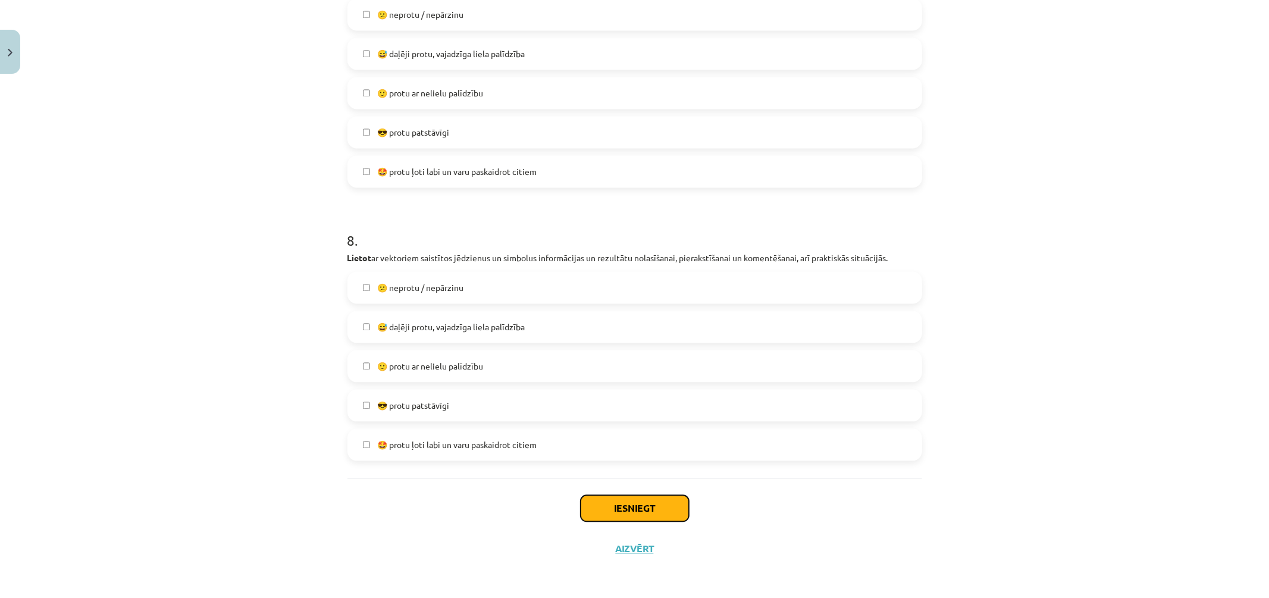
click at [621, 496] on button "Iesniegt" at bounding box center [635, 508] width 108 height 26
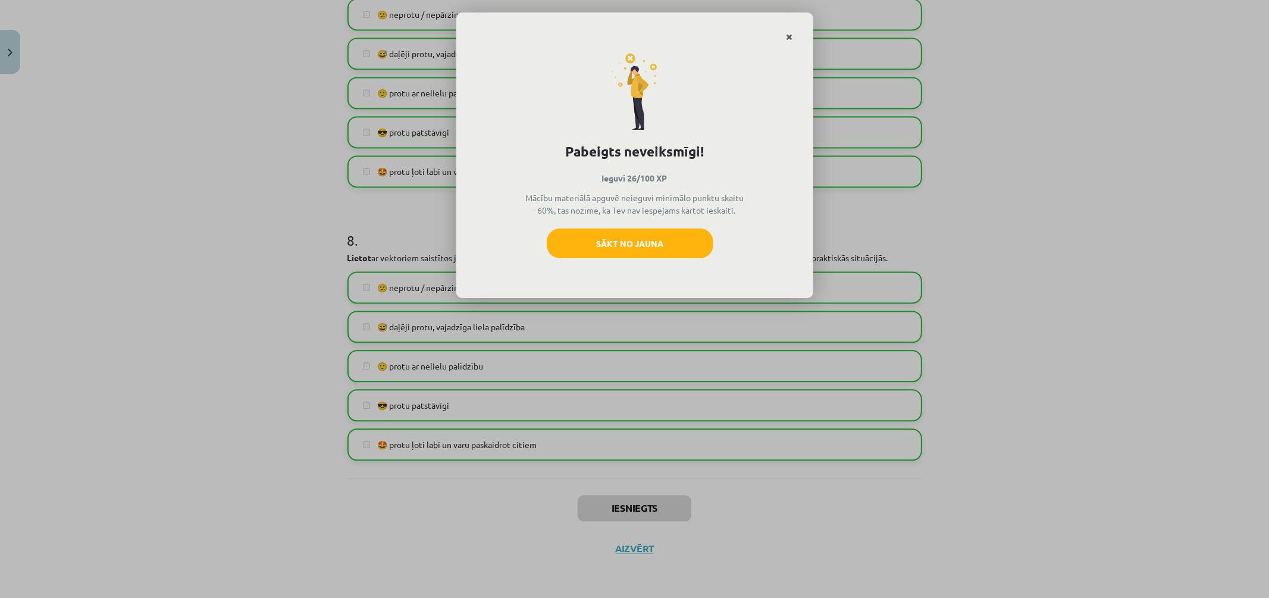
click at [790, 36] on icon "Close" at bounding box center [790, 37] width 7 height 8
